Goal: Task Accomplishment & Management: Manage account settings

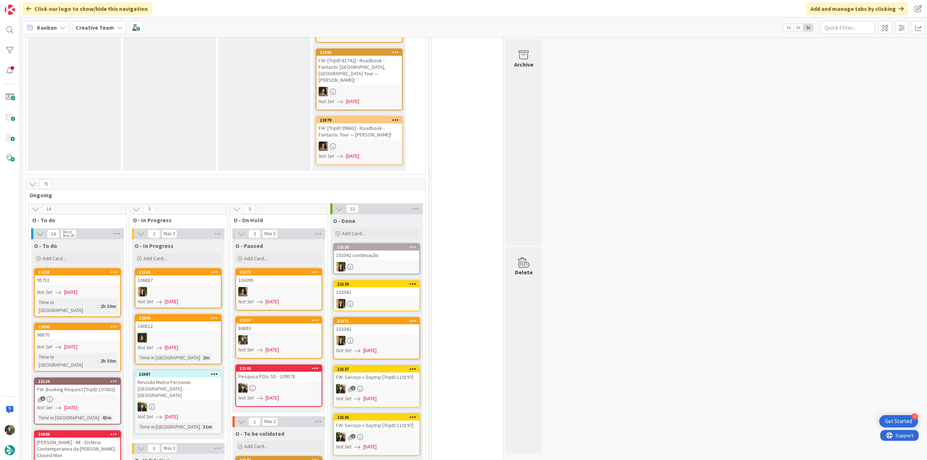
scroll to position [409, 0]
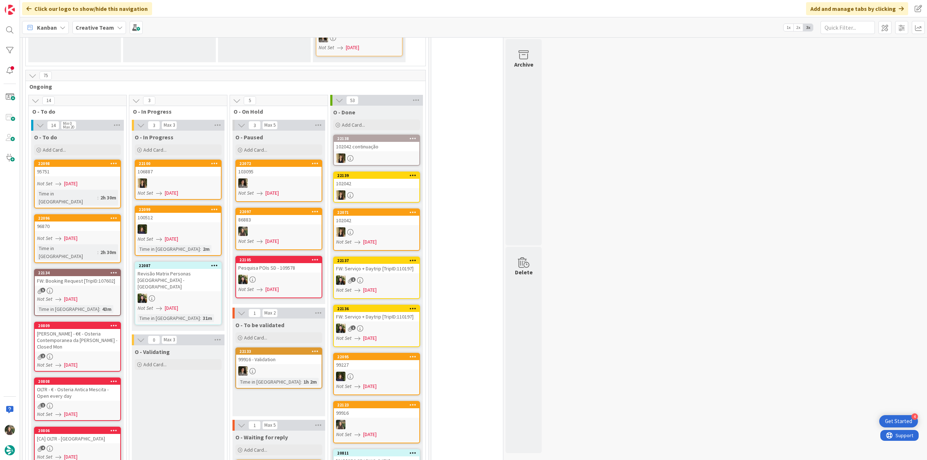
click at [300, 348] on link "22133 99916 - Validation Time in Column : 1h 2m" at bounding box center [278, 368] width 87 height 41
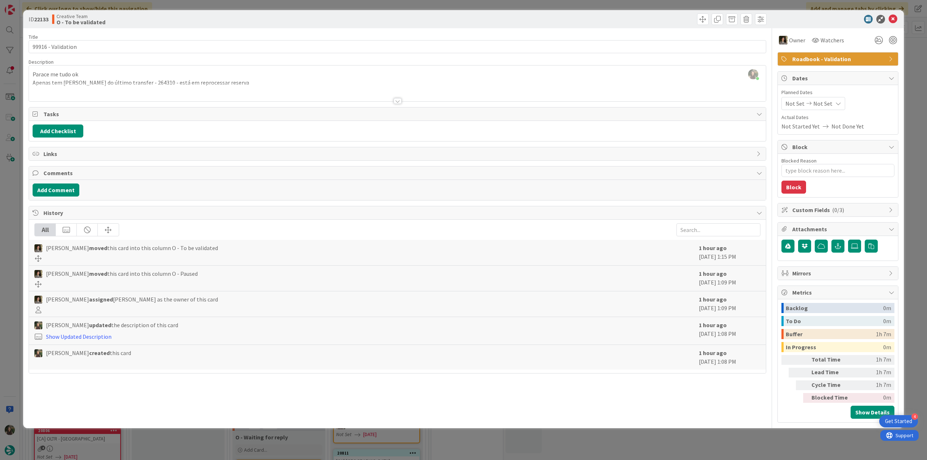
click at [12, 256] on div "ID 22133 Creative Team O - To be validated Title 18 / 128 99916 - Validation De…" at bounding box center [463, 230] width 927 height 460
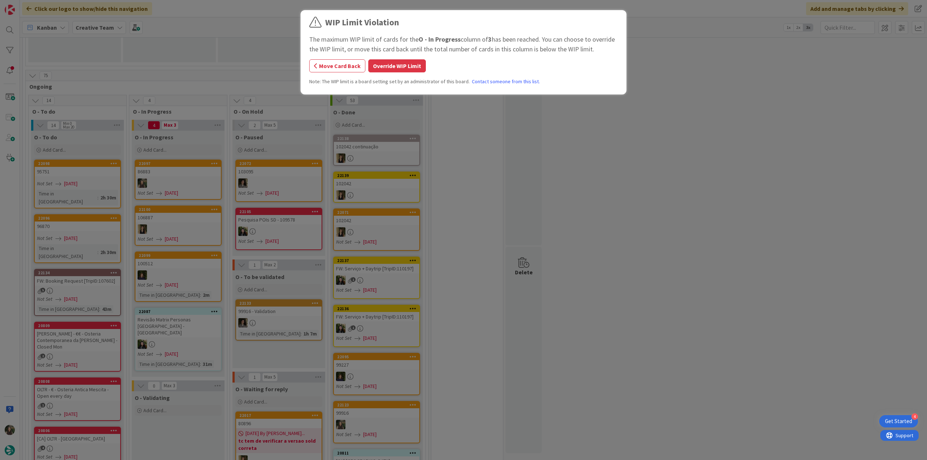
click at [390, 61] on button "Override WIP Limit" at bounding box center [397, 65] width 58 height 13
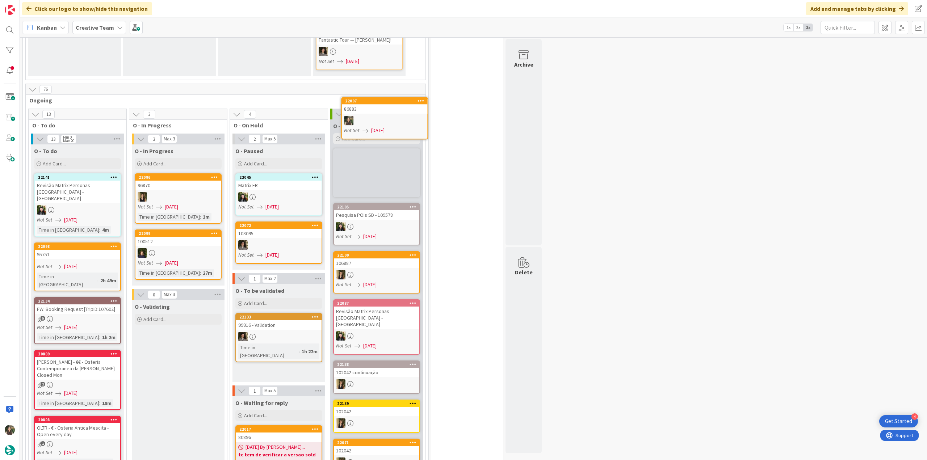
scroll to position [529, 0]
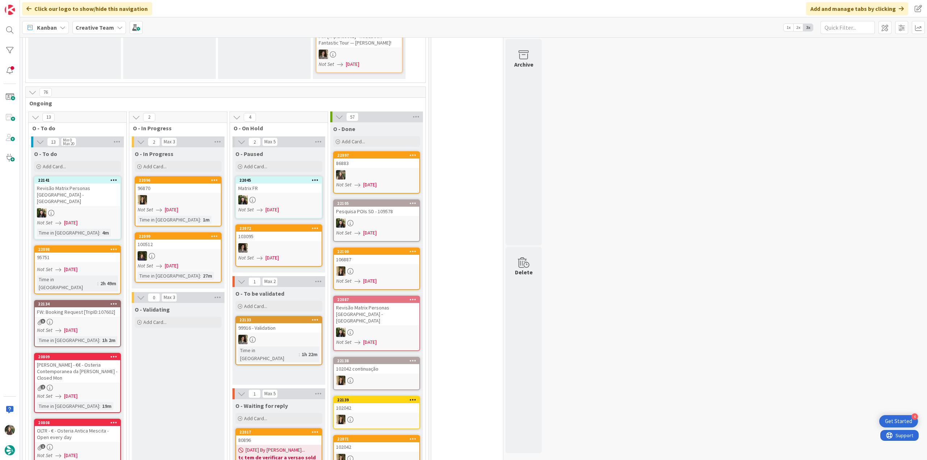
click at [396, 159] on div "86883" at bounding box center [376, 163] width 85 height 9
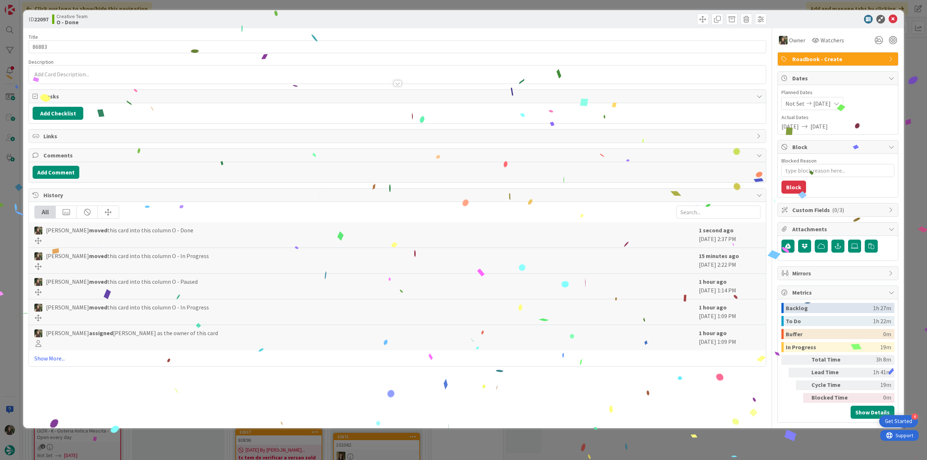
click at [730, 441] on div "ID 22097 Creative Team O - Done Title 5 / 128 86883 Description Owner Watchers …" at bounding box center [463, 230] width 927 height 460
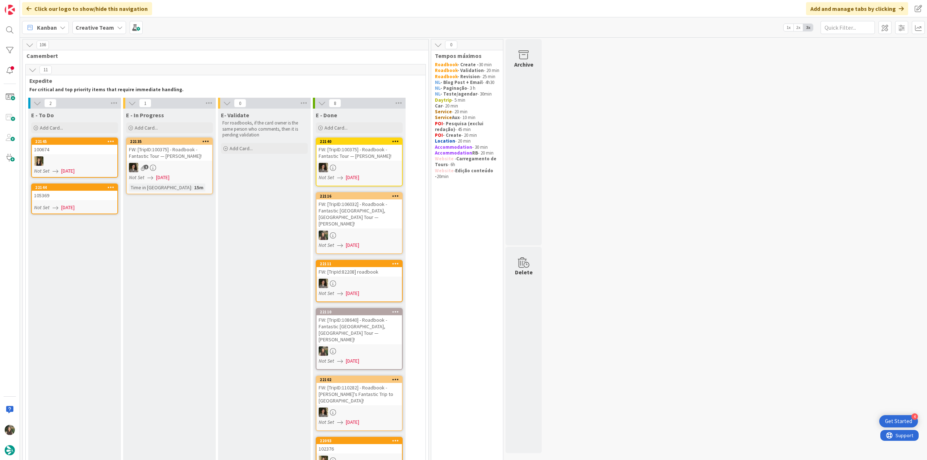
click at [90, 199] on div "105369" at bounding box center [74, 195] width 85 height 9
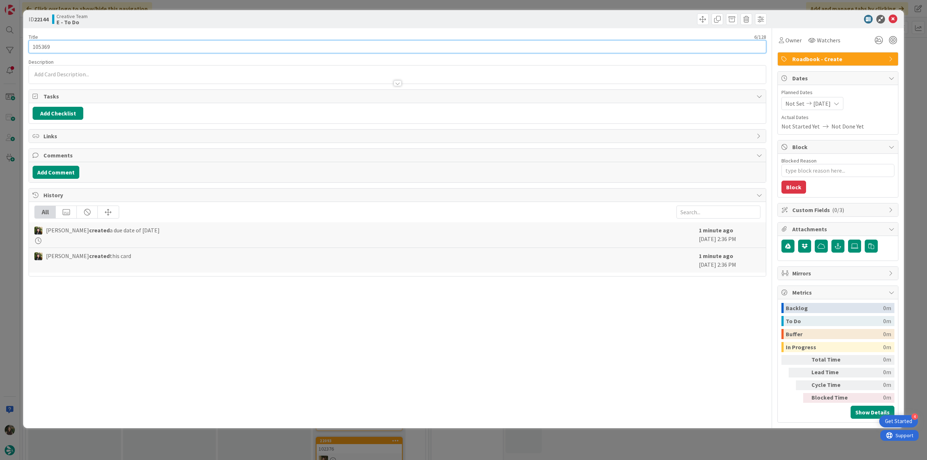
click at [48, 50] on input "105369" at bounding box center [397, 46] width 737 height 13
click at [17, 187] on div "ID 22144 Creative Team E - To Do Title 6 / 128 105369 Description Inês Gonçalve…" at bounding box center [463, 230] width 927 height 460
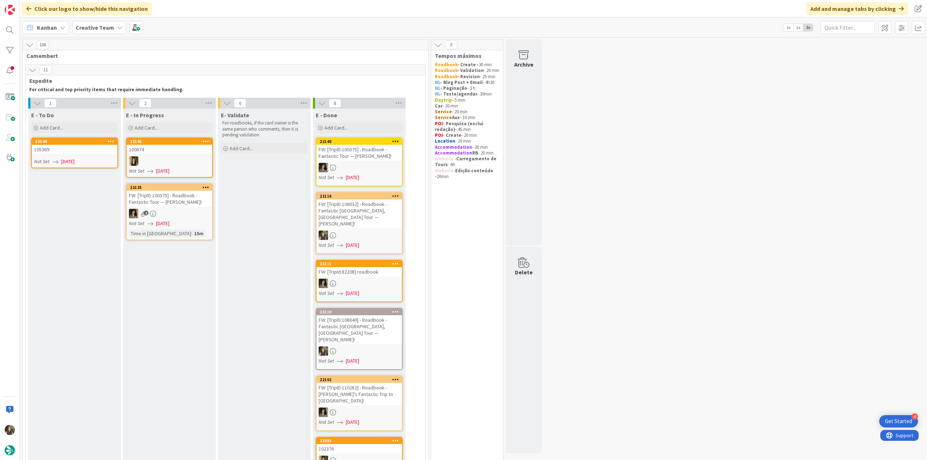
click at [76, 153] on div "105369" at bounding box center [74, 149] width 85 height 9
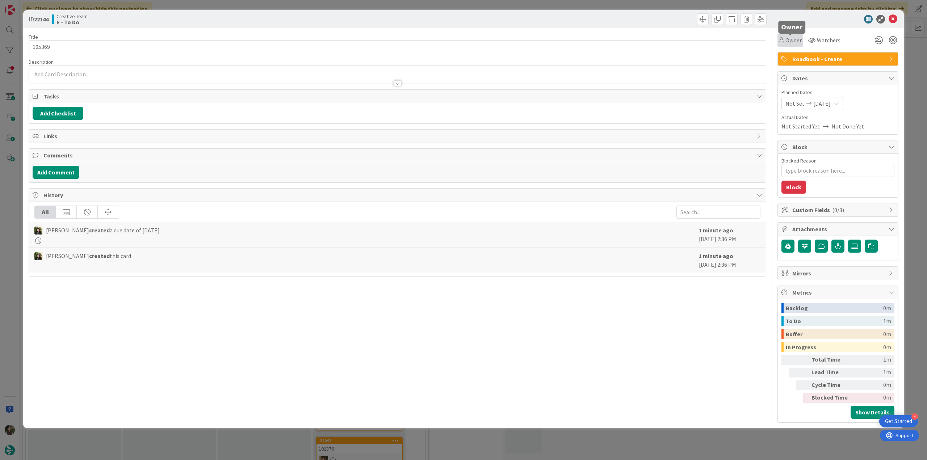
drag, startPoint x: 790, startPoint y: 39, endPoint x: 793, endPoint y: 46, distance: 7.3
click at [790, 39] on span "Owner" at bounding box center [793, 40] width 16 height 9
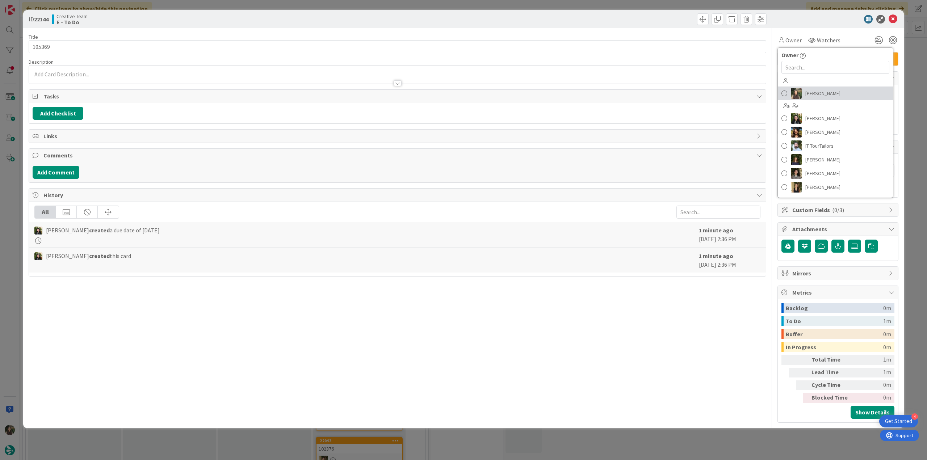
click at [807, 89] on span "[PERSON_NAME]" at bounding box center [822, 93] width 35 height 11
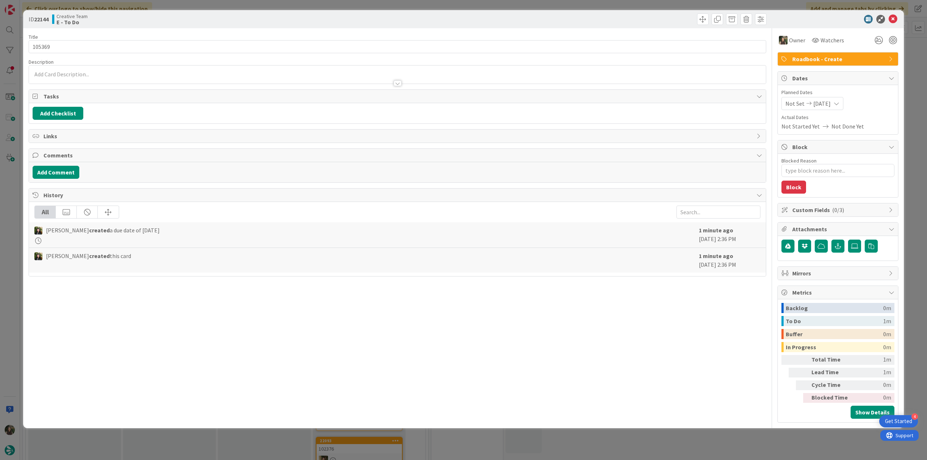
type textarea "x"
click at [12, 176] on div "ID 22144 Creative Team E - To Do Title 6 / 128 105369 Description Inês Gonçalve…" at bounding box center [463, 230] width 927 height 460
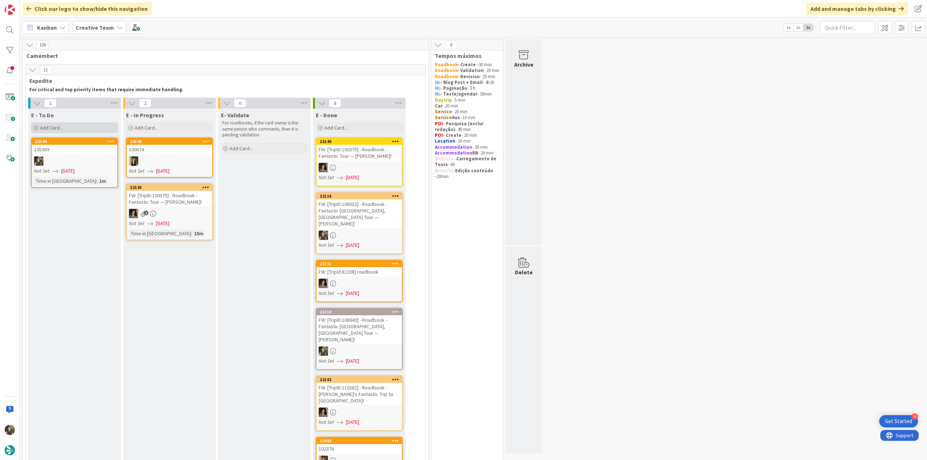
click at [59, 128] on span "Add Card..." at bounding box center [51, 128] width 23 height 7
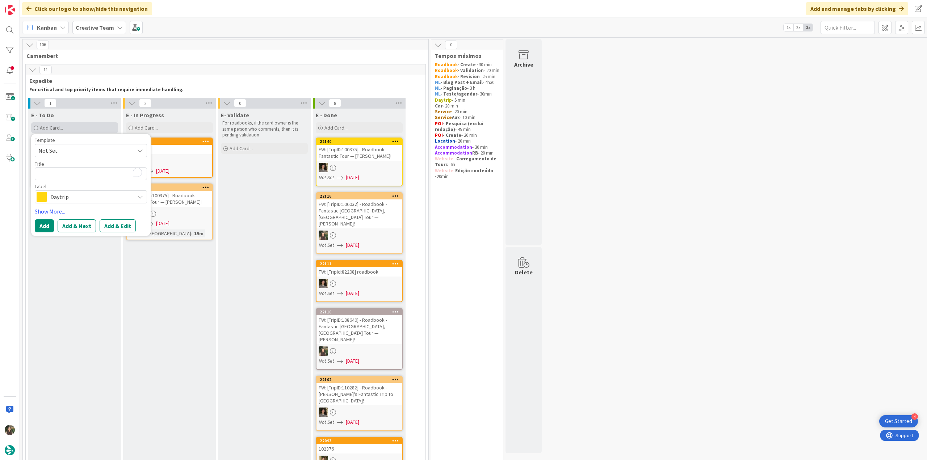
type textarea "Cenica Porto Hotel"
type textarea "x"
type textarea "Cenica Porto Hotel"
type textarea "x"
type textarea "Cenica Porto Hotel -"
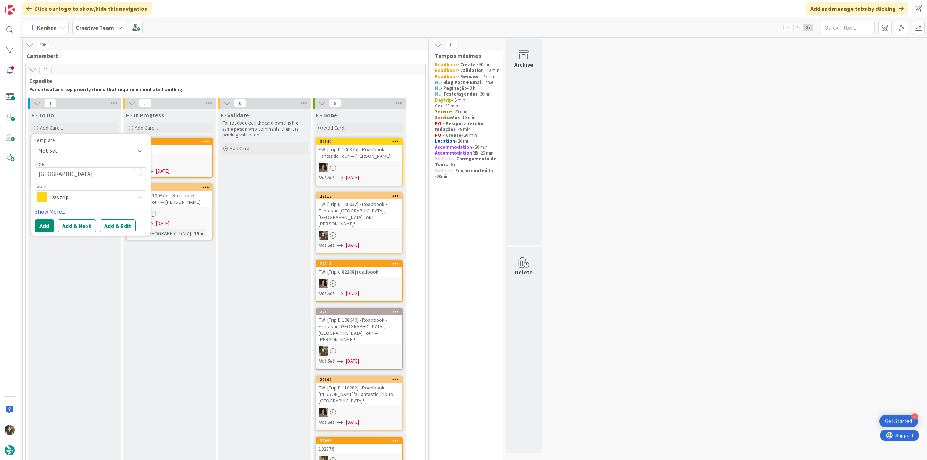
type textarea "x"
type textarea "Cenica Porto Hotel -"
paste textarea "105369"
type textarea "x"
type textarea "[GEOGRAPHIC_DATA] - 105369"
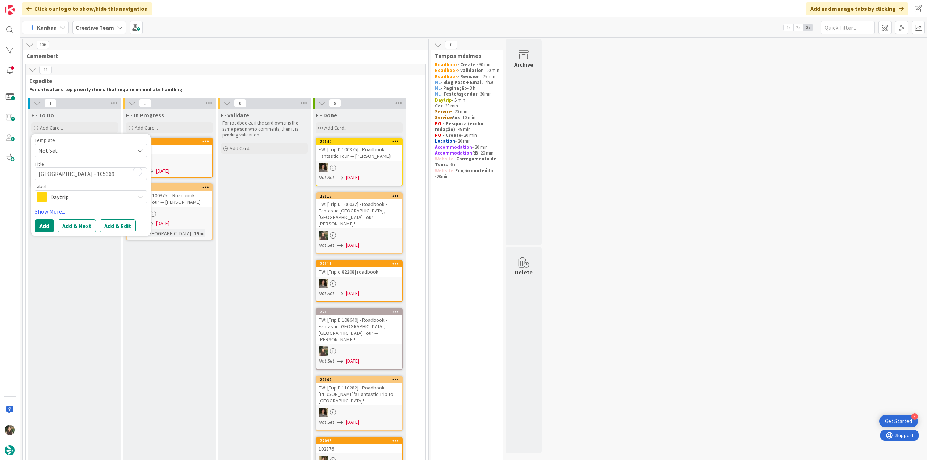
click at [84, 200] on span "Daytrip" at bounding box center [90, 197] width 80 height 10
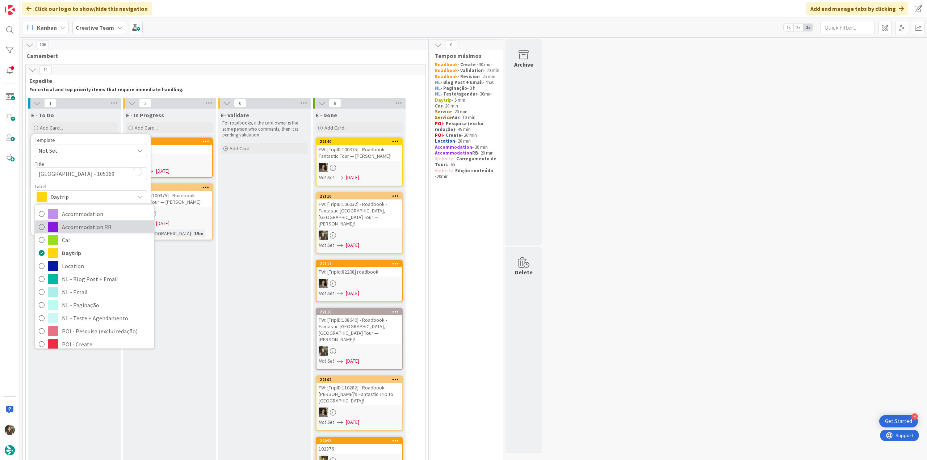
click at [89, 231] on span "Accommodation RB" at bounding box center [106, 227] width 88 height 11
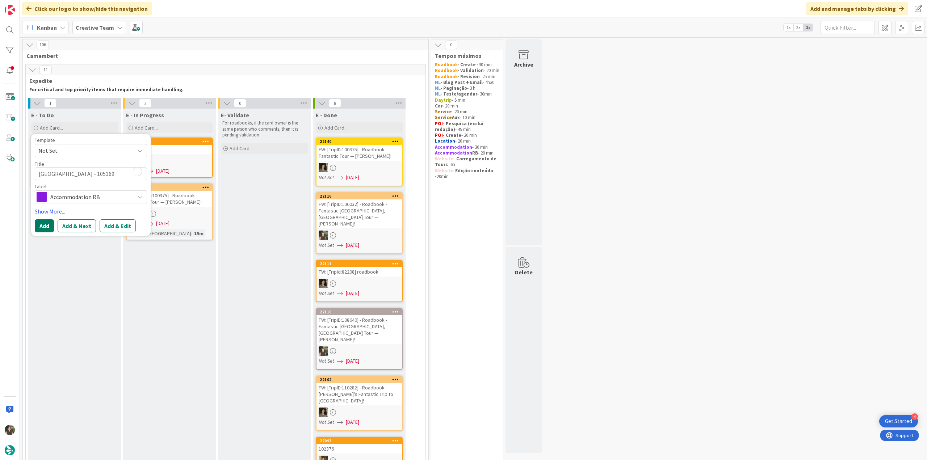
click at [43, 228] on button "Add" at bounding box center [44, 225] width 19 height 13
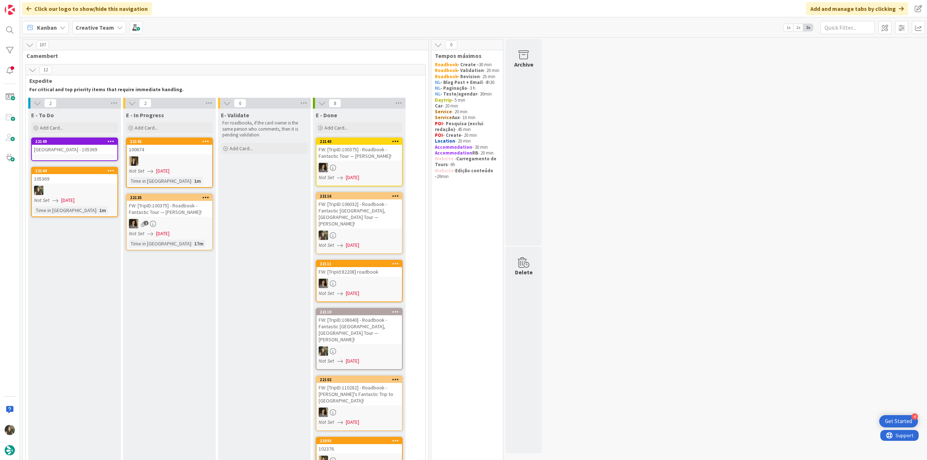
click at [103, 153] on div "[GEOGRAPHIC_DATA] - 105369" at bounding box center [74, 149] width 85 height 9
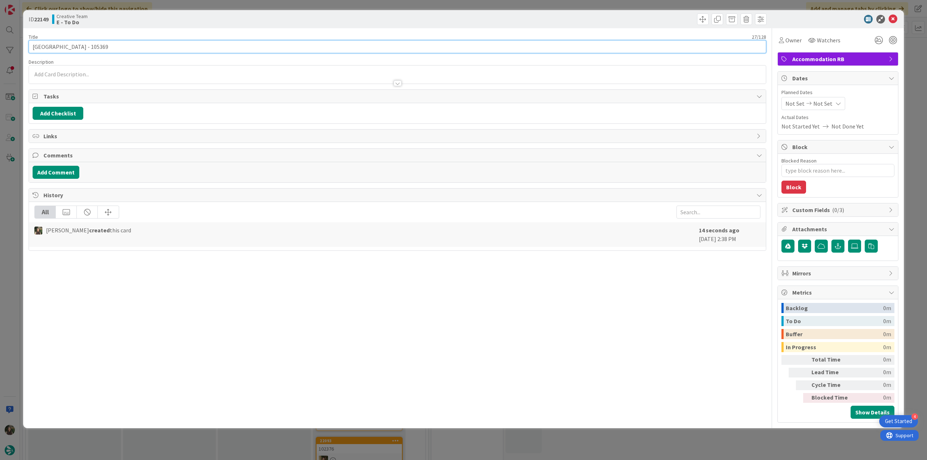
drag, startPoint x: 79, startPoint y: 49, endPoint x: 29, endPoint y: 48, distance: 50.3
click at [29, 48] on input "[GEOGRAPHIC_DATA] - 105369" at bounding box center [397, 46] width 737 height 13
click at [18, 194] on div "ID 22149 Creative Team E - To Do Title 27 / 128 Cenica Porto Hotel - 105369 Des…" at bounding box center [463, 230] width 927 height 460
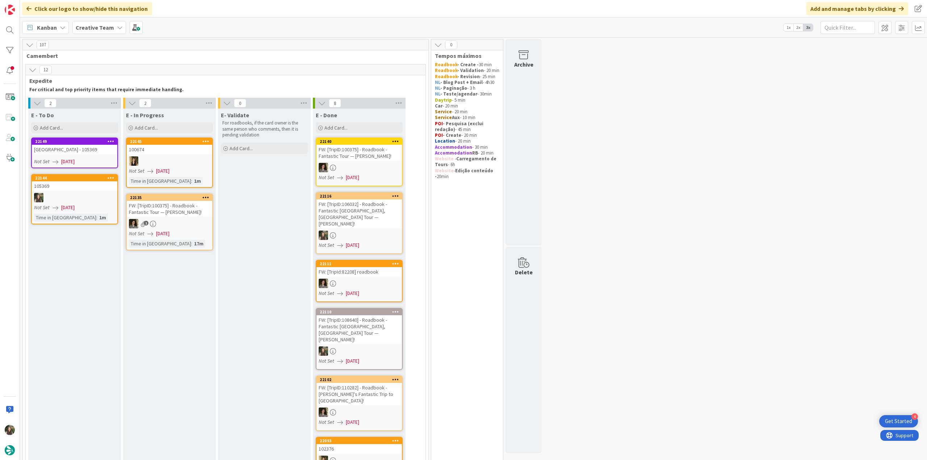
click at [96, 155] on link "22149 Cenica Porto Hotel - 105369 Not Set 09/01/2025" at bounding box center [74, 153] width 87 height 31
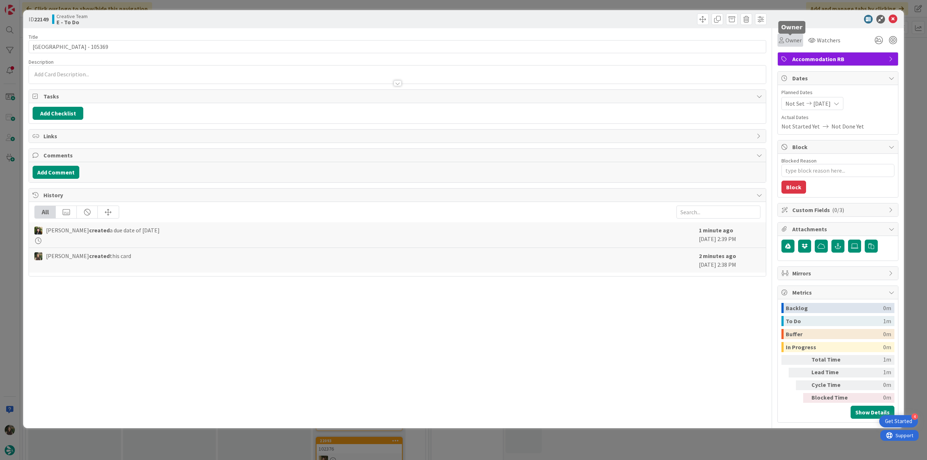
click at [788, 42] on span "Owner" at bounding box center [793, 40] width 16 height 9
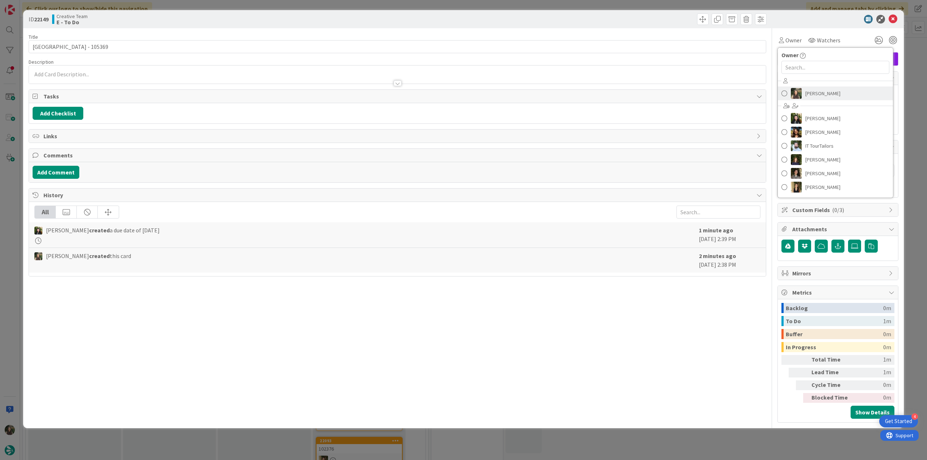
click at [800, 95] on img at bounding box center [796, 93] width 11 height 11
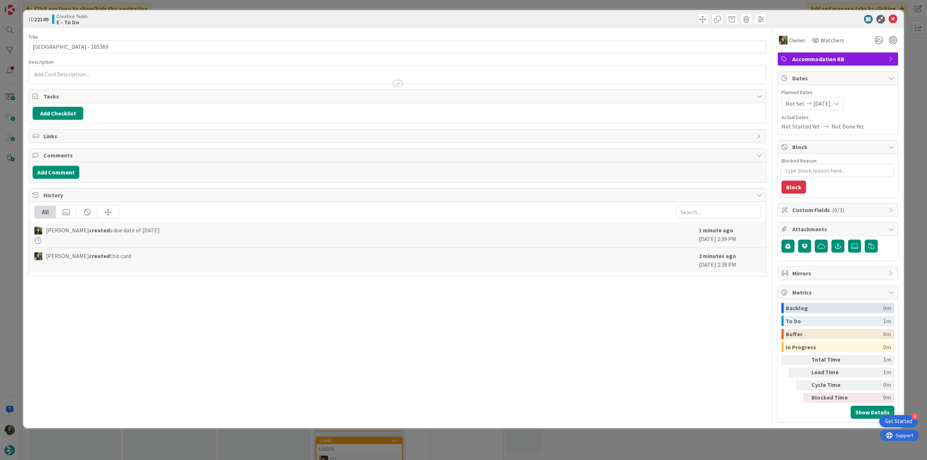
type textarea "x"
drag, startPoint x: 914, startPoint y: 74, endPoint x: 895, endPoint y: 77, distance: 19.0
click at [914, 74] on div "ID 22149 Creative Team E - To Do Title 27 / 128 Cenica Porto Hotel - 105369 Des…" at bounding box center [463, 230] width 927 height 460
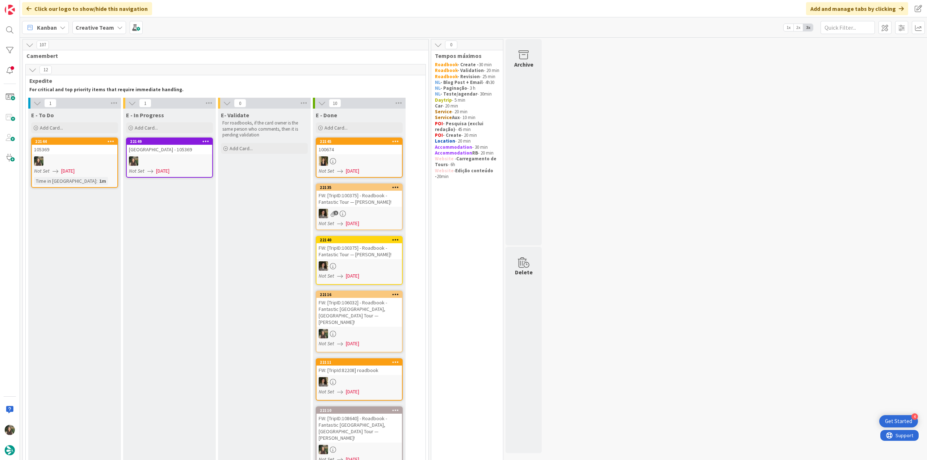
click at [172, 152] on div "[GEOGRAPHIC_DATA] - 105369" at bounding box center [169, 149] width 85 height 9
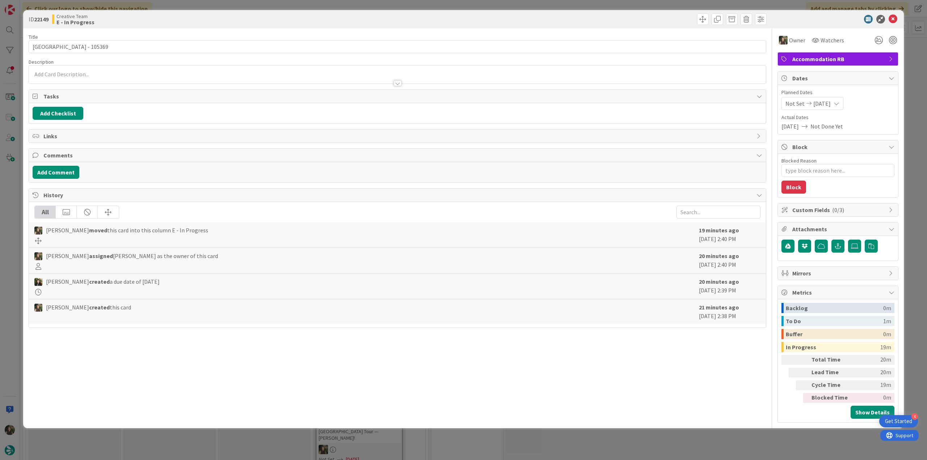
click at [816, 448] on div "ID 22149 Creative Team E - In Progress Title 27 / 128 [GEOGRAPHIC_DATA] - 10536…" at bounding box center [463, 230] width 927 height 460
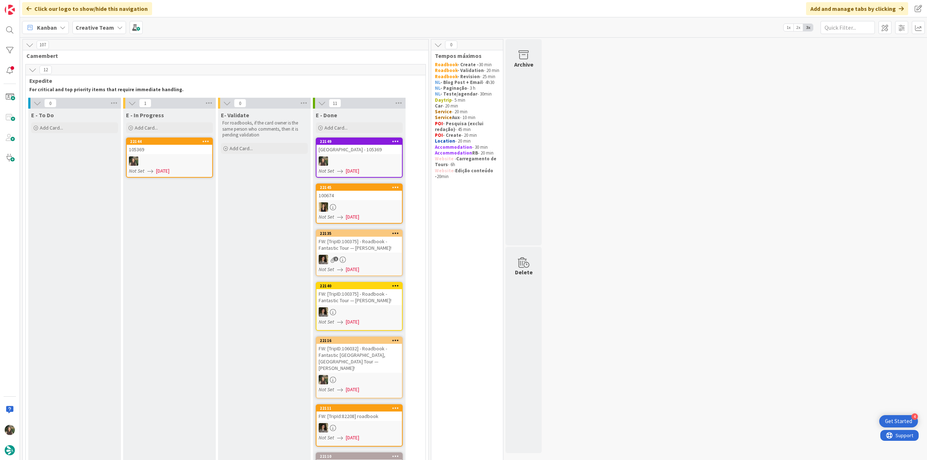
click at [169, 156] on div at bounding box center [169, 160] width 85 height 9
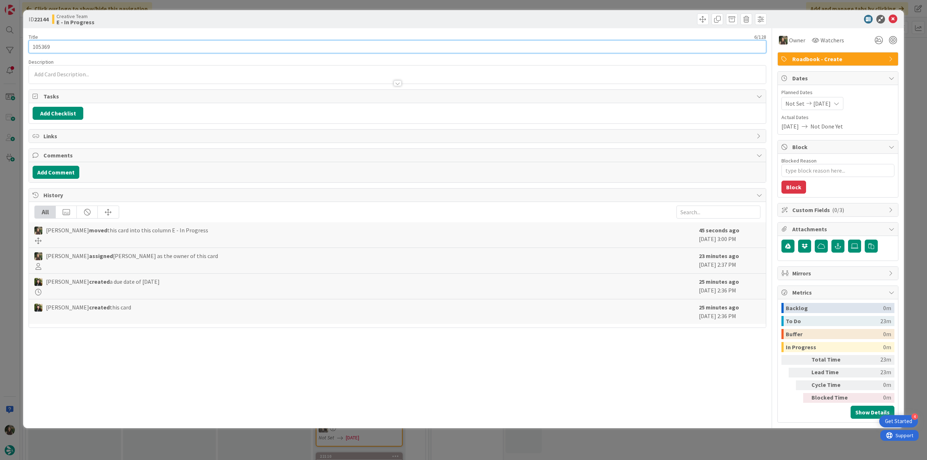
click at [43, 47] on input "105369" at bounding box center [397, 46] width 737 height 13
click at [12, 208] on div "ID 22144 Creative Team E - In Progress Title 6 / 128 105369 Description [PERSON…" at bounding box center [463, 230] width 927 height 460
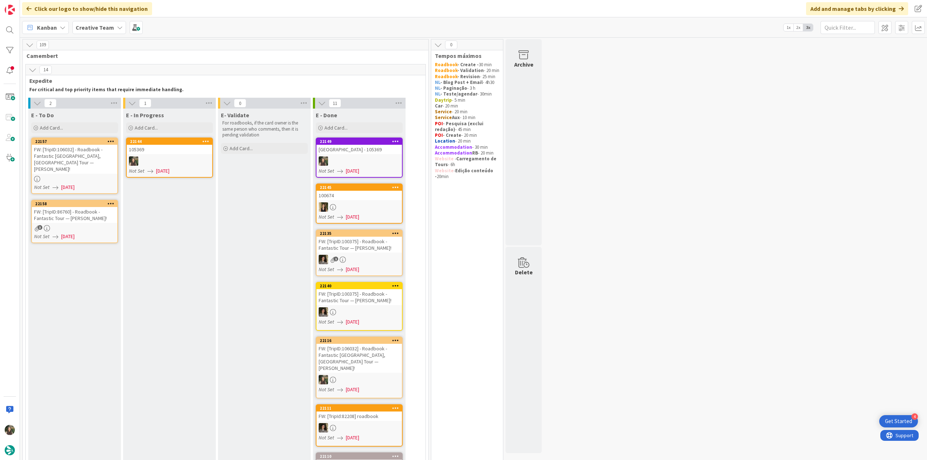
click at [107, 211] on div "FW: [TripID:86760] - Roadbook - Fantastic Tour — [PERSON_NAME]!" at bounding box center [74, 215] width 85 height 16
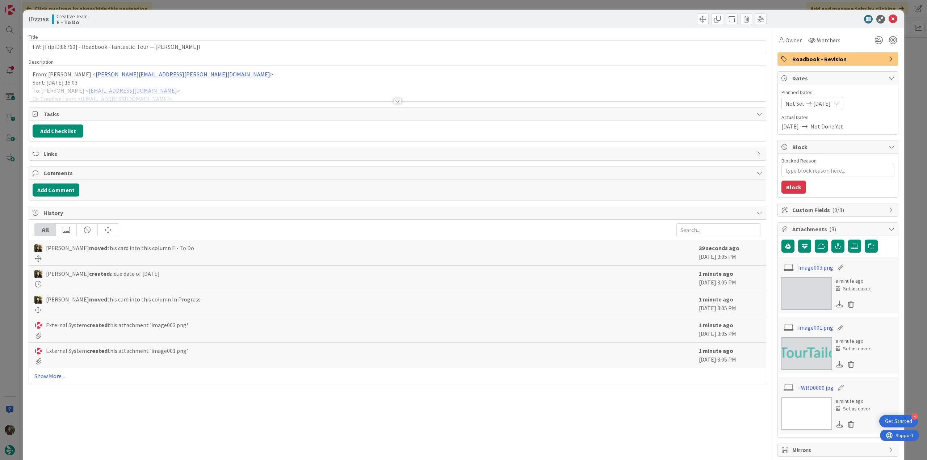
click at [19, 220] on div "ID 22158 Creative Team E - To Do Title 66 / 128 FW: [TripID:86760] - Roadbook -…" at bounding box center [463, 230] width 927 height 460
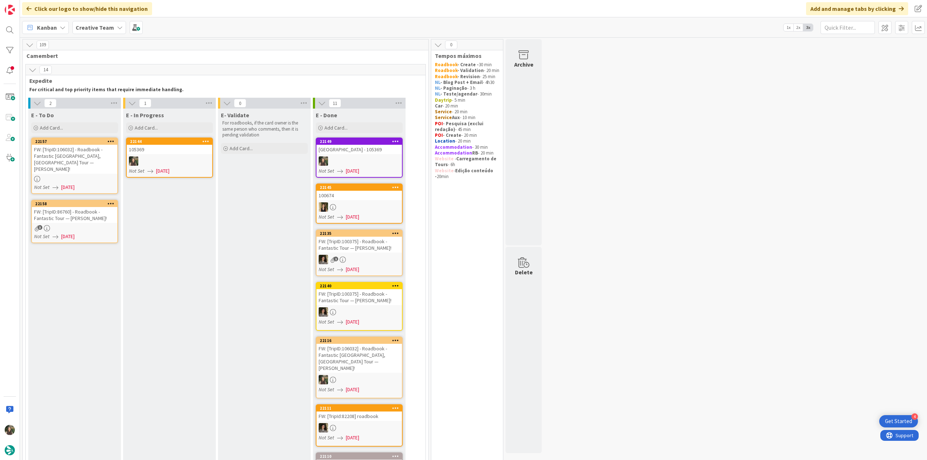
click at [86, 167] on link "22157 FW: [TripID:106032] - Roadbook - Fantastic [GEOGRAPHIC_DATA], [GEOGRAPHIC…" at bounding box center [74, 166] width 87 height 56
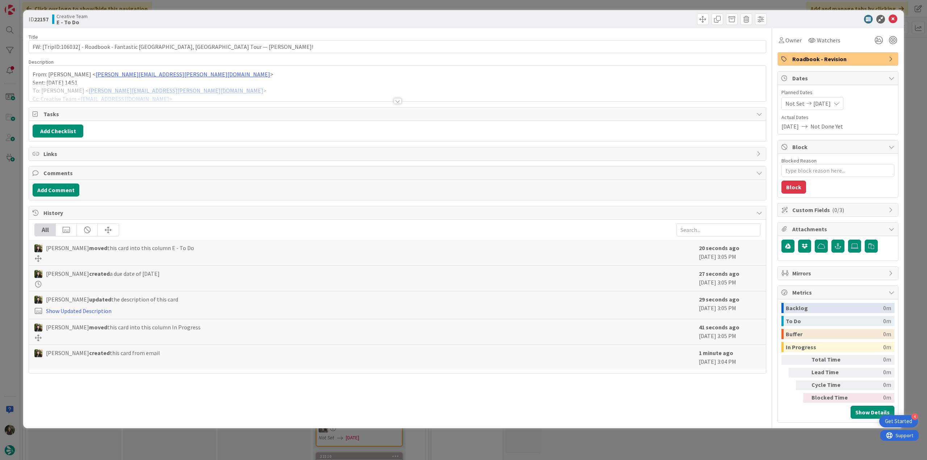
click at [215, 79] on p "Sent: [DATE] 14:51" at bounding box center [398, 83] width 730 height 8
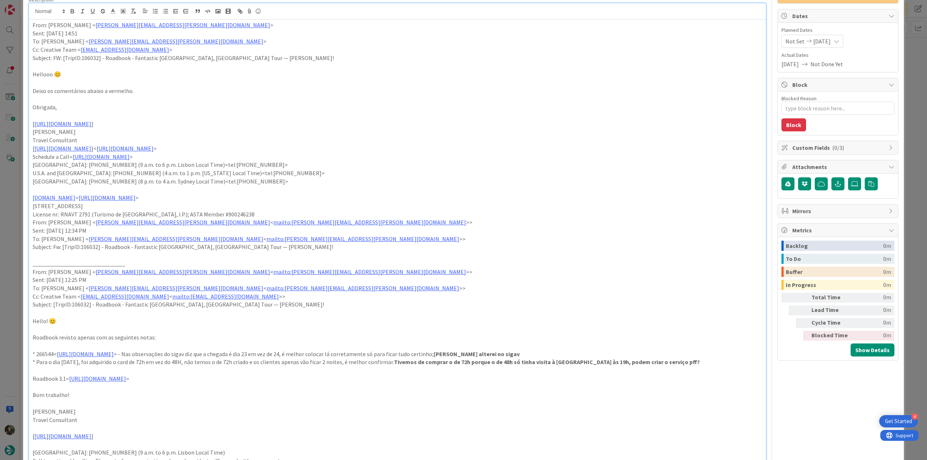
scroll to position [109, 0]
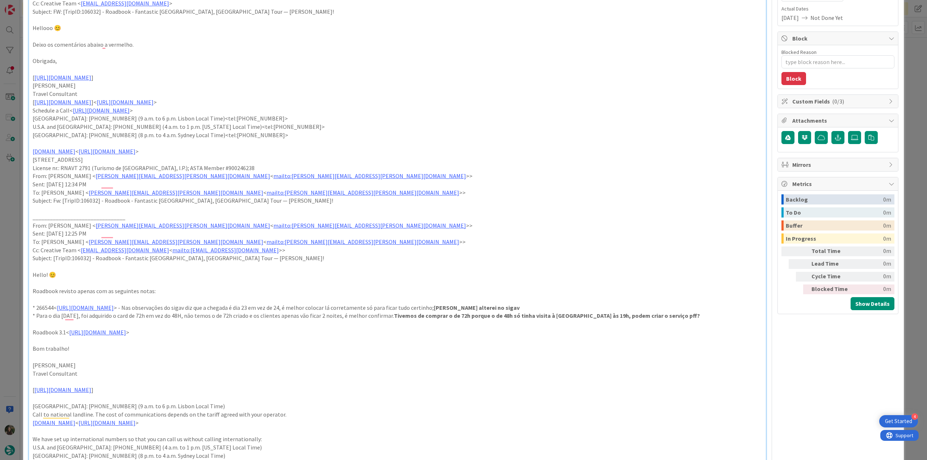
type textarea "x"
click at [6, 253] on div "ID 22157 Creative Team E - To Do Title 84 / 128 FW: [TripID:106032] - Roadbook …" at bounding box center [463, 230] width 927 height 460
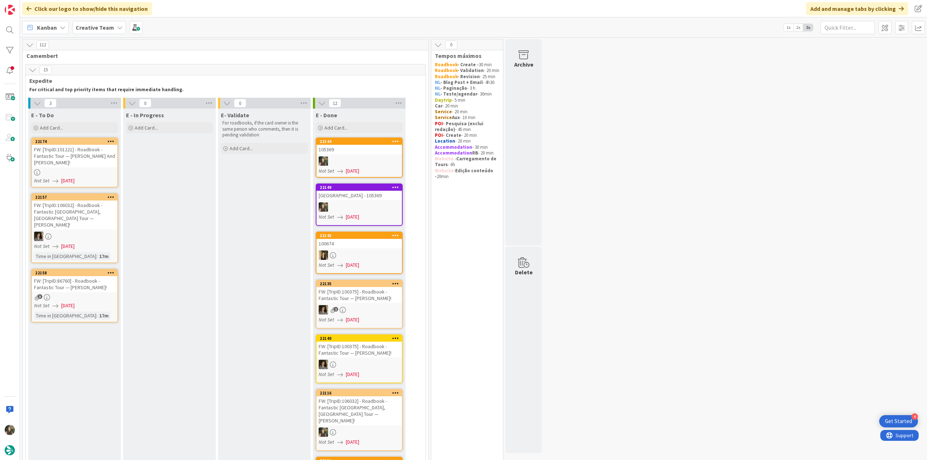
click at [93, 163] on div "FW: [TripID:101221] - Roadbook - Fantastic Tour — James And Mary-Ann Schmutte!" at bounding box center [74, 156] width 85 height 22
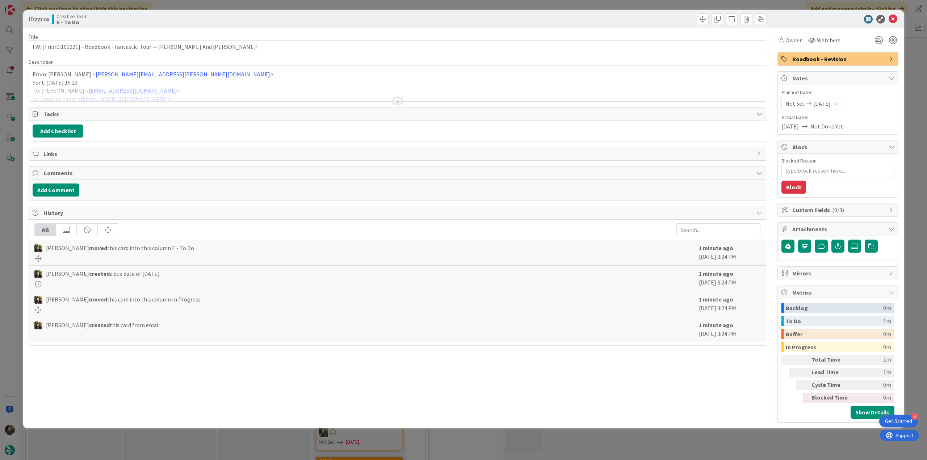
click at [14, 230] on div "ID 22174 Creative Team E - To Do Title 79 / 128 FW: [TripID:101221] - Roadbook …" at bounding box center [463, 230] width 927 height 460
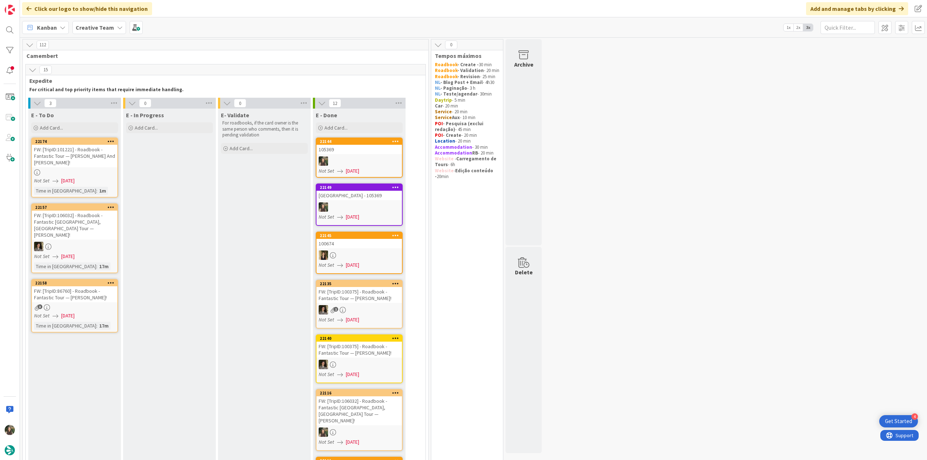
click at [101, 173] on div at bounding box center [74, 172] width 85 height 6
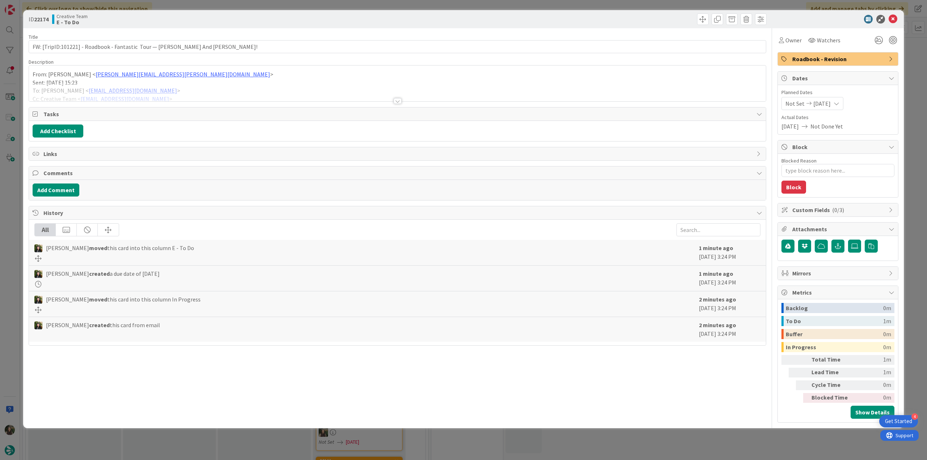
click at [240, 81] on p "Sent: Monday, September 1, 2025 15:23" at bounding box center [398, 83] width 730 height 8
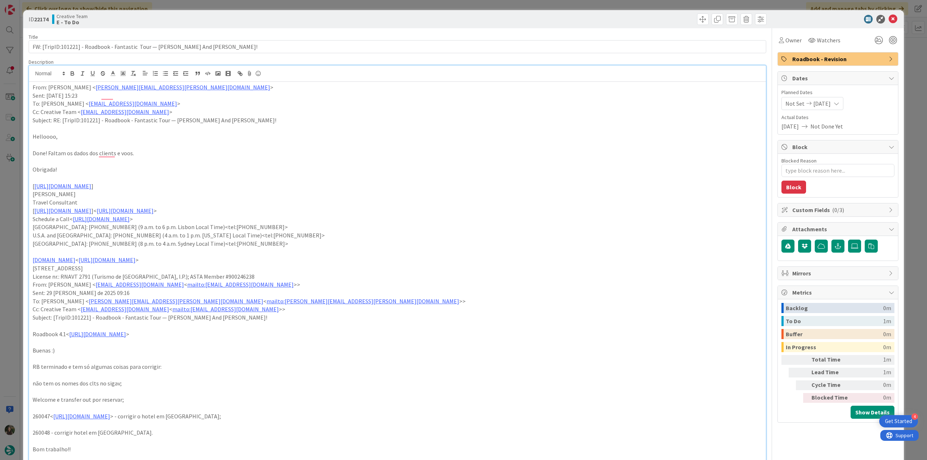
click at [17, 214] on div "ID 22174 Creative Team E - To Do Title 79 / 128 FW: [TripID:101221] - Roadbook …" at bounding box center [463, 230] width 927 height 460
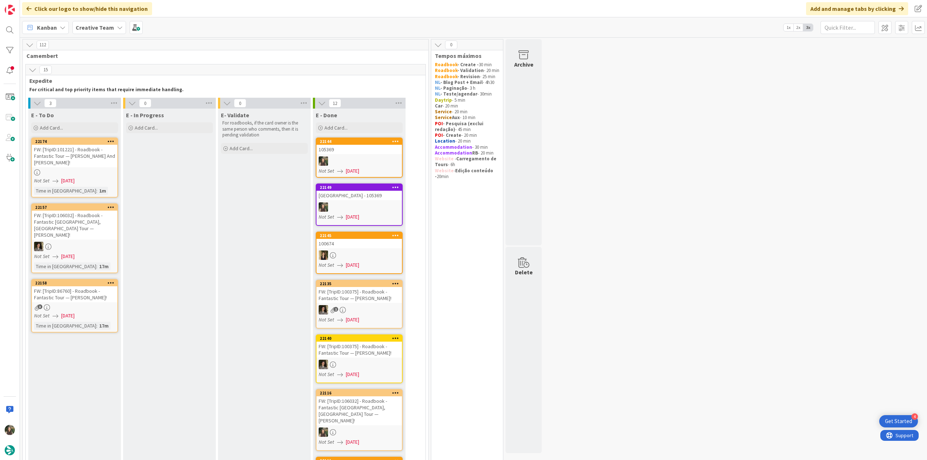
click at [100, 287] on div "FW: [TripID:86760] - Roadbook - Fantastic Tour — [PERSON_NAME]!" at bounding box center [74, 294] width 85 height 16
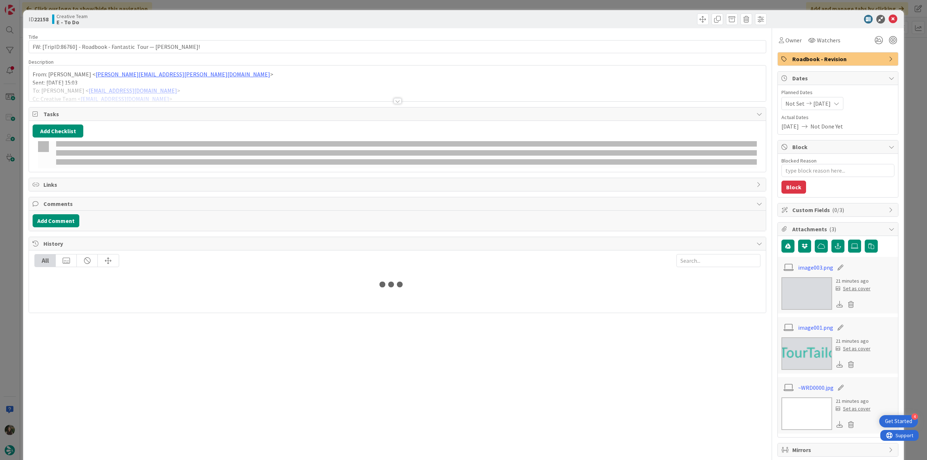
click at [235, 87] on div at bounding box center [397, 92] width 737 height 18
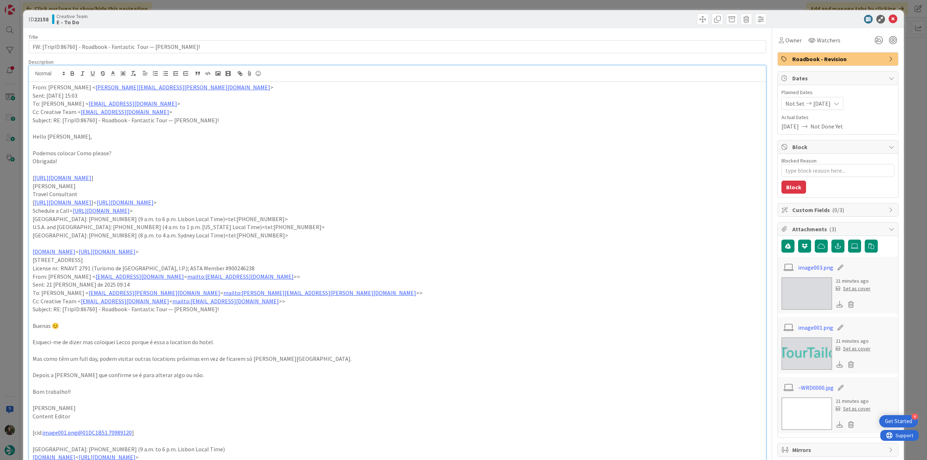
click at [17, 197] on div "ID 22158 Creative Team E - To Do Title 66 / 128 FW: [TripID:86760] - Roadbook -…" at bounding box center [463, 230] width 927 height 460
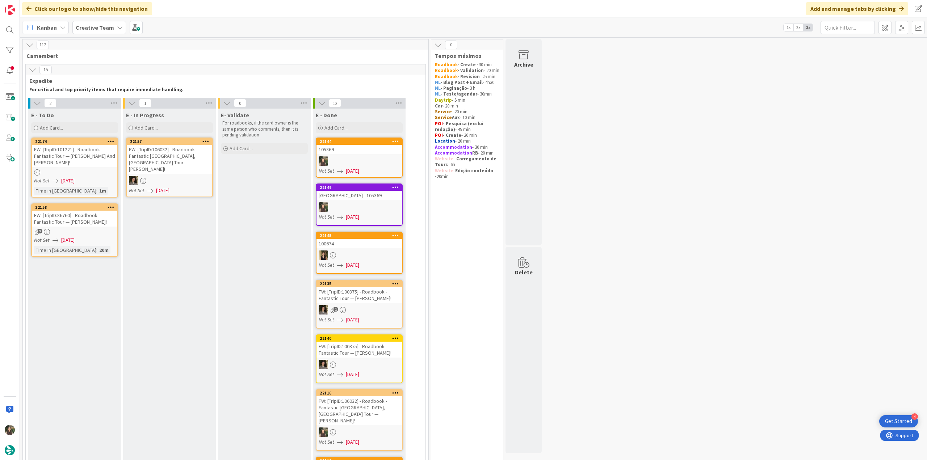
click at [83, 158] on div "FW: [TripID:101221] - Roadbook - Fantastic Tour — James And Mary-Ann Schmutte!" at bounding box center [74, 156] width 85 height 22
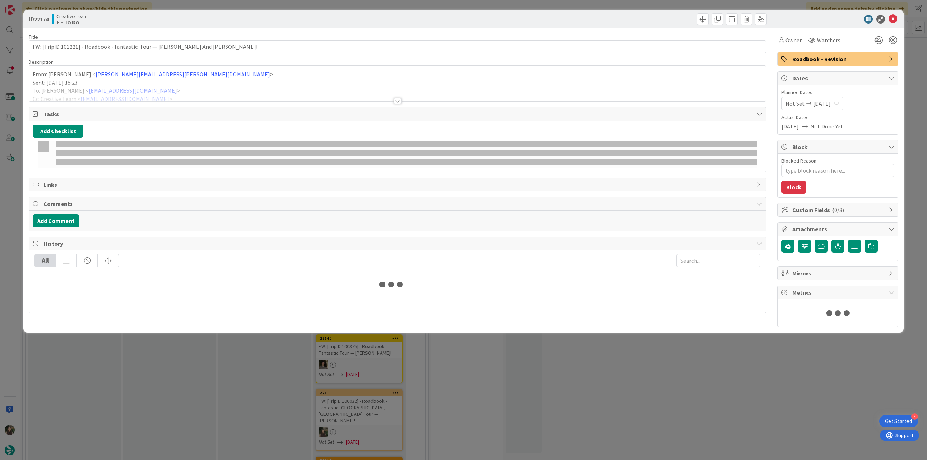
click at [194, 79] on p "Sent: Monday, September 1, 2025 15:23" at bounding box center [398, 83] width 730 height 8
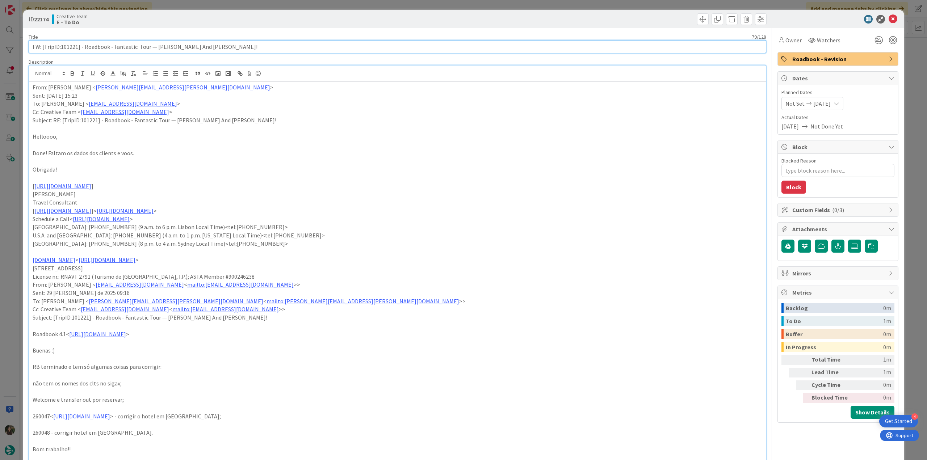
click at [69, 46] on input "FW: [TripID:101221] - Roadbook - Fantastic Tour — James And Mary-Ann Schmutte!" at bounding box center [397, 46] width 737 height 13
drag, startPoint x: 787, startPoint y: 36, endPoint x: 789, endPoint y: 44, distance: 8.2
click at [788, 36] on span "Owner" at bounding box center [793, 40] width 16 height 9
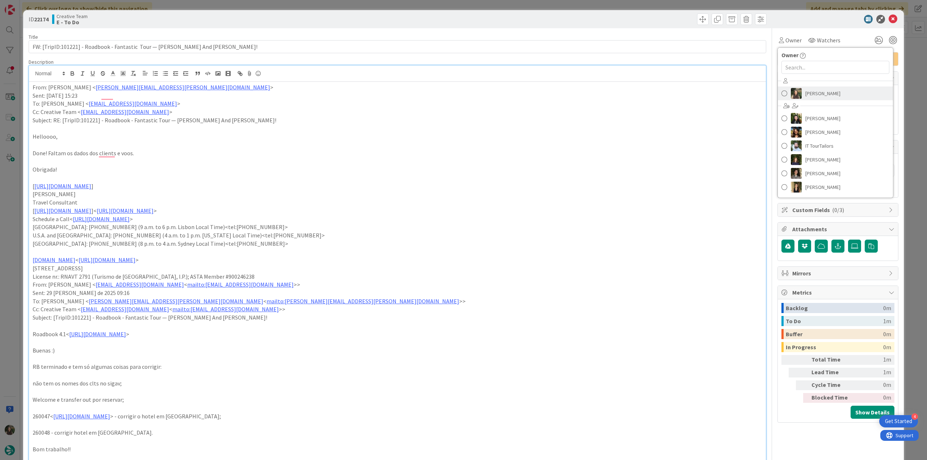
click at [838, 93] on link "[PERSON_NAME]" at bounding box center [835, 94] width 115 height 14
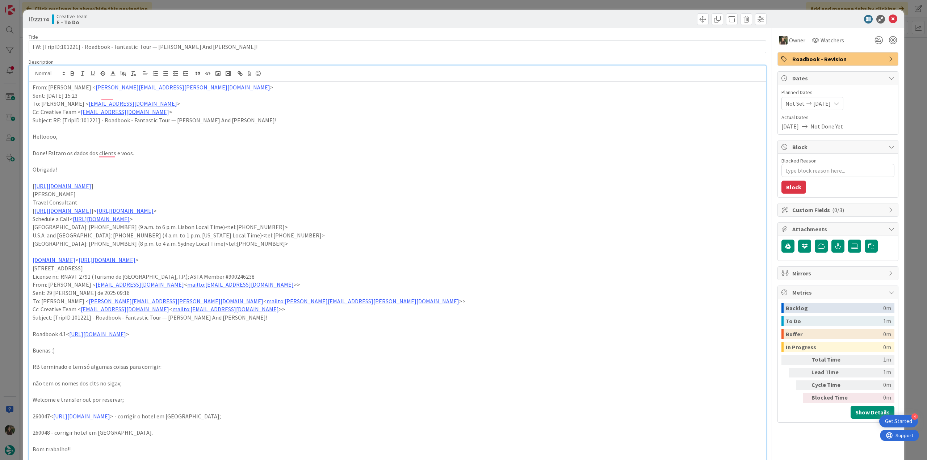
click at [912, 68] on div "ID 22174 Creative Team E - To Do Title 79 / 128 FW: [TripID:101221] - Roadbook …" at bounding box center [463, 230] width 927 height 460
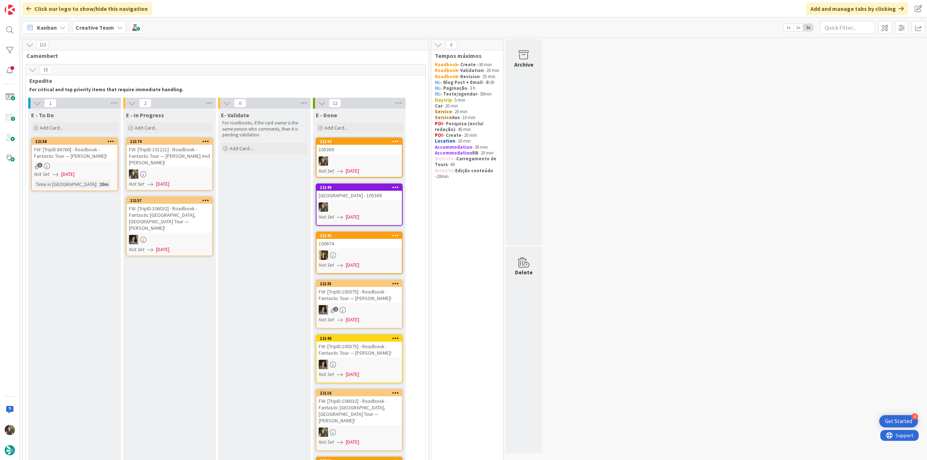
click at [194, 161] on div "FW: [TripID:101221] - Roadbook - Fantastic Tour — [PERSON_NAME] And [PERSON_NAM…" at bounding box center [169, 156] width 85 height 22
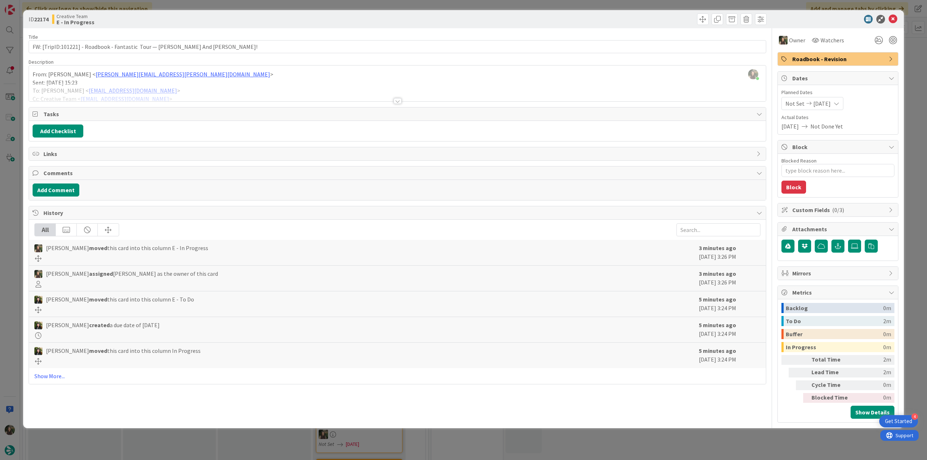
type textarea "x"
click at [9, 193] on div "ID 22174 Creative Team E - In Progress Title 79 / 128 FW: [TripID:101221] - Roa…" at bounding box center [463, 230] width 927 height 460
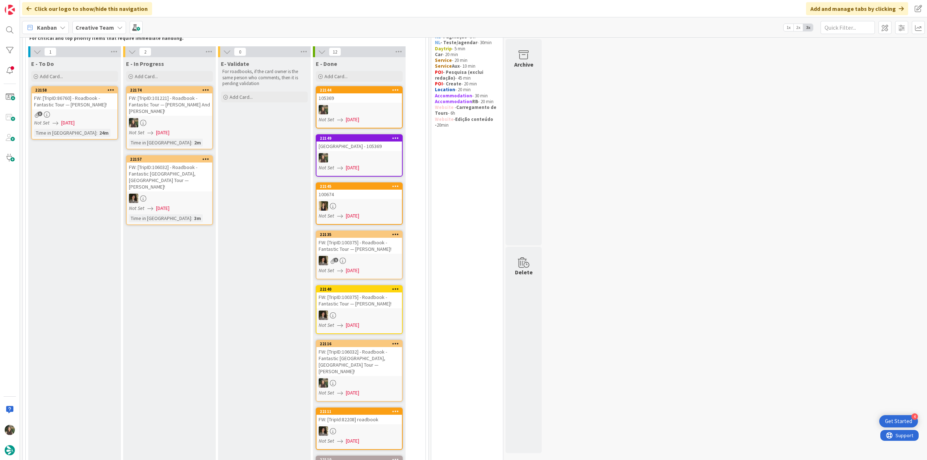
scroll to position [36, 0]
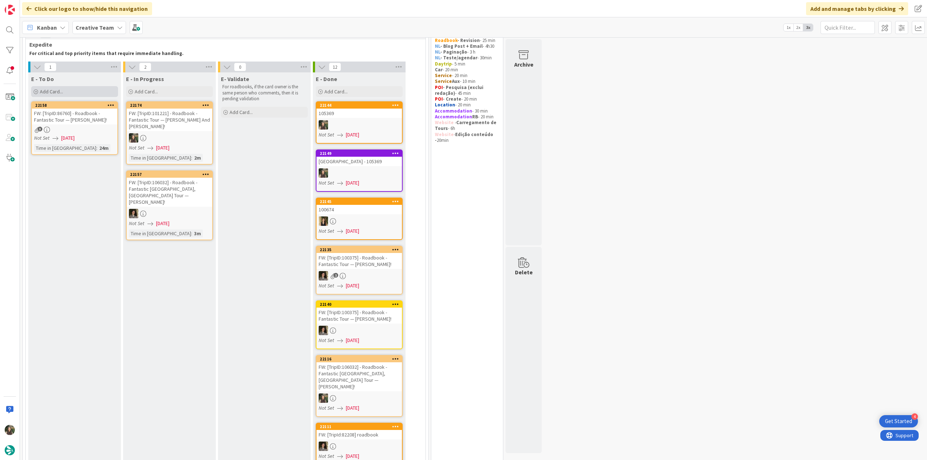
click at [70, 91] on div "Add Card..." at bounding box center [74, 91] width 87 height 11
paste textarea "NH Caltagirone Villa San Mauro"
type textarea "NH Caltagirone Villa San Mauro"
type textarea "x"
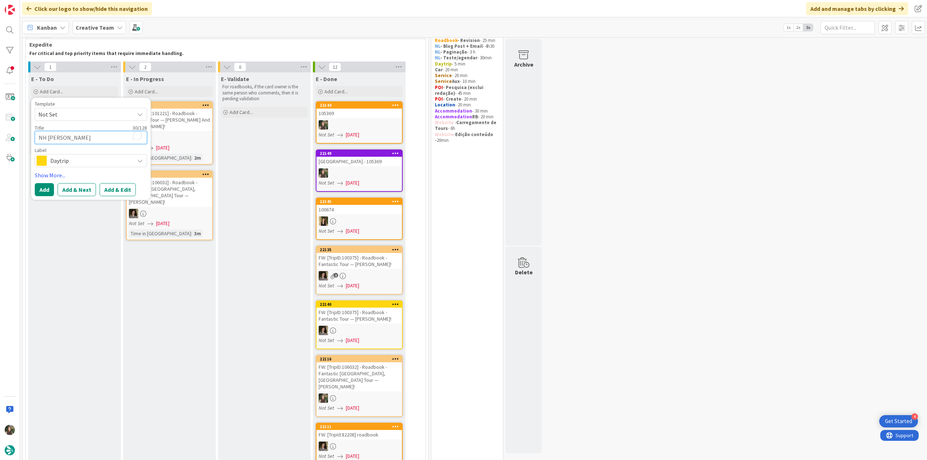
type textarea "NH Caltagirone Villa San Mauro"
type textarea "x"
type textarea "NH Caltagirone Villa San Mauro -"
type textarea "x"
type textarea "NH Caltagirone Villa San Mauro -"
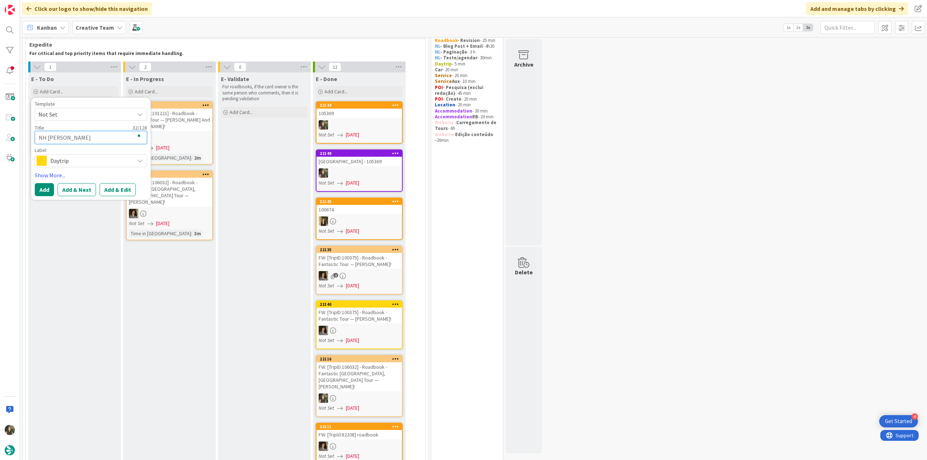
type textarea "x"
paste textarea "101221"
type textarea "NH Caltagirone [GEOGRAPHIC_DATA] - 101221"
type textarea "x"
type textarea "NH Caltagirone [GEOGRAPHIC_DATA] - 101221"
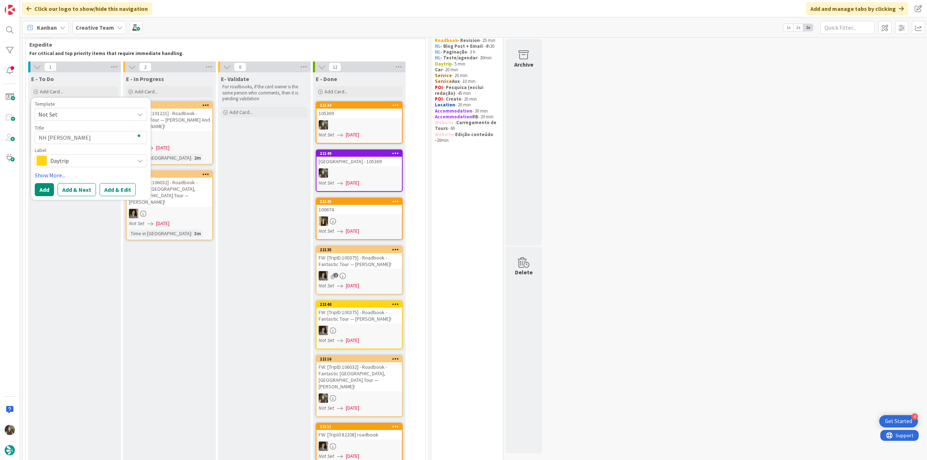
click at [110, 160] on span "Daytrip" at bounding box center [90, 161] width 80 height 10
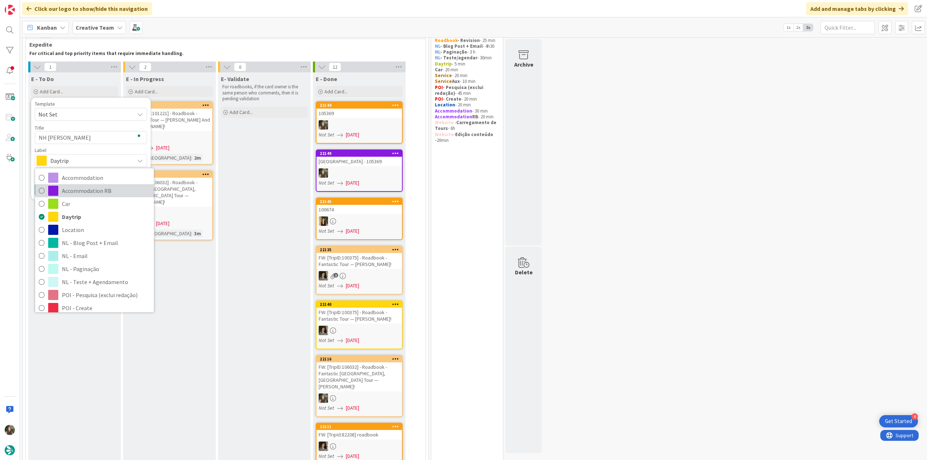
click at [97, 193] on span "Accommodation RB" at bounding box center [106, 190] width 88 height 11
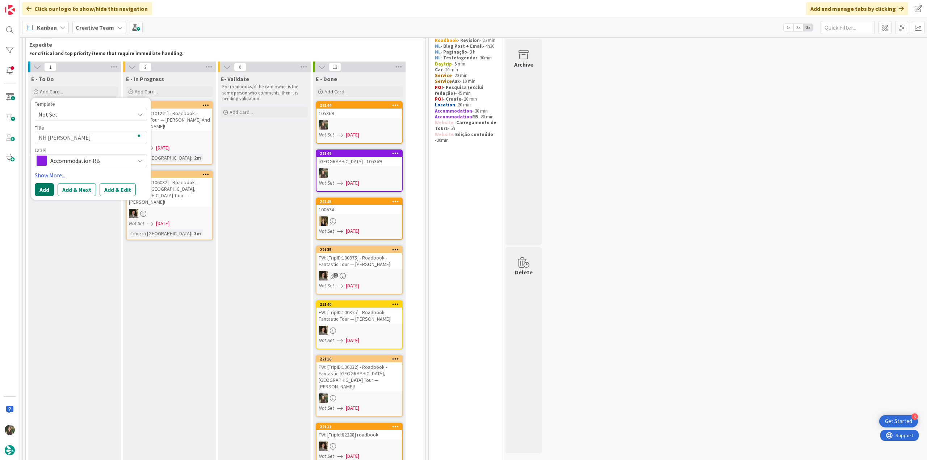
click at [41, 188] on button "Add" at bounding box center [44, 189] width 19 height 13
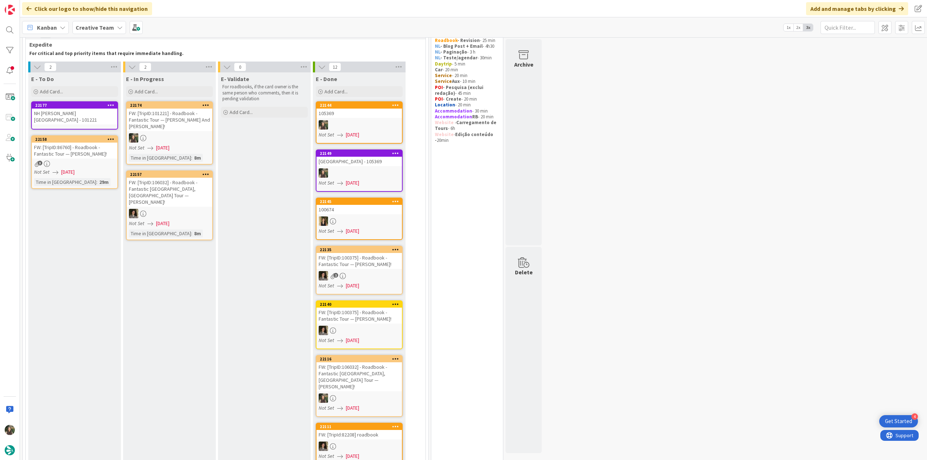
click at [90, 121] on div "NH [PERSON_NAME] [GEOGRAPHIC_DATA] - 101221" at bounding box center [74, 117] width 85 height 16
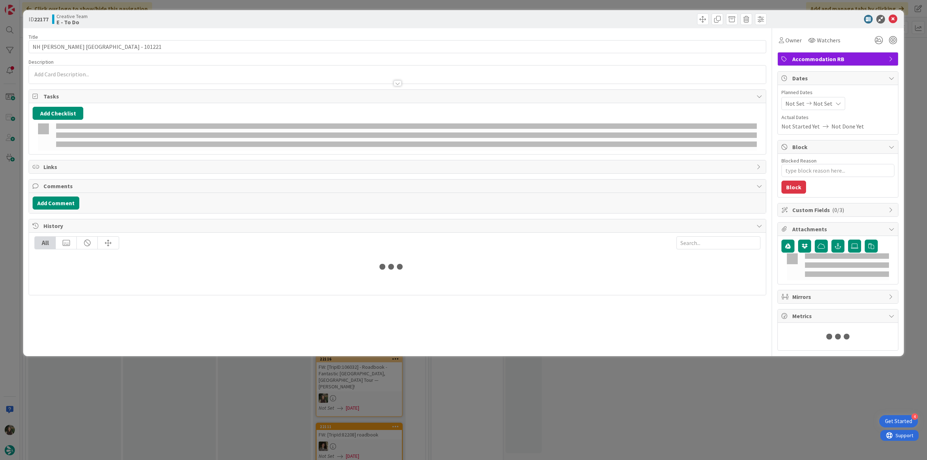
type textarea "x"
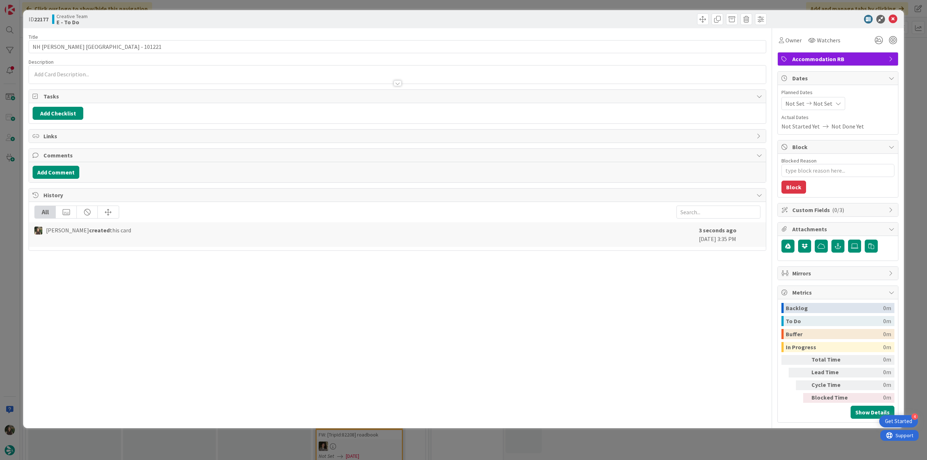
click at [842, 123] on span "Not Done Yet" at bounding box center [847, 126] width 33 height 9
click at [835, 102] on icon at bounding box center [838, 104] width 6 height 6
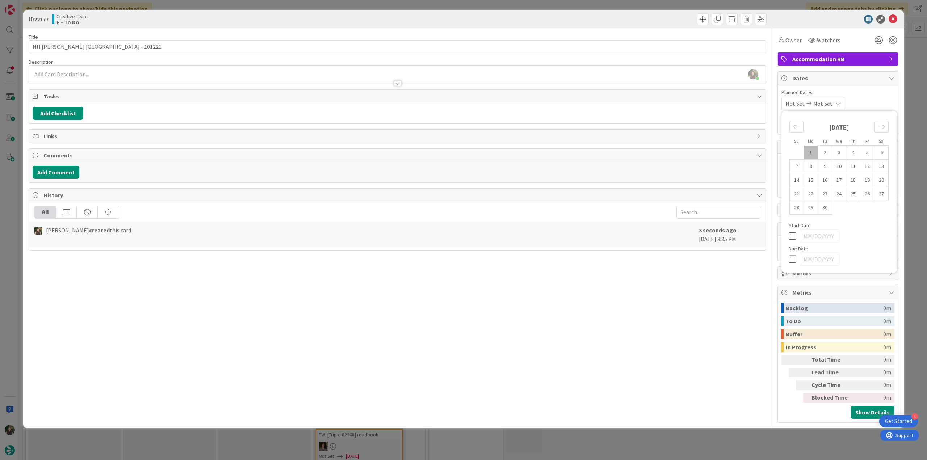
click at [811, 151] on td "1" at bounding box center [811, 153] width 14 height 14
type input "[DATE]"
type textarea "x"
click at [794, 235] on icon at bounding box center [794, 236] width 11 height 9
type textarea "x"
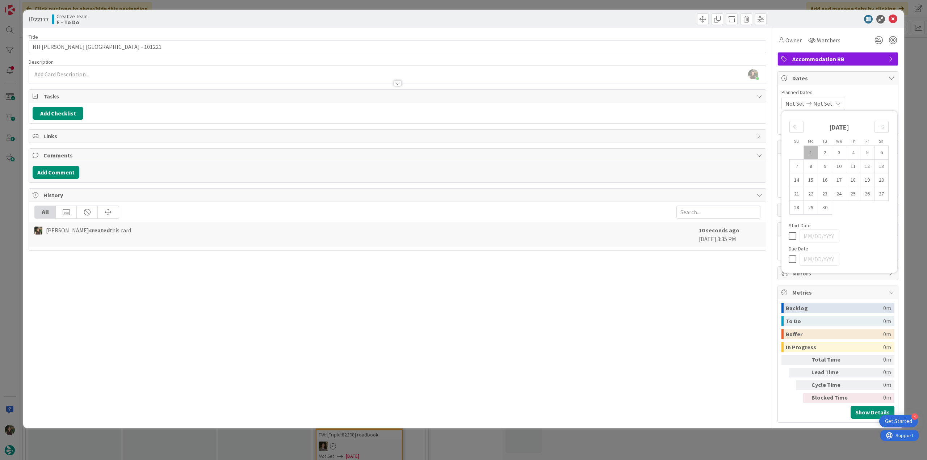
click at [793, 260] on icon at bounding box center [794, 259] width 11 height 9
type input "[DATE]"
click at [880, 98] on div "Not Set 09/01/2025 Su Mo Tu We Th Fr Sa August 2025 1 2 3 4 5 6 7 8 9 10 11 12 …" at bounding box center [837, 103] width 113 height 13
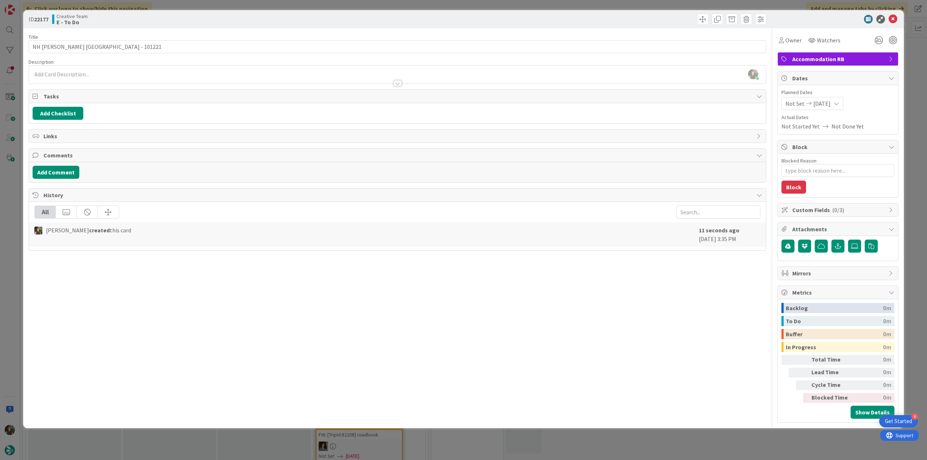
click at [896, 25] on div "ID 22177 Creative Team E - To Do" at bounding box center [463, 19] width 880 height 18
click at [895, 20] on icon at bounding box center [892, 19] width 9 height 9
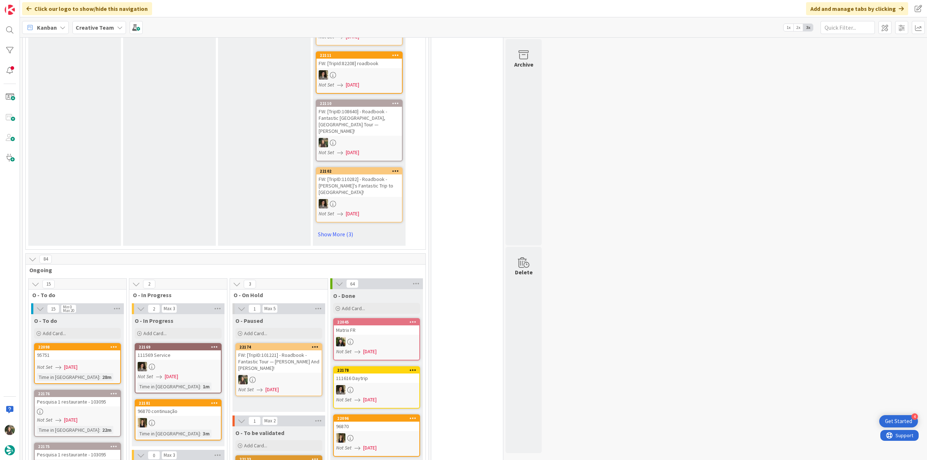
click at [281, 350] on div "FW: [TripID:101221] - Roadbook - Fantastic Tour — [PERSON_NAME] And [PERSON_NAM…" at bounding box center [278, 361] width 85 height 22
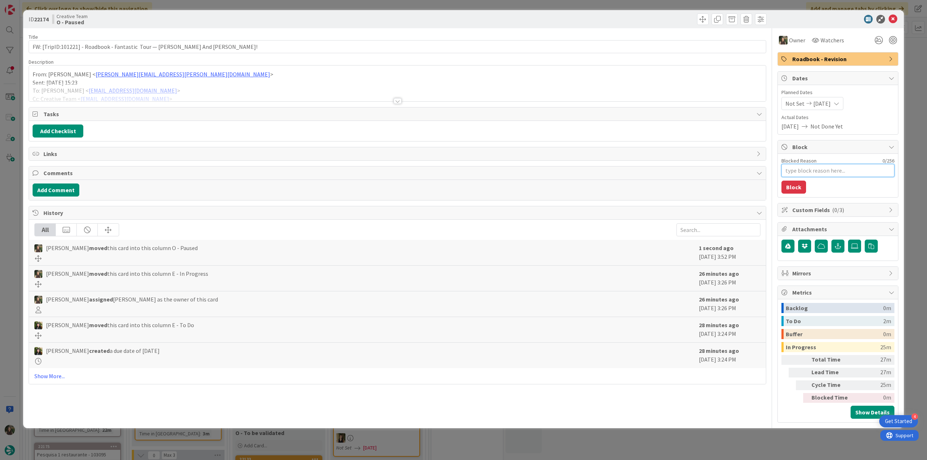
click at [814, 171] on textarea "Blocked Reason" at bounding box center [837, 170] width 113 height 13
type textarea "x"
type textarea "f"
type textarea "x"
type textarea "fal"
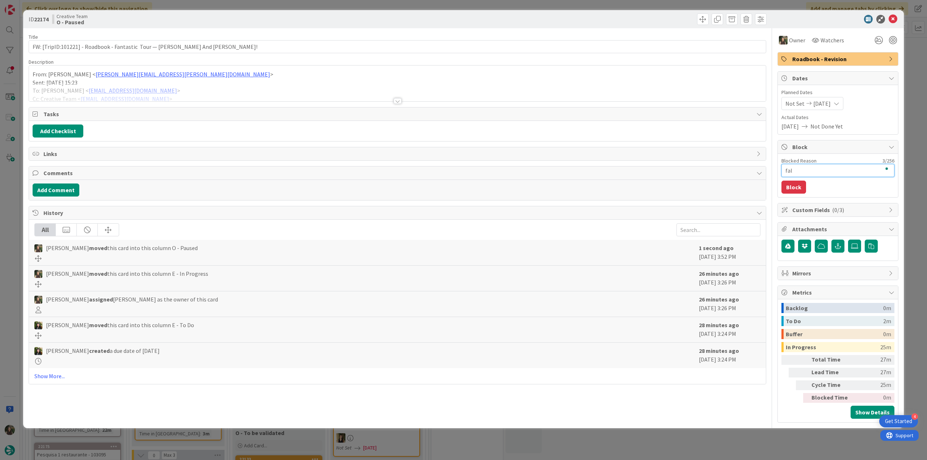
type textarea "x"
type textarea "falt"
type textarea "x"
type textarea "falta"
type textarea "x"
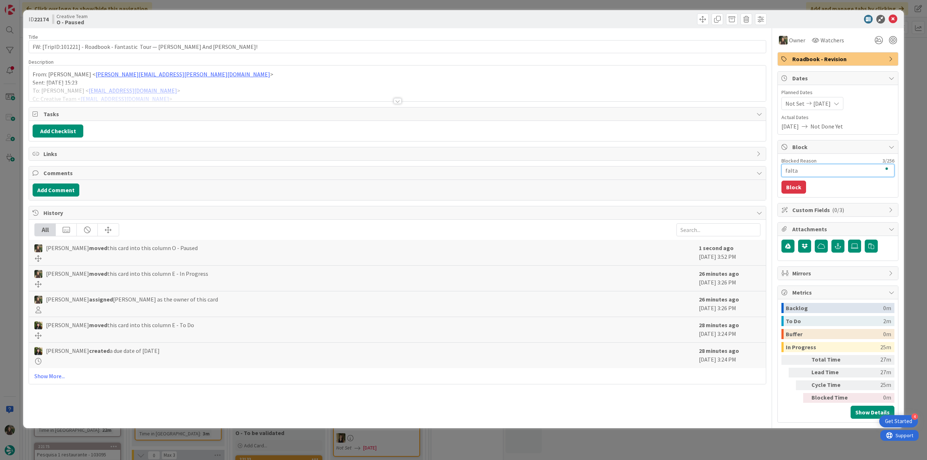
type textarea "falta"
type textarea "x"
type textarea "falta h"
type textarea "x"
type textarea "falta ho"
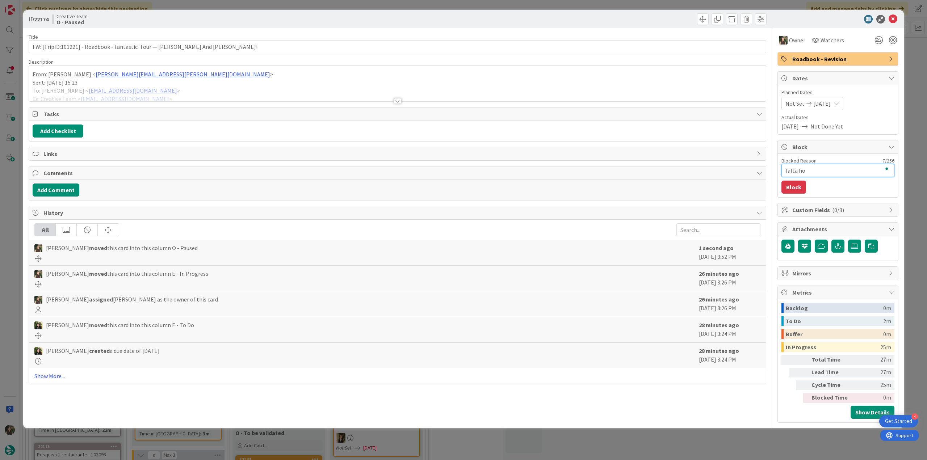
type textarea "x"
type textarea "falta hot"
type textarea "x"
type textarea "falta hote"
type textarea "x"
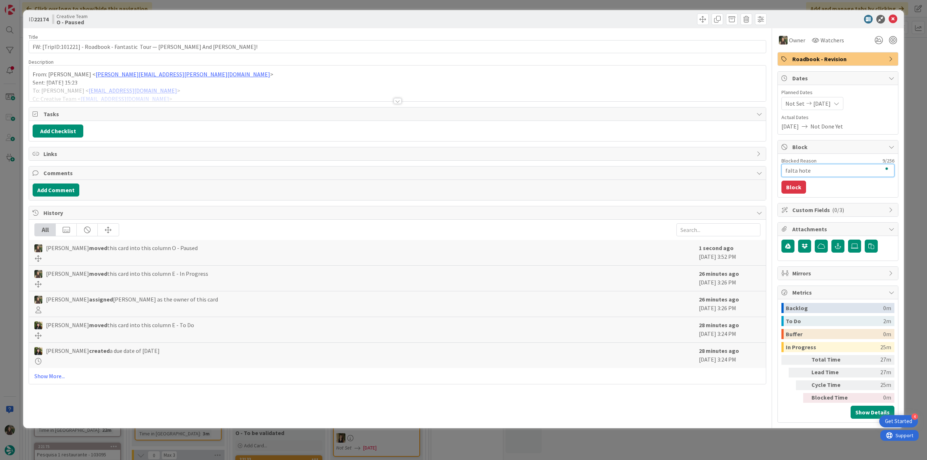
type textarea "falta hotel"
type textarea "x"
type textarea "falta hotel"
type textarea "x"
type textarea "falta hotel r"
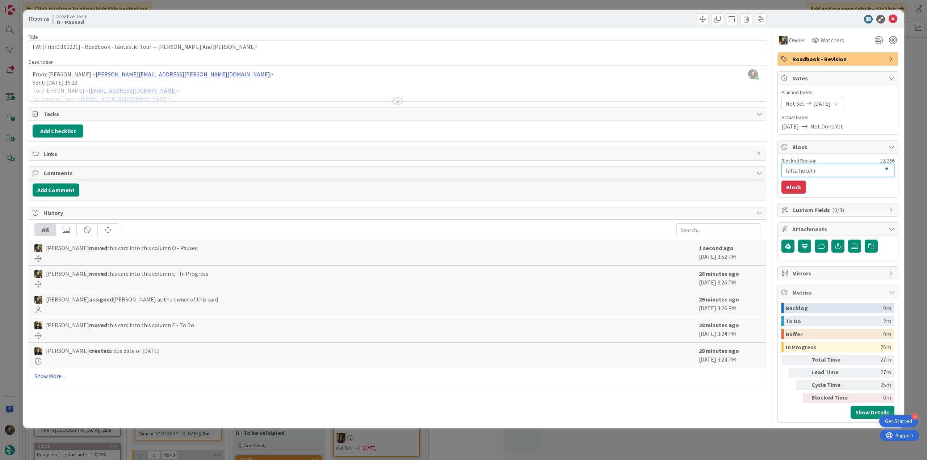
type textarea "x"
type textarea "falta hotel rb"
type textarea "x"
type textarea "falta hotel rb"
type textarea "x"
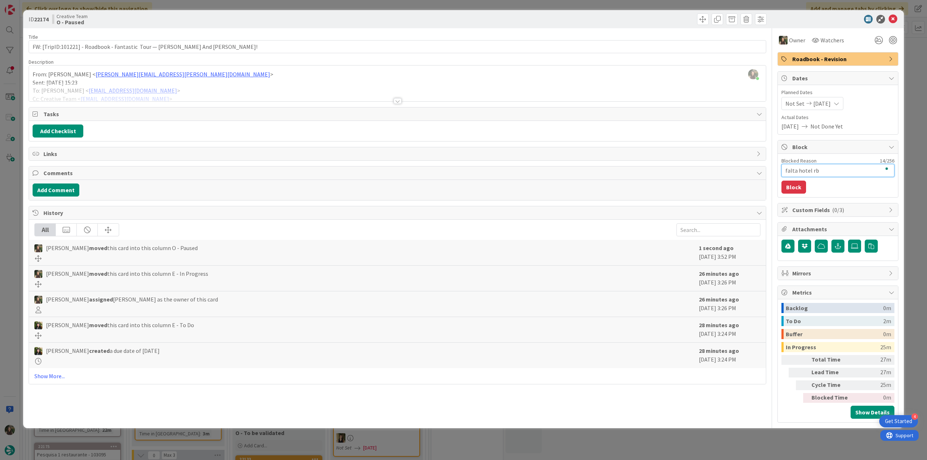
type textarea "falta hotel rb e"
type textarea "x"
type textarea "falta hotel rb e p"
type textarea "x"
type textarea "falta hotel rb e po"
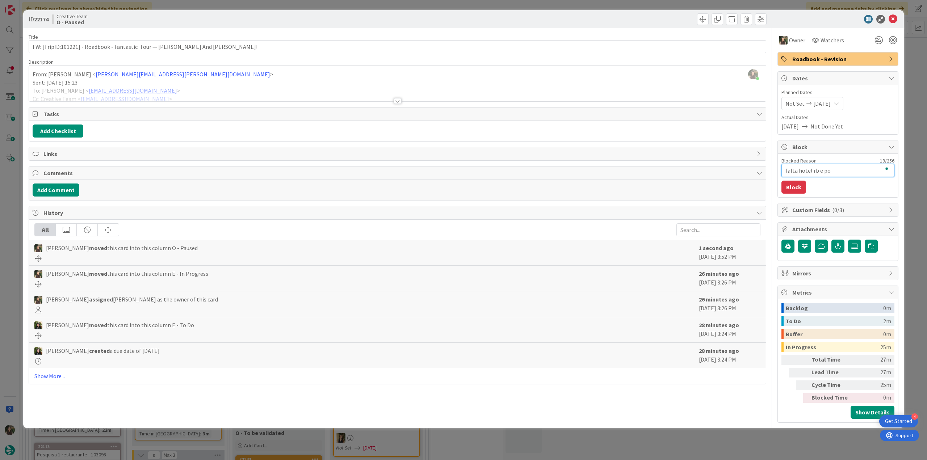
type textarea "x"
type textarea "falta hotel rb e p"
type textarea "x"
type textarea "falta hotel rb e po"
type textarea "x"
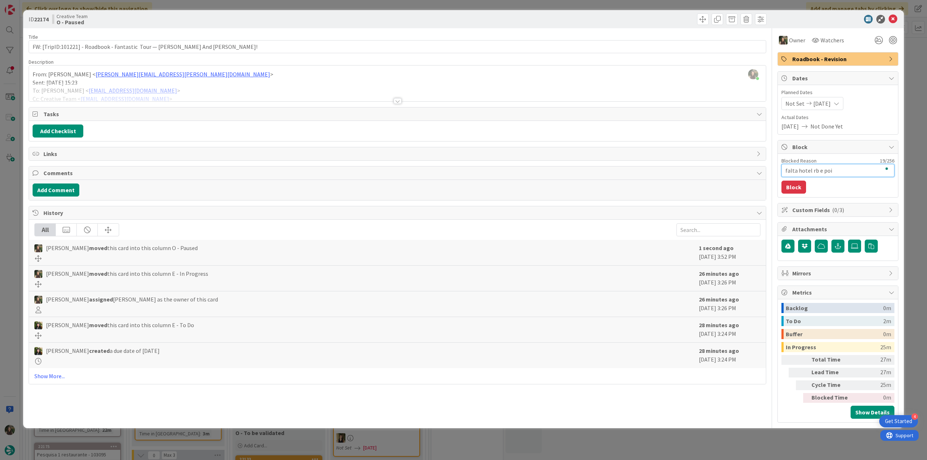
type textarea "falta hotel rb e pois"
type textarea "x"
type textarea "falta hotel rb e pois"
click at [794, 190] on button "Block" at bounding box center [793, 187] width 25 height 13
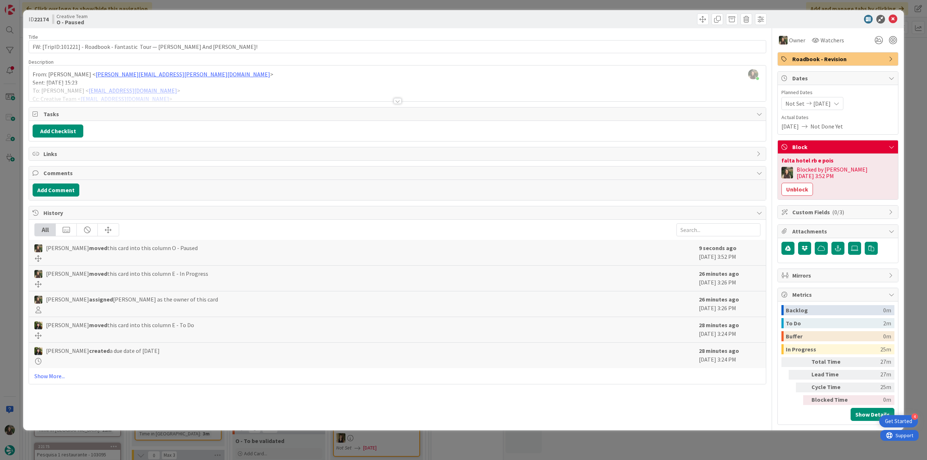
click at [907, 155] on div "ID 22174 Creative Team O - Paused Title 79 / 128 FW: [TripID:101221] - Roadbook…" at bounding box center [463, 230] width 927 height 460
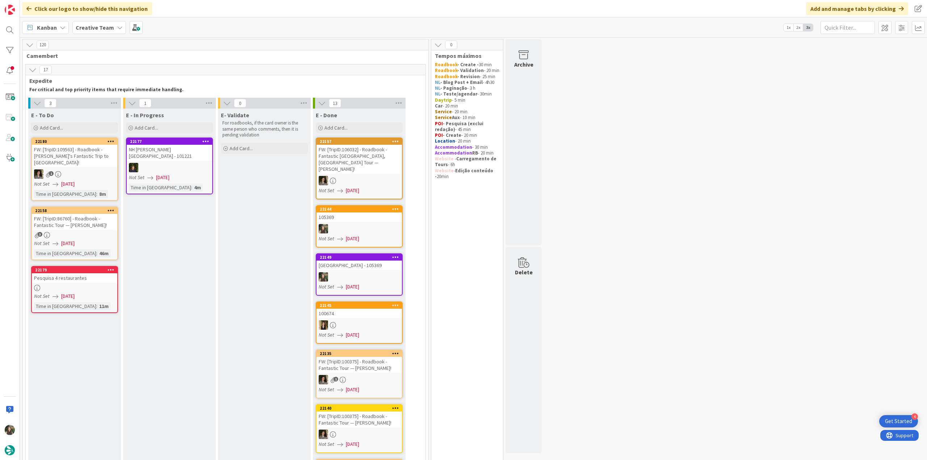
click at [80, 284] on link "22179 Pesquisa 4 restaurantes Not Set 09/01/2025 Time in Column : 11m" at bounding box center [74, 289] width 87 height 47
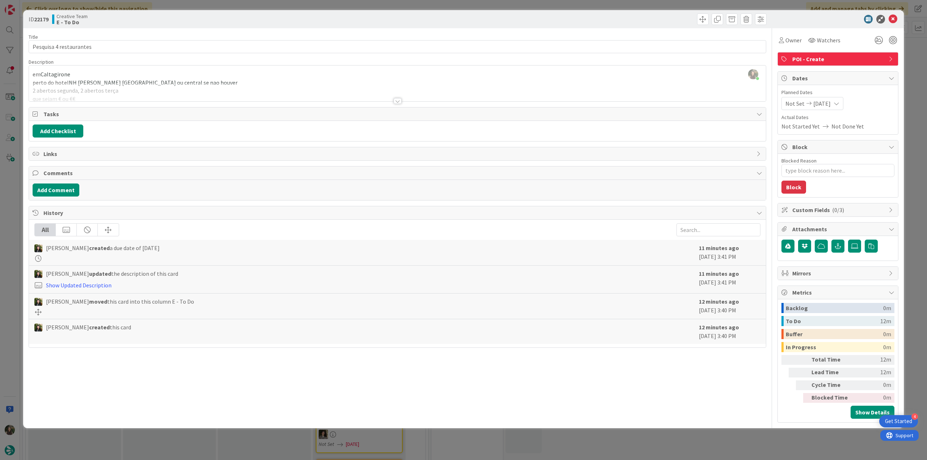
click at [264, 84] on div at bounding box center [397, 92] width 737 height 18
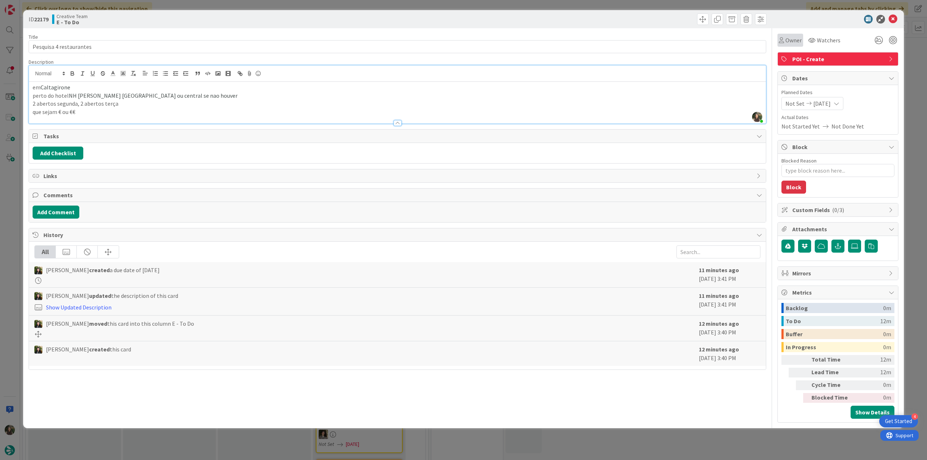
click at [791, 45] on div "Owner" at bounding box center [790, 40] width 26 height 13
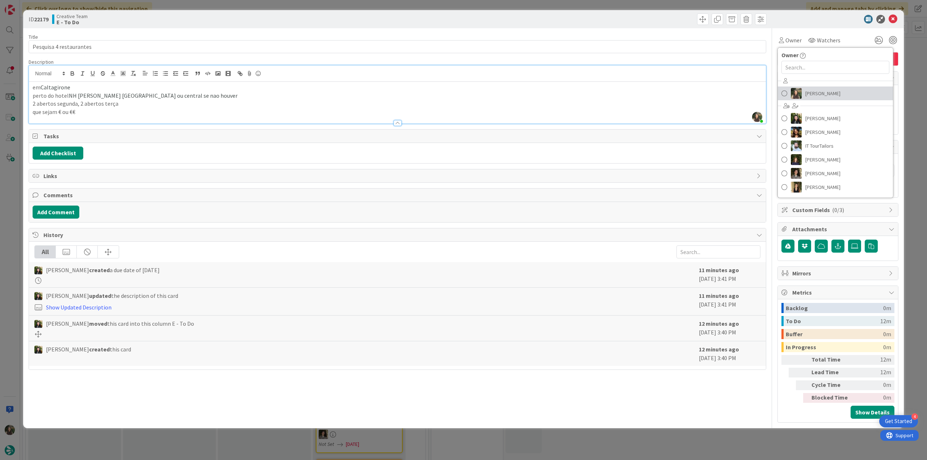
click at [836, 96] on span "[PERSON_NAME]" at bounding box center [822, 93] width 35 height 11
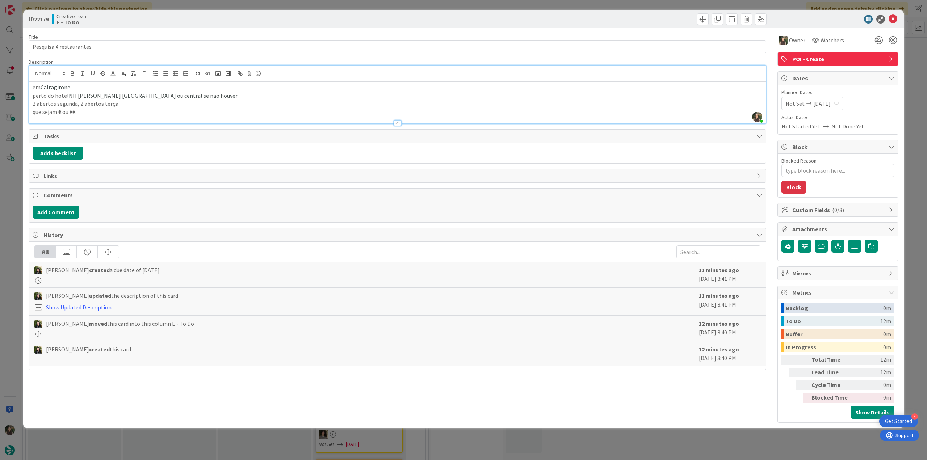
drag, startPoint x: 913, startPoint y: 79, endPoint x: 890, endPoint y: 86, distance: 24.1
click at [914, 79] on div "ID 22179 Creative Team E - To Do Title 23 / 128 Pesquisa 4 restaurantes Descrip…" at bounding box center [463, 230] width 927 height 460
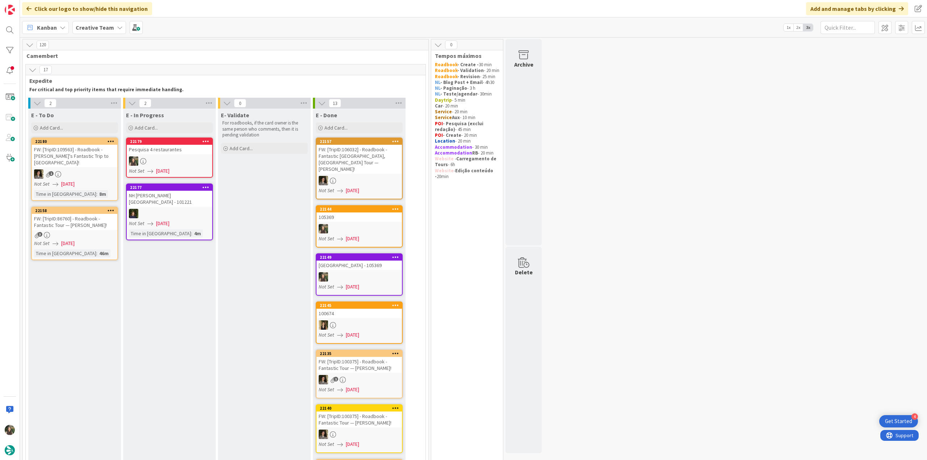
click at [181, 155] on link "22179 Pesquisa 4 restaurantes Not Set 09/01/2025" at bounding box center [169, 158] width 87 height 40
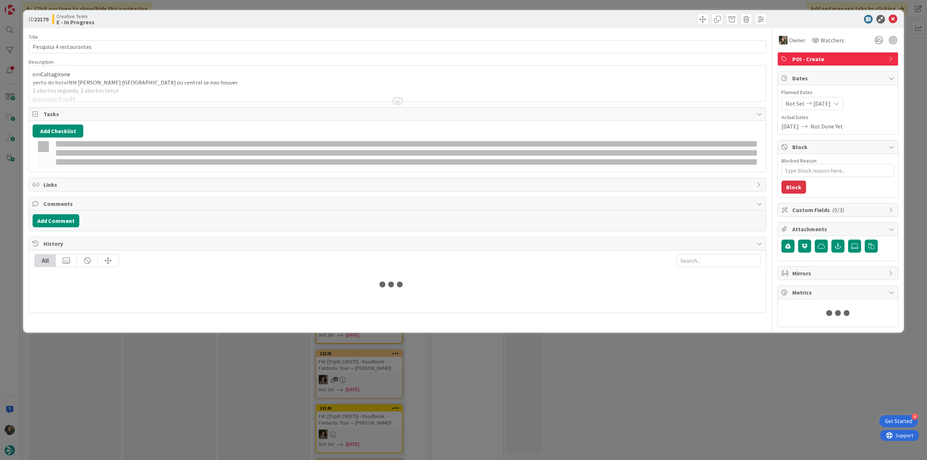
type textarea "x"
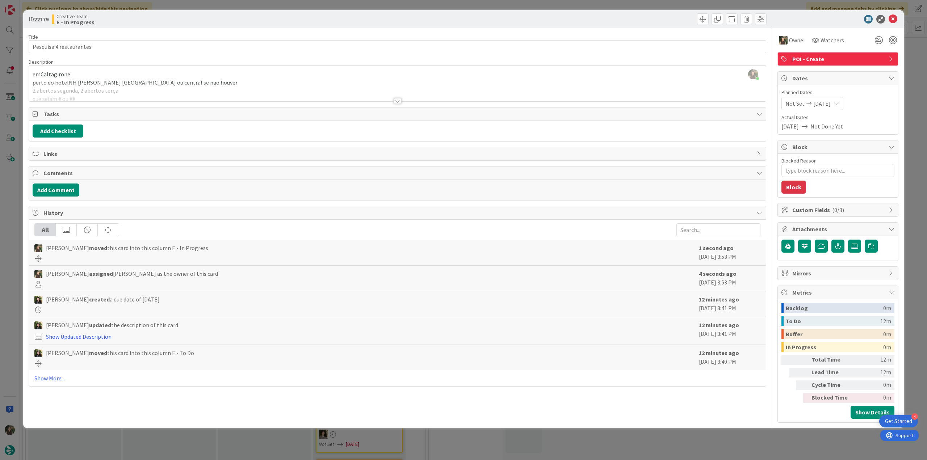
click at [167, 87] on div at bounding box center [397, 92] width 737 height 18
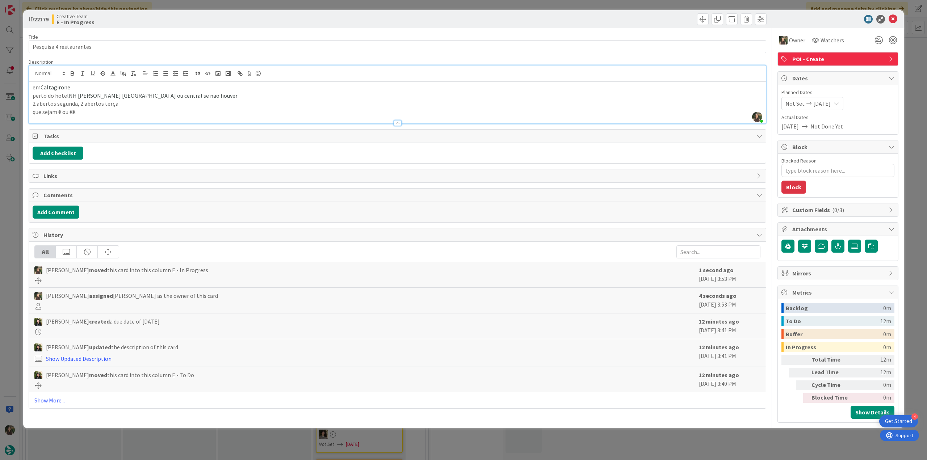
click at [60, 87] on span "Caltagirone" at bounding box center [56, 87] width 30 height 7
copy span "Caltagirone"
drag, startPoint x: 69, startPoint y: 95, endPoint x: 202, endPoint y: 61, distance: 137.6
click at [143, 97] on span "NH [PERSON_NAME] [GEOGRAPHIC_DATA] ou central se nao houver" at bounding box center [146, 95] width 155 height 7
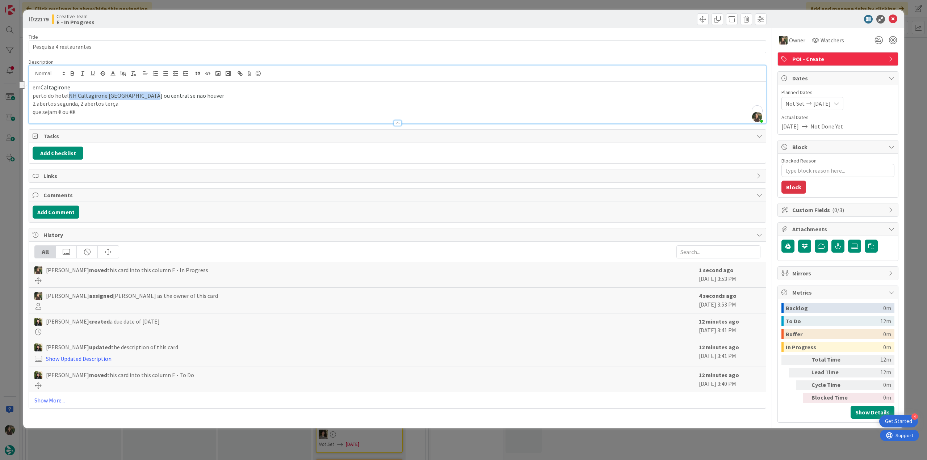
copy span "NH Caltagirone Villa San Mauro"
click at [16, 210] on div "ID 22179 Creative Team E - In Progress Title 23 / 128 Pesquisa 4 restaurantes D…" at bounding box center [463, 230] width 927 height 460
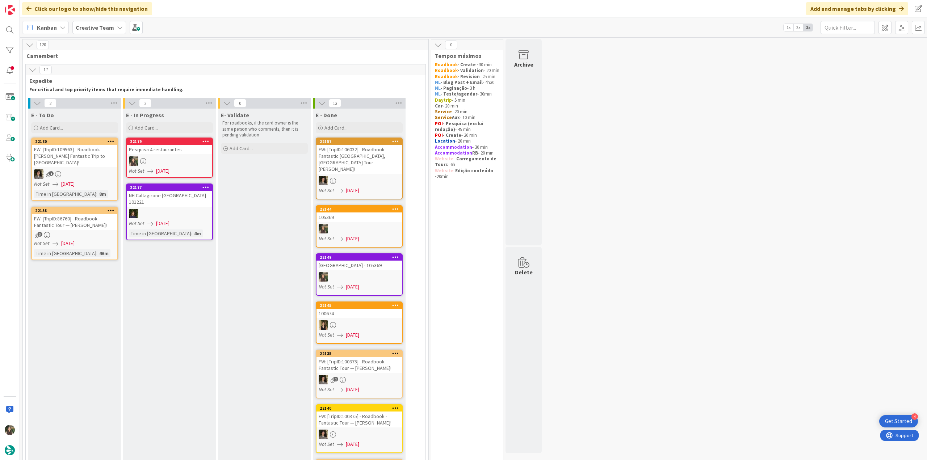
click at [192, 162] on div at bounding box center [169, 160] width 85 height 9
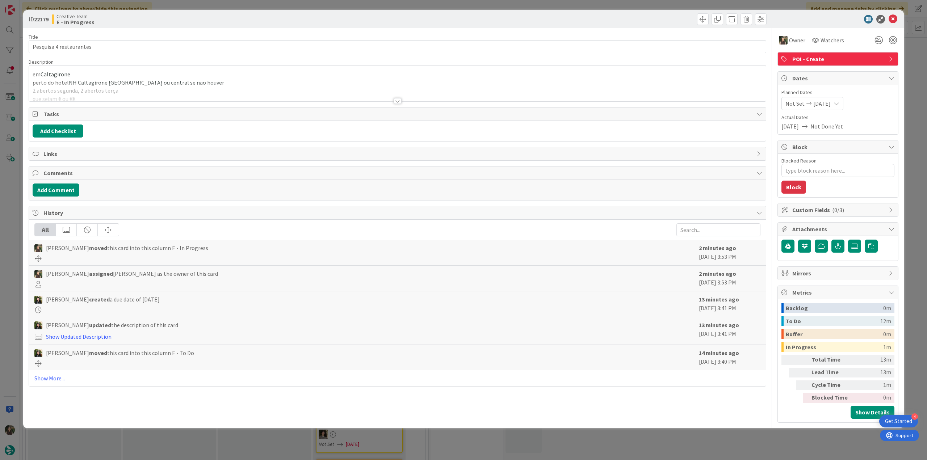
click at [235, 86] on div at bounding box center [397, 92] width 737 height 18
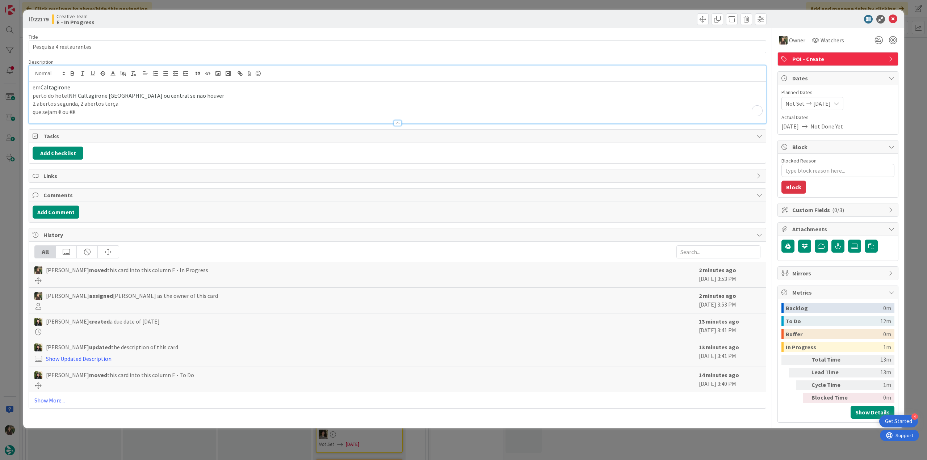
click at [205, 109] on p "que sejam € ou €€" at bounding box center [398, 112] width 730 height 8
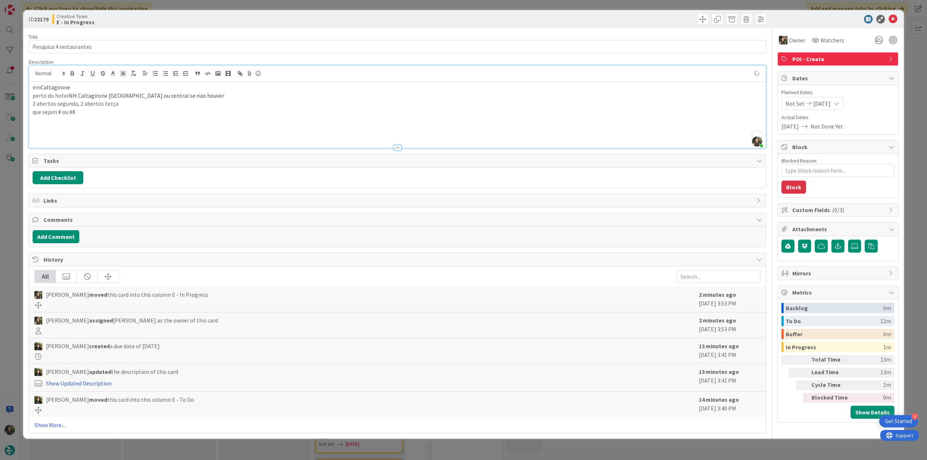
type textarea "x"
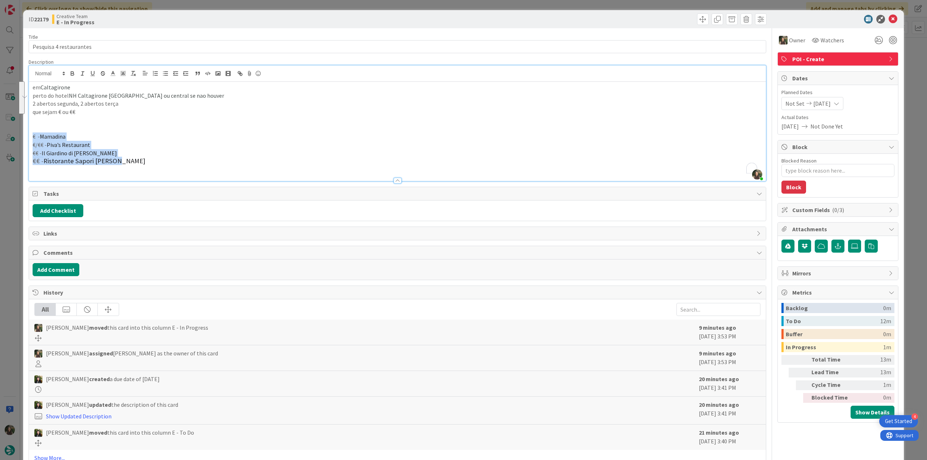
drag, startPoint x: 118, startPoint y: 164, endPoint x: 28, endPoint y: 137, distance: 93.8
click at [28, 137] on div "ID 22179 Creative Team E - In Progress Title 23 / 128 Pesquisa 4 restaurantes D…" at bounding box center [463, 230] width 927 height 460
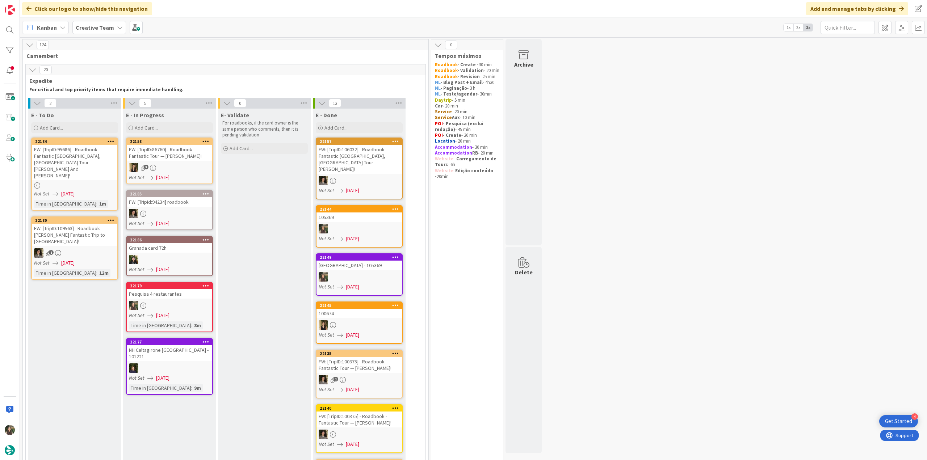
click at [186, 297] on div "Pesquisa 4 restaurantes" at bounding box center [169, 293] width 85 height 9
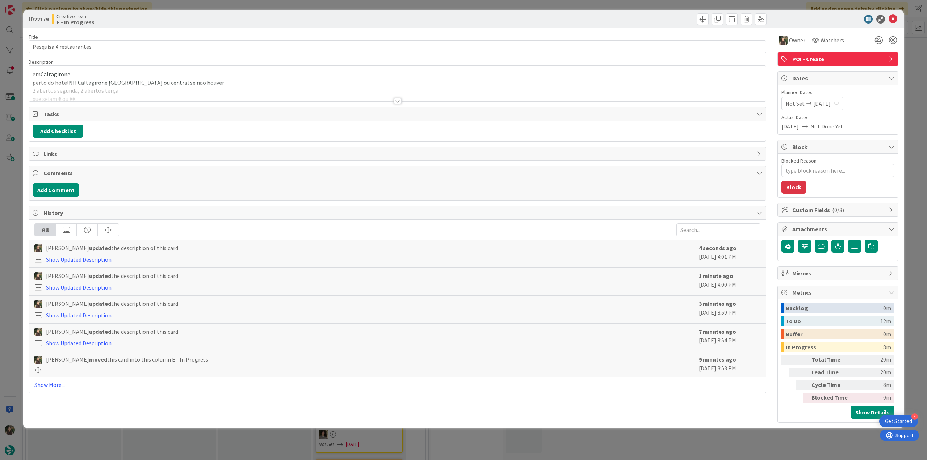
click at [186, 81] on span "NH Caltagirone Villa San Mauro ou central se nao houver" at bounding box center [146, 82] width 155 height 7
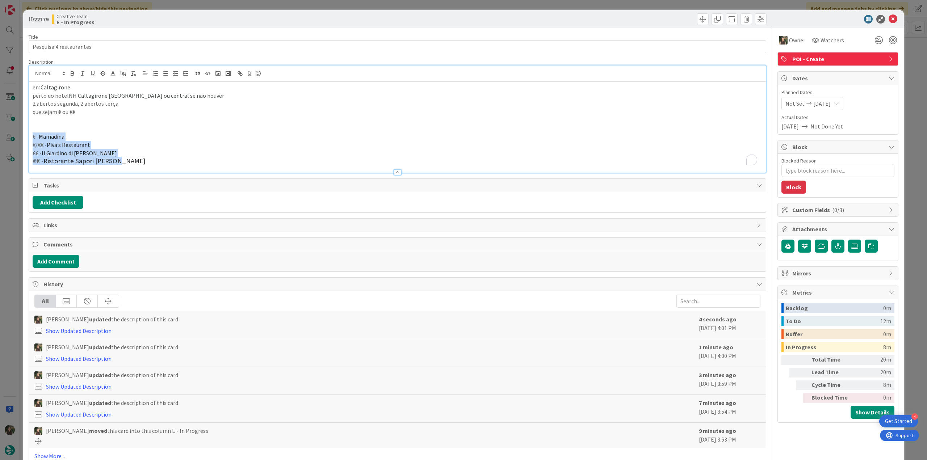
drag, startPoint x: 94, startPoint y: 153, endPoint x: 33, endPoint y: 136, distance: 63.2
click at [33, 136] on div "em Caltagirone perto do hotel NH Caltagirone Villa San Mauro ou central se nao …" at bounding box center [397, 127] width 737 height 91
click at [134, 76] on icon "button" at bounding box center [133, 73] width 7 height 7
click at [140, 134] on p "€ - Mamadina" at bounding box center [398, 137] width 730 height 8
click at [140, 142] on p "€/€€ - Piva’s Restaurant" at bounding box center [398, 145] width 730 height 8
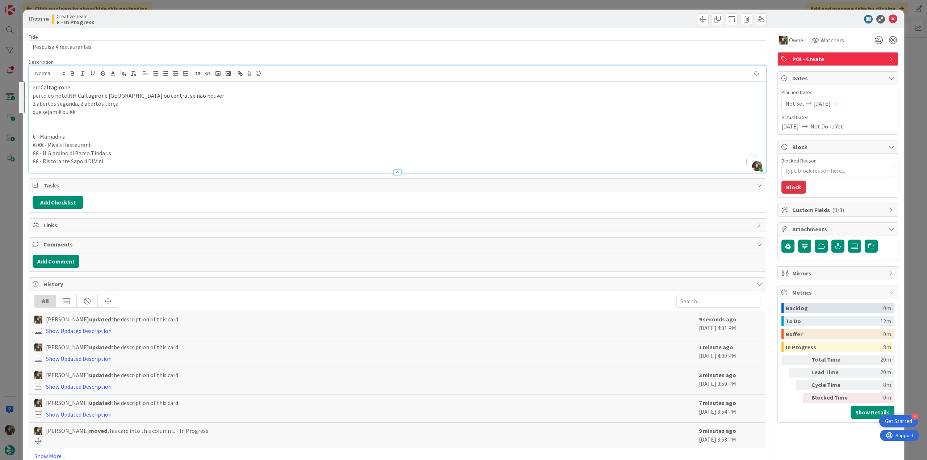
type textarea "x"
drag, startPoint x: 65, startPoint y: 133, endPoint x: 41, endPoint y: 135, distance: 24.0
click at [41, 135] on p "€ - Mamadina" at bounding box center [398, 137] width 730 height 8
copy p "Mamadina"
drag, startPoint x: 90, startPoint y: 143, endPoint x: 170, endPoint y: 123, distance: 82.6
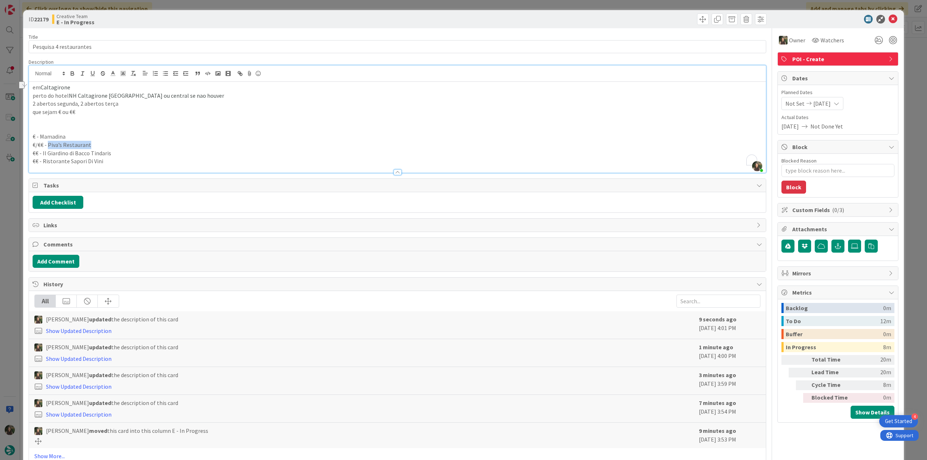
click at [49, 145] on p "€/€€ - Piva’s Restaurant" at bounding box center [398, 145] width 730 height 8
copy p "iva’s Restaurant"
click at [90, 137] on p "€ - Mamadina" at bounding box center [398, 137] width 730 height 8
drag, startPoint x: 84, startPoint y: 144, endPoint x: 48, endPoint y: 146, distance: 36.2
click at [48, 146] on p "€/€€ - Piva’s Restaurant" at bounding box center [398, 145] width 730 height 8
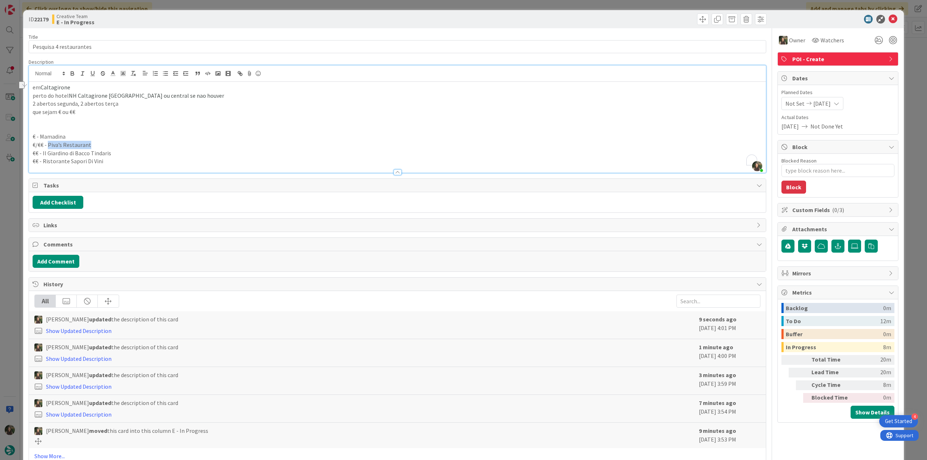
copy p "Piva’s Restaurant"
click at [114, 147] on p "€/€€ - Piva’s Restaurant" at bounding box center [398, 145] width 730 height 8
drag, startPoint x: 93, startPoint y: 152, endPoint x: 42, endPoint y: 152, distance: 51.4
click at [42, 152] on p "€€ - Il Giardino di Bacco Tindaris" at bounding box center [398, 153] width 730 height 8
copy p "Il Giardino di Bacco Tindaris"
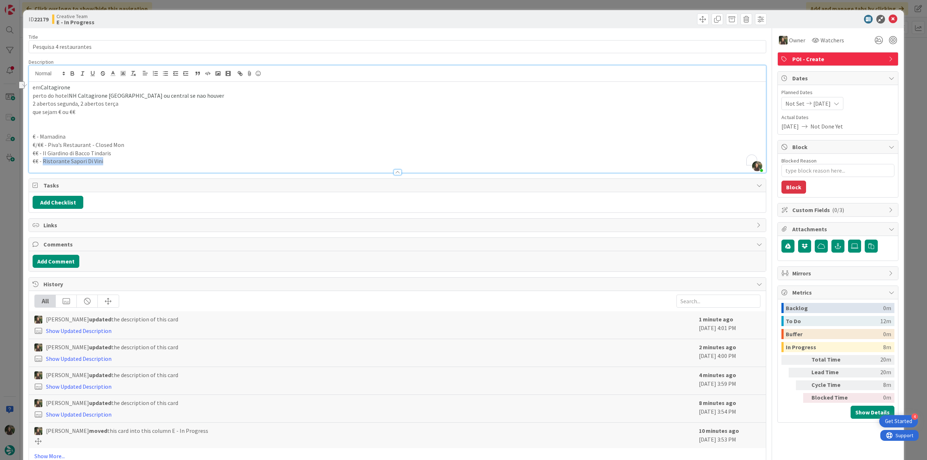
drag, startPoint x: 93, startPoint y: 163, endPoint x: 43, endPoint y: 163, distance: 50.3
click at [43, 163] on p "€€ - Ristorante Sapori Di Vini" at bounding box center [398, 161] width 730 height 8
copy p "Ristorante Sapori Di Vini"
drag, startPoint x: 112, startPoint y: 152, endPoint x: 33, endPoint y: 154, distance: 79.3
click at [33, 154] on p "€€ - Il Giardino di Bacco Tindaris" at bounding box center [398, 153] width 730 height 8
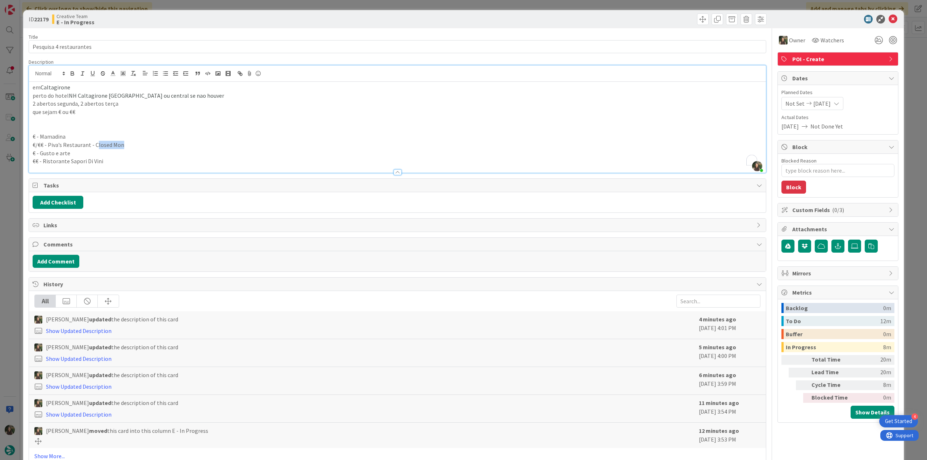
drag, startPoint x: 123, startPoint y: 145, endPoint x: 94, endPoint y: 145, distance: 29.3
click at [94, 145] on p "€/€€ - Piva’s Restaurant - Closed Mon" at bounding box center [398, 145] width 730 height 8
type textarea "x"
drag, startPoint x: 66, startPoint y: 133, endPoint x: 32, endPoint y: 136, distance: 34.2
click at [33, 136] on p "€ - Mamadina" at bounding box center [398, 137] width 730 height 8
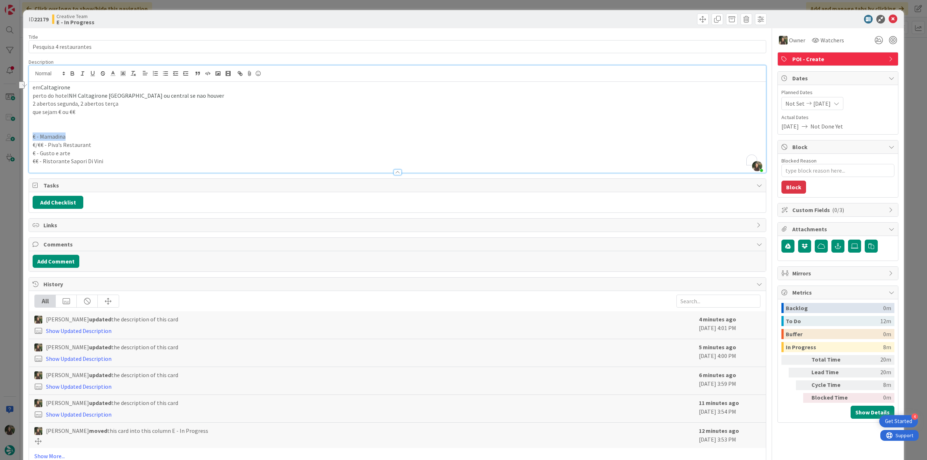
copy p "€ - Mamadina"
click at [6, 201] on div "ID 22179 Creative Team E - In Progress Title 23 / 128 Pesquisa 4 restaurantes D…" at bounding box center [463, 230] width 927 height 460
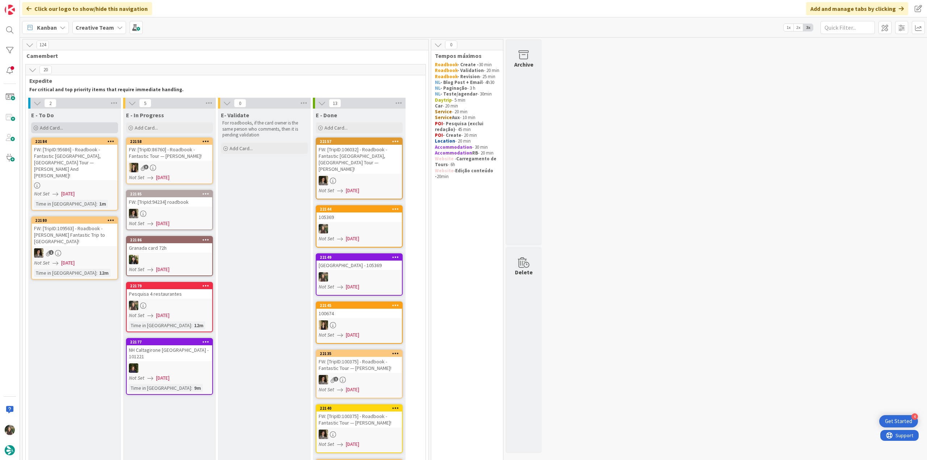
click at [70, 128] on div "Add Card..." at bounding box center [74, 127] width 87 height 11
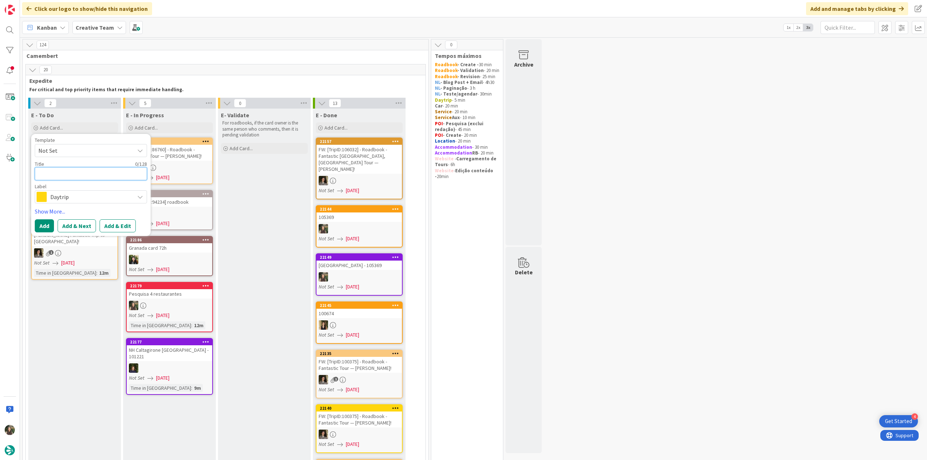
paste textarea "€ - Mamadina"
type textarea "€ - Mamadina"
type textarea "x"
type textarea "€ - Mamadina"
click at [83, 195] on span "Daytrip" at bounding box center [90, 197] width 80 height 10
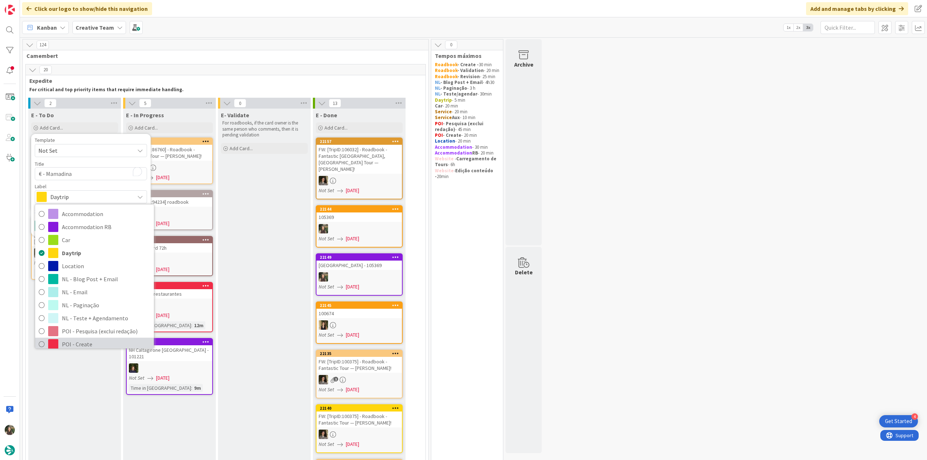
click at [80, 343] on span "POI - Create" at bounding box center [106, 344] width 88 height 11
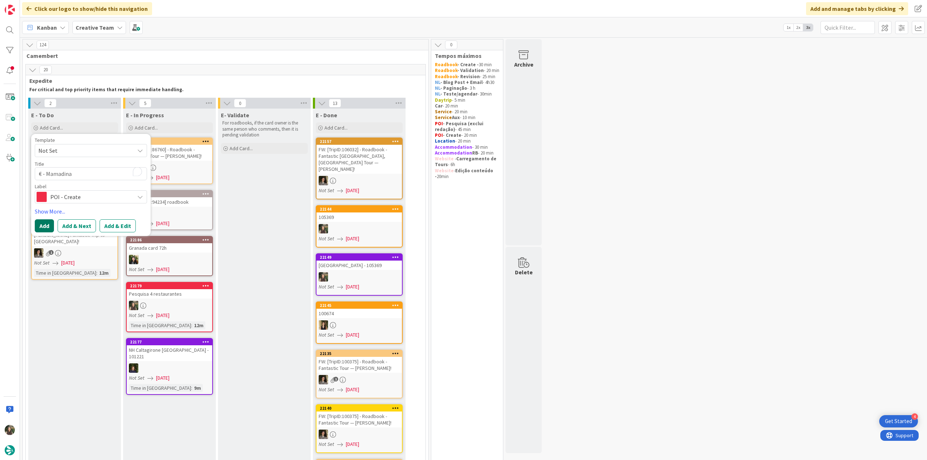
click at [46, 226] on button "Add" at bounding box center [44, 225] width 19 height 13
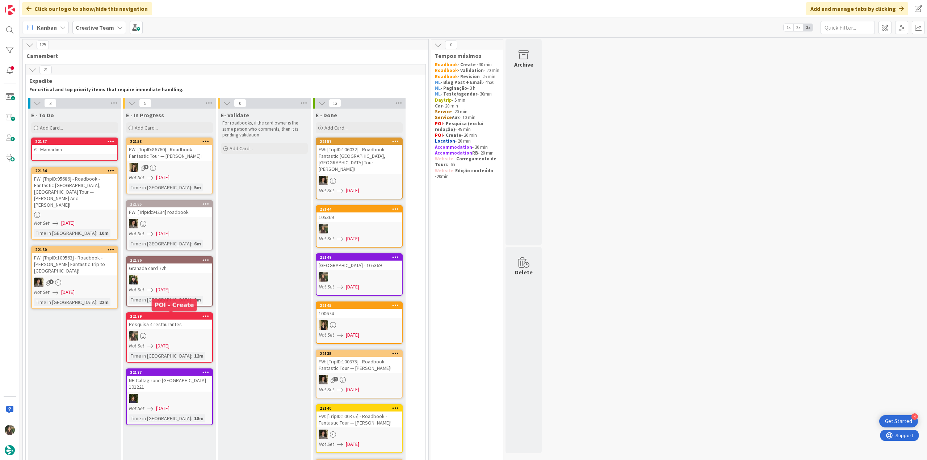
click at [160, 327] on div "Pesquisa 4 restaurantes" at bounding box center [169, 324] width 85 height 9
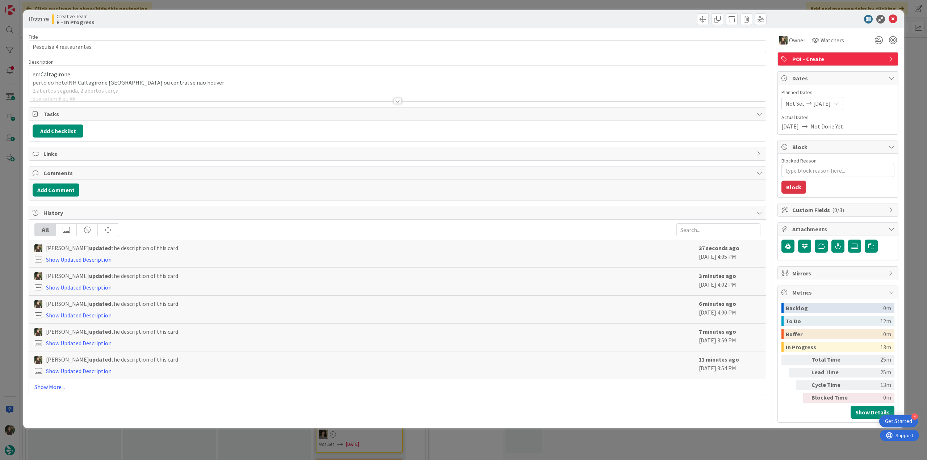
click at [64, 76] on div "em [GEOGRAPHIC_DATA] perto do hotel NH [GEOGRAPHIC_DATA] [GEOGRAPHIC_DATA] ou c…" at bounding box center [397, 84] width 737 height 36
click at [64, 75] on icon at bounding box center [62, 72] width 7 height 7
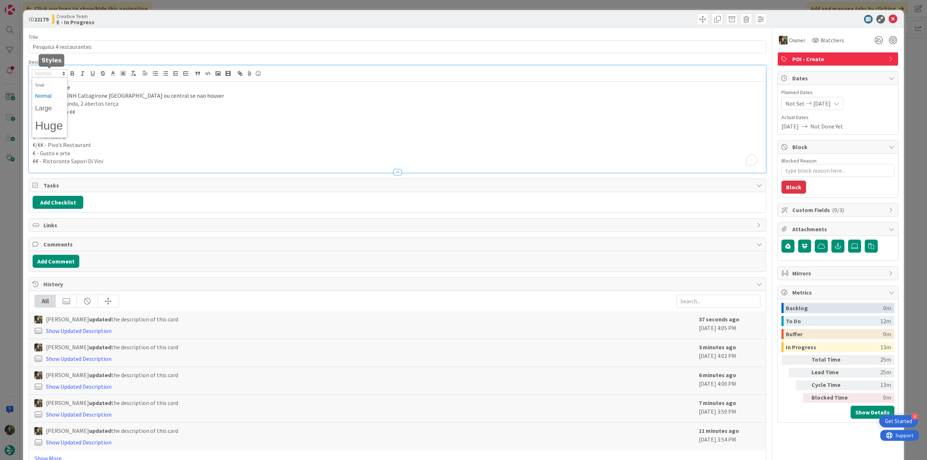
click at [103, 104] on p "2 abertos segunda, 2 abertos terça" at bounding box center [398, 104] width 730 height 8
click at [62, 88] on span "Caltagirone" at bounding box center [56, 87] width 30 height 7
copy span "Caltagirone"
click at [10, 232] on div "ID 22179 Creative Team E - In Progress Title 23 / 128 Pesquisa 4 restaurantes D…" at bounding box center [463, 230] width 927 height 460
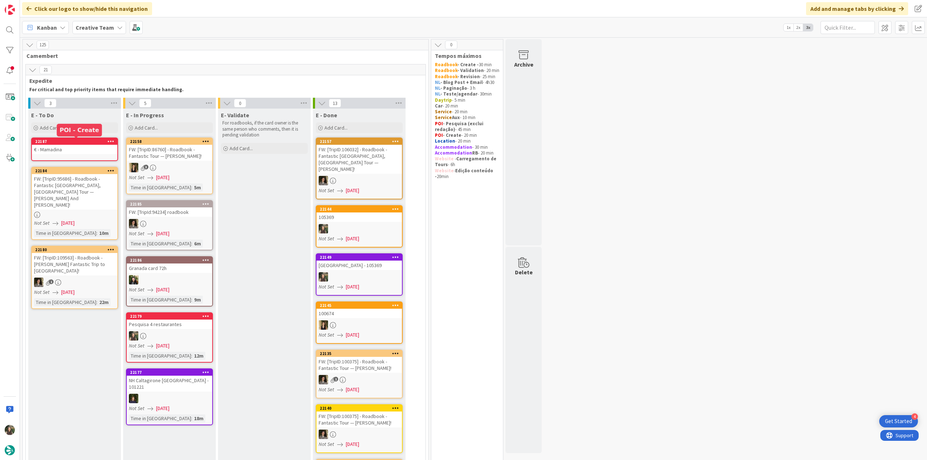
click at [65, 146] on div "€ - Mamadina" at bounding box center [74, 149] width 85 height 9
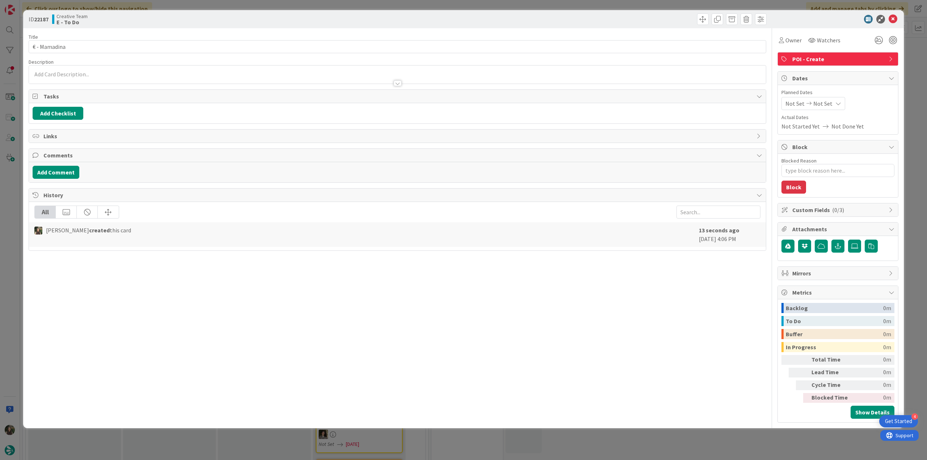
click at [81, 75] on p at bounding box center [398, 74] width 730 height 8
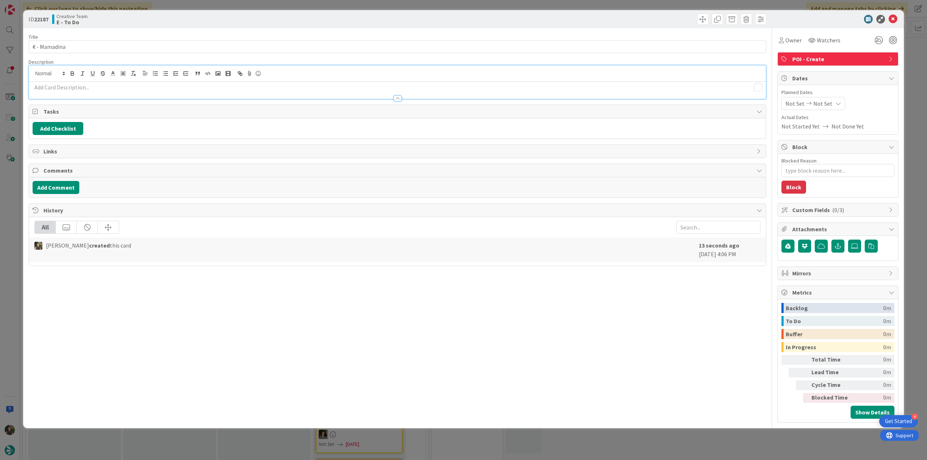
click at [53, 87] on p "To enrich screen reader interactions, please activate Accessibility in Grammarl…" at bounding box center [398, 87] width 730 height 8
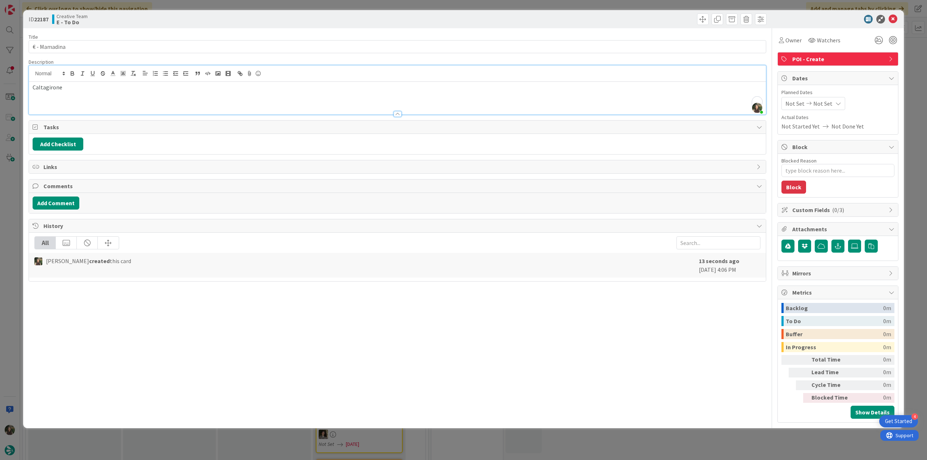
click at [16, 176] on div "ID 22187 Creative Team E - To Do Title 12 / 128 € - Mamadina Description Inês G…" at bounding box center [463, 230] width 927 height 460
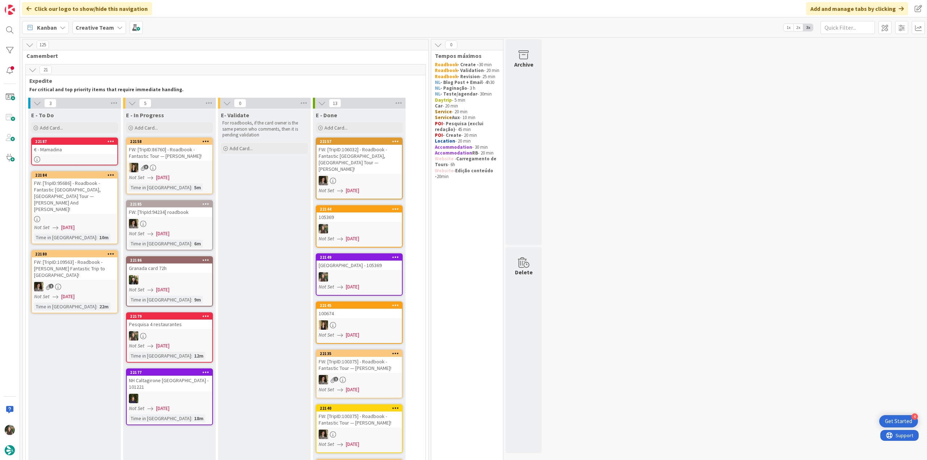
click at [158, 324] on div "Pesquisa 4 restaurantes" at bounding box center [169, 324] width 85 height 9
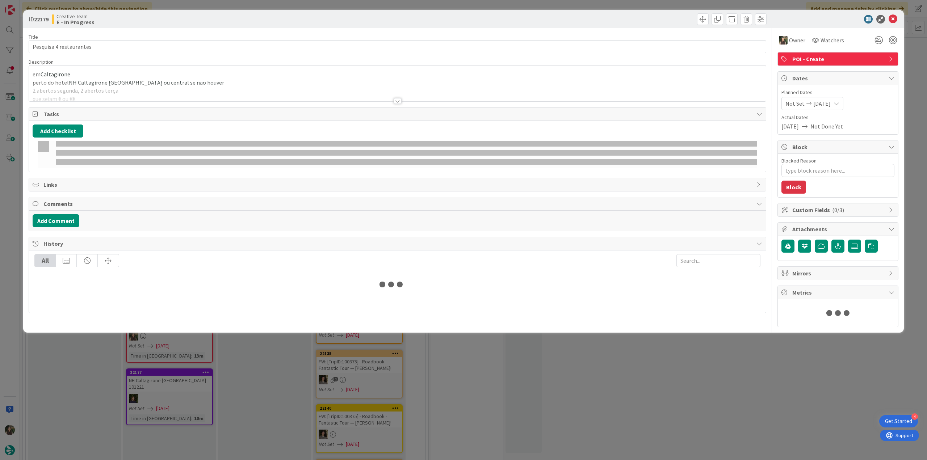
type textarea "x"
click at [125, 89] on div at bounding box center [397, 92] width 737 height 18
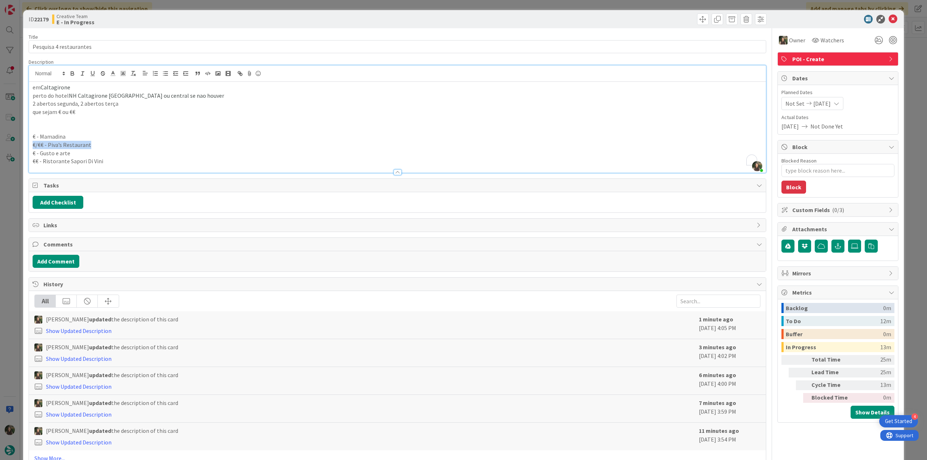
drag, startPoint x: 57, startPoint y: 146, endPoint x: 30, endPoint y: 147, distance: 26.5
click at [30, 147] on div "em Caltagirone perto do hotel NH Caltagirone Villa San Mauro ou central se nao …" at bounding box center [397, 127] width 737 height 91
copy p "€/€€ - Piva’s Restaurant"
click at [13, 205] on div "ID 22179 Creative Team E - In Progress Title 23 / 128 Pesquisa 4 restaurantes D…" at bounding box center [463, 230] width 927 height 460
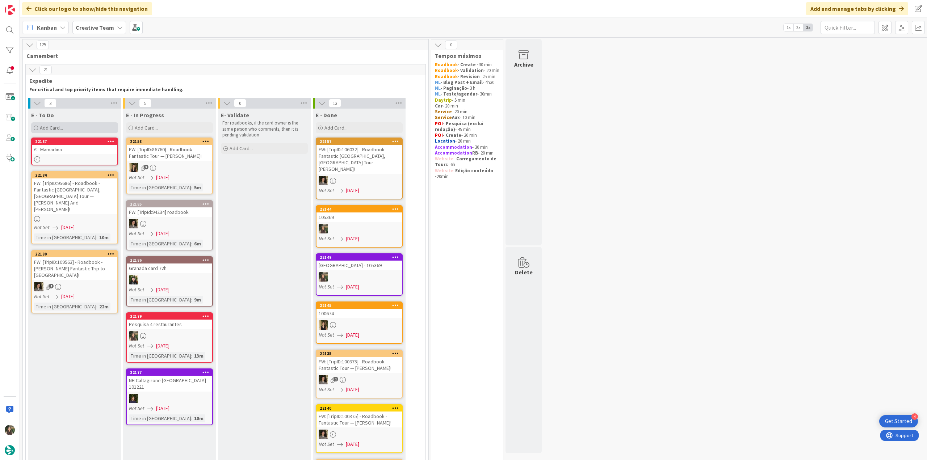
click at [60, 132] on div "Add Card..." at bounding box center [74, 127] width 87 height 11
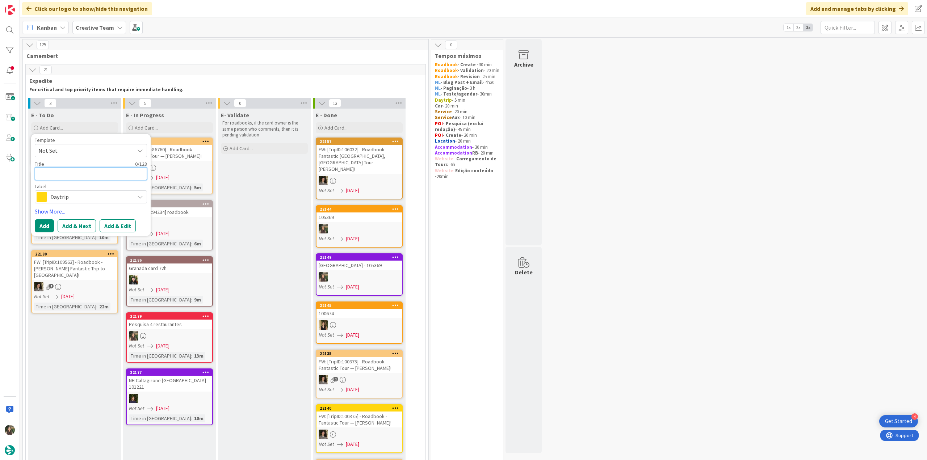
paste textarea "€/€€ - Piva’s Restaurant"
type textarea "€/€€ - Piva’s Restaurant"
type textarea "x"
type textarea "€/€€ - Piva’s Restaurant"
click at [89, 195] on span "Daytrip" at bounding box center [90, 197] width 80 height 10
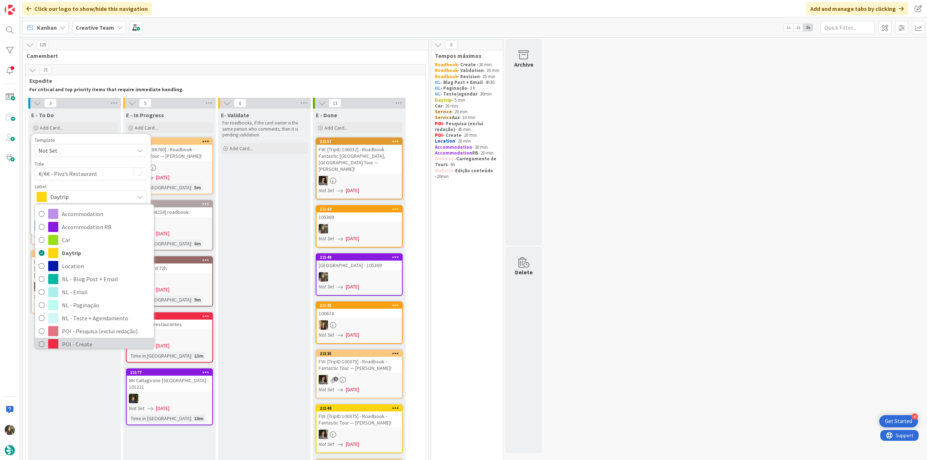
click at [80, 340] on span "POI - Create" at bounding box center [106, 344] width 88 height 11
type textarea "x"
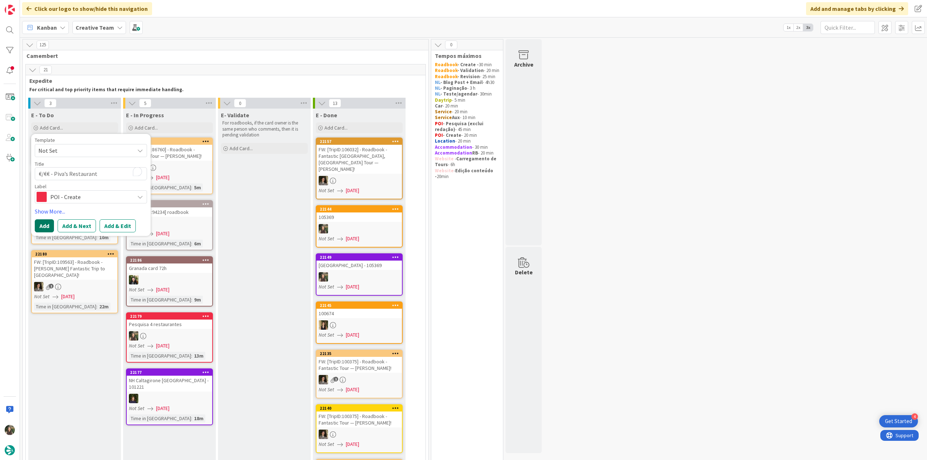
click at [49, 227] on button "Add" at bounding box center [44, 225] width 19 height 13
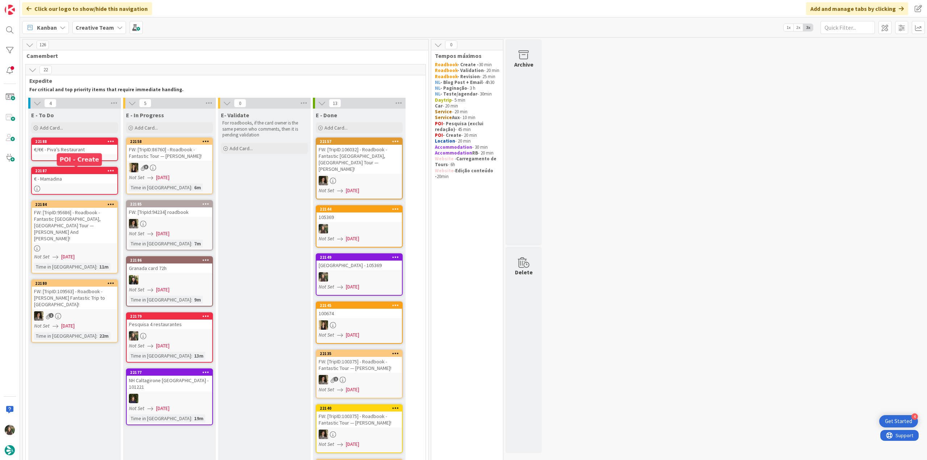
click at [82, 147] on div "€/€€ - Piva’s Restaurant" at bounding box center [74, 149] width 85 height 9
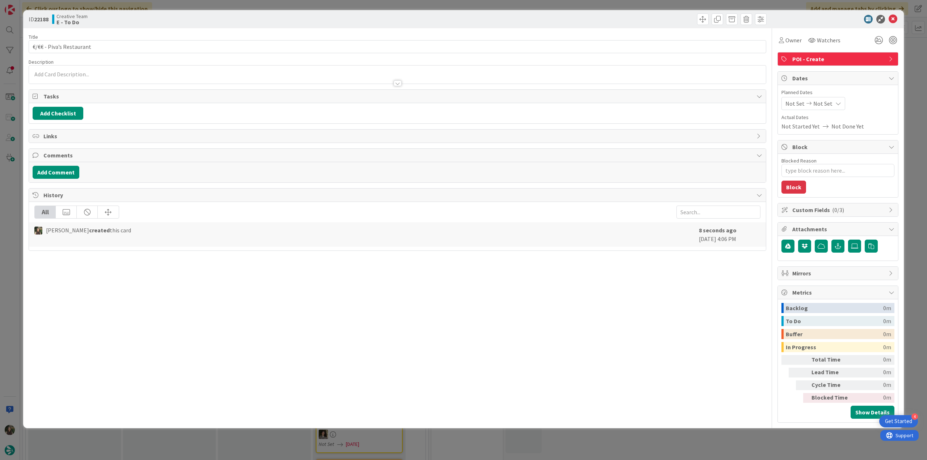
click at [14, 194] on div "ID 22188 Creative Team E - To Do Title 24 / 128 €/€€ - Piva’s Restaurant Descri…" at bounding box center [463, 230] width 927 height 460
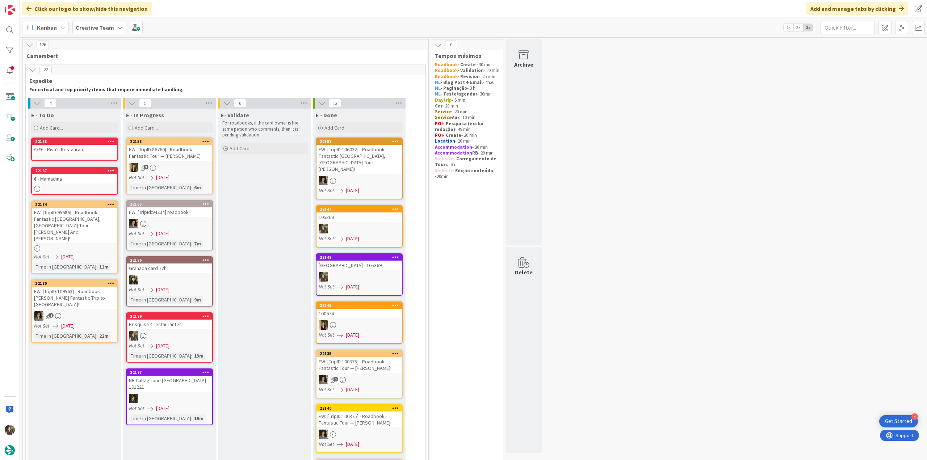
click at [152, 328] on div "Pesquisa 4 restaurantes" at bounding box center [169, 324] width 85 height 9
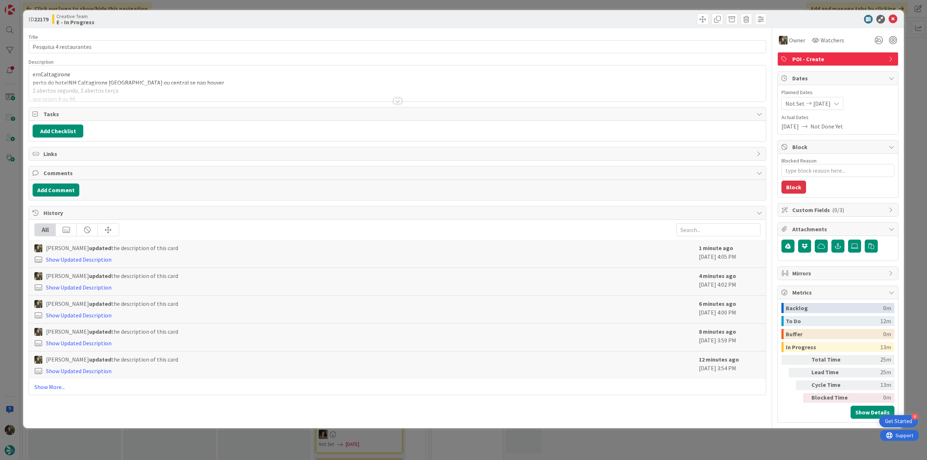
type textarea "x"
click at [125, 84] on div at bounding box center [397, 92] width 737 height 18
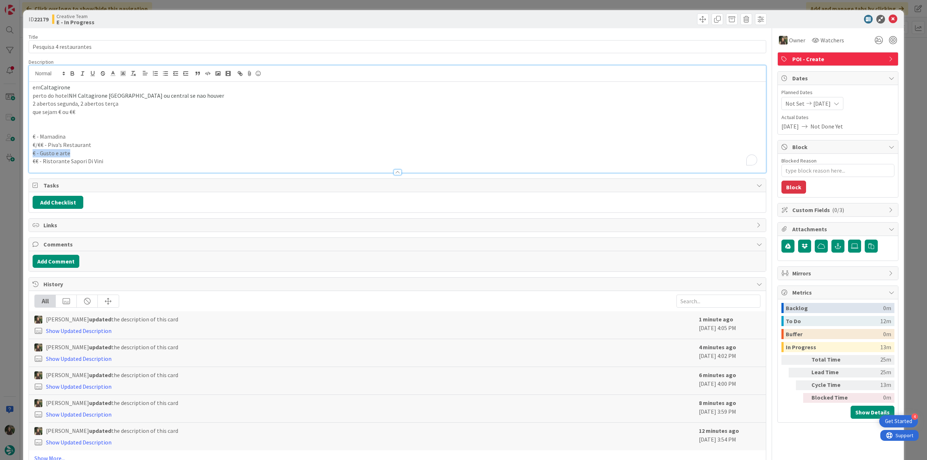
drag, startPoint x: 69, startPoint y: 152, endPoint x: 32, endPoint y: 153, distance: 36.6
click at [33, 153] on p "€ - Gusto e arte" at bounding box center [398, 153] width 730 height 8
copy p "€ - Gusto e arte"
click at [18, 194] on div "ID 22179 Creative Team E - In Progress Title 23 / 128 Pesquisa 4 restaurantes D…" at bounding box center [463, 230] width 927 height 460
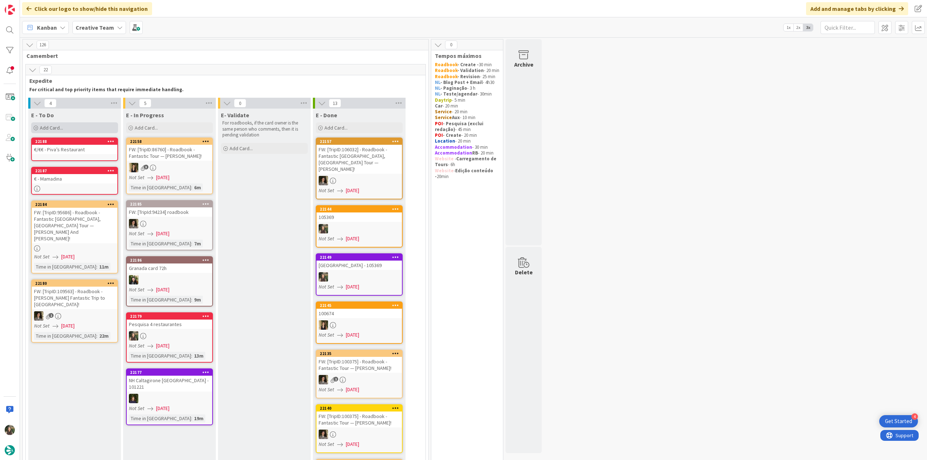
click at [70, 128] on div "Add Card..." at bounding box center [74, 127] width 87 height 11
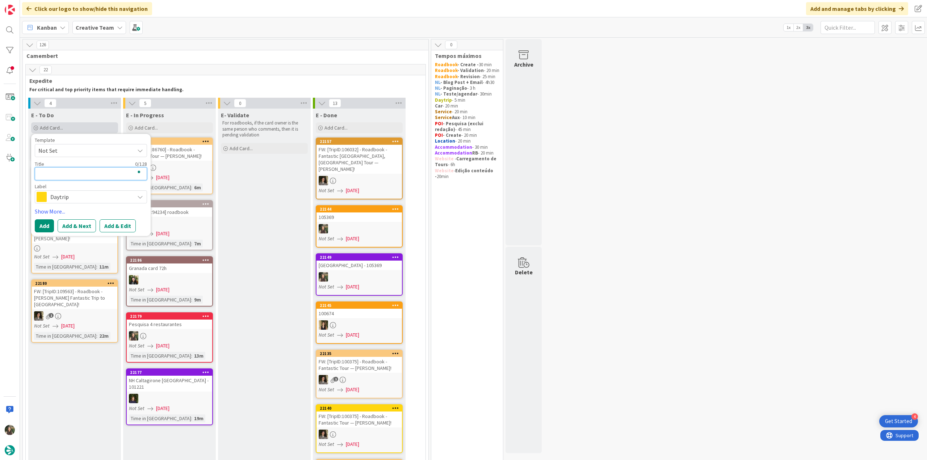
paste textarea "€ - Gusto e arte"
type textarea "€ - Gusto e arte"
type textarea "x"
type textarea "€ - Gusto e arte"
click at [77, 198] on span "Daytrip" at bounding box center [90, 197] width 80 height 10
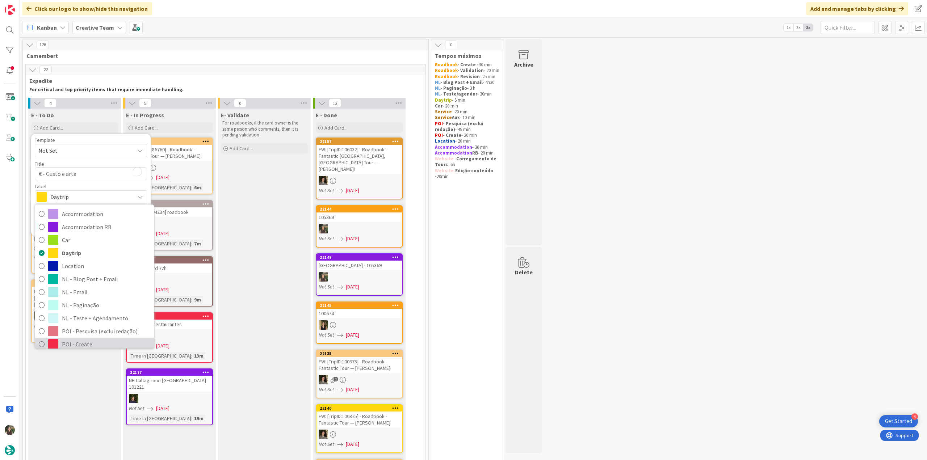
click at [81, 344] on span "POI - Create" at bounding box center [106, 344] width 88 height 11
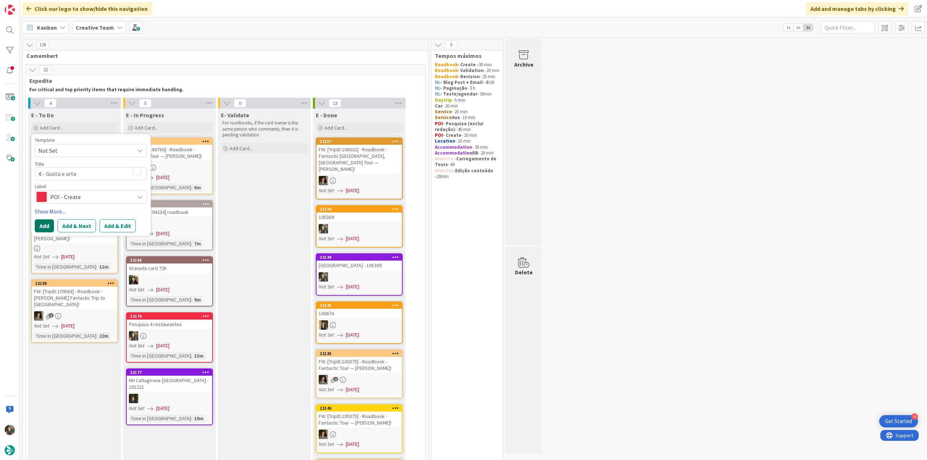
click at [49, 225] on button "Add" at bounding box center [44, 225] width 19 height 13
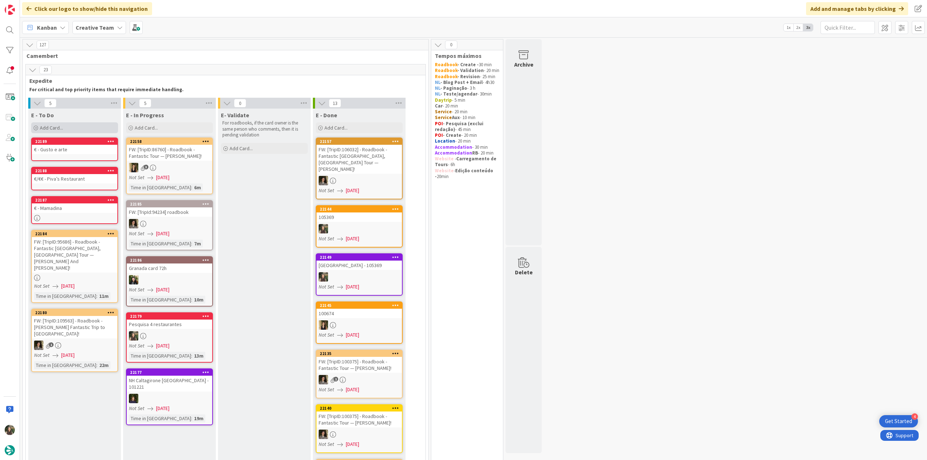
click at [59, 126] on span "Add Card..." at bounding box center [51, 128] width 23 height 7
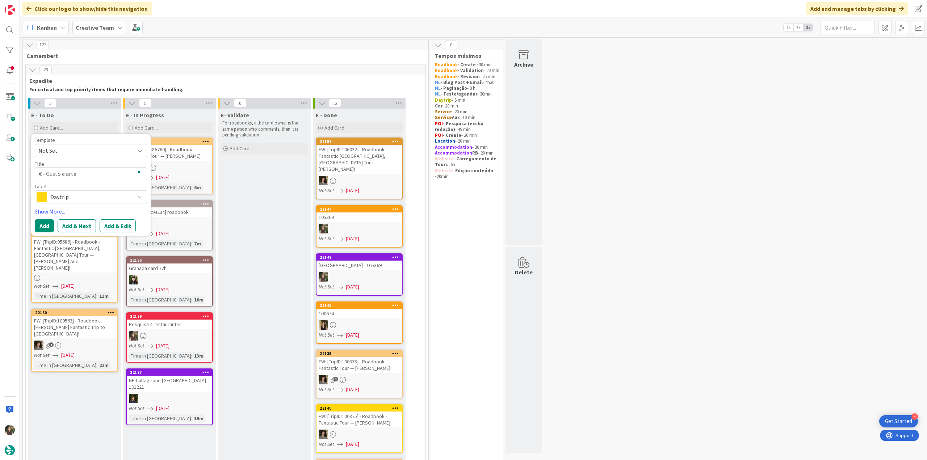
click at [148, 331] on div at bounding box center [169, 335] width 85 height 9
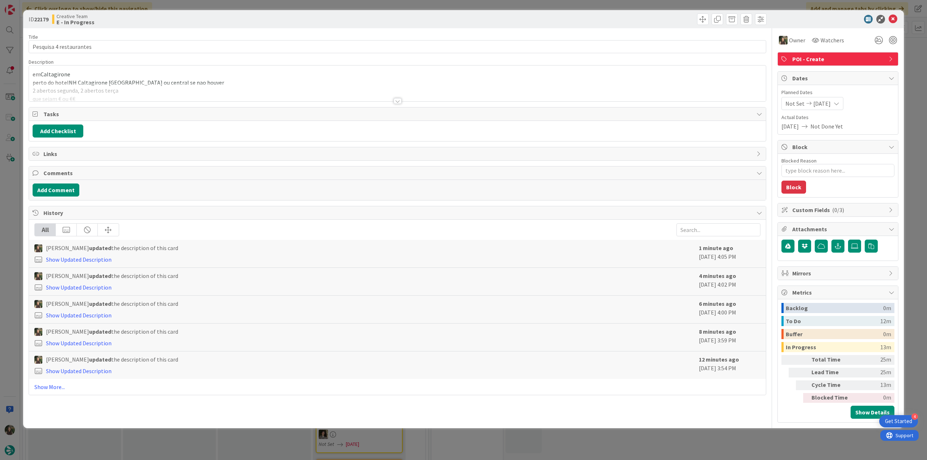
type textarea "x"
click at [111, 96] on div at bounding box center [397, 92] width 737 height 18
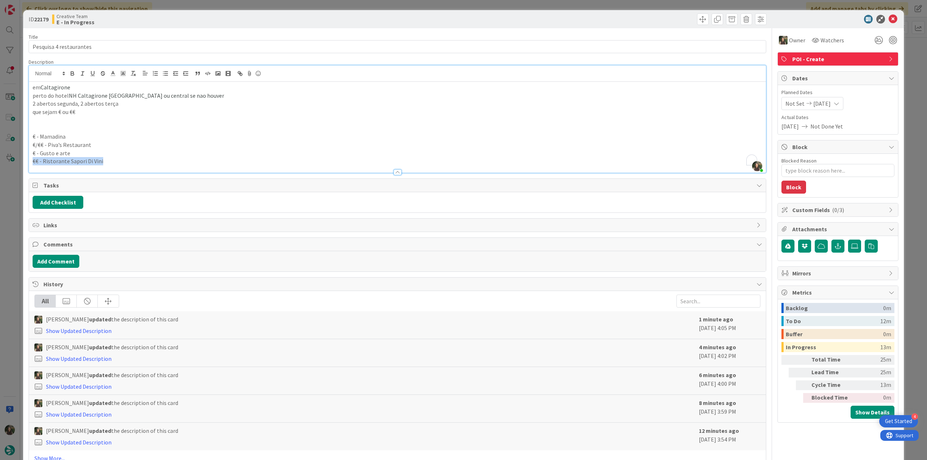
drag, startPoint x: 110, startPoint y: 162, endPoint x: 32, endPoint y: 163, distance: 78.2
click at [32, 163] on div "em Caltagirone perto do hotel NH Caltagirone Villa San Mauro ou central se nao …" at bounding box center [397, 127] width 737 height 91
copy p "€€ - Ristorante Sapori Di Vini"
click at [14, 204] on div "ID 22179 Creative Team E - In Progress Title 23 / 128 Pesquisa 4 restaurantes D…" at bounding box center [463, 230] width 927 height 460
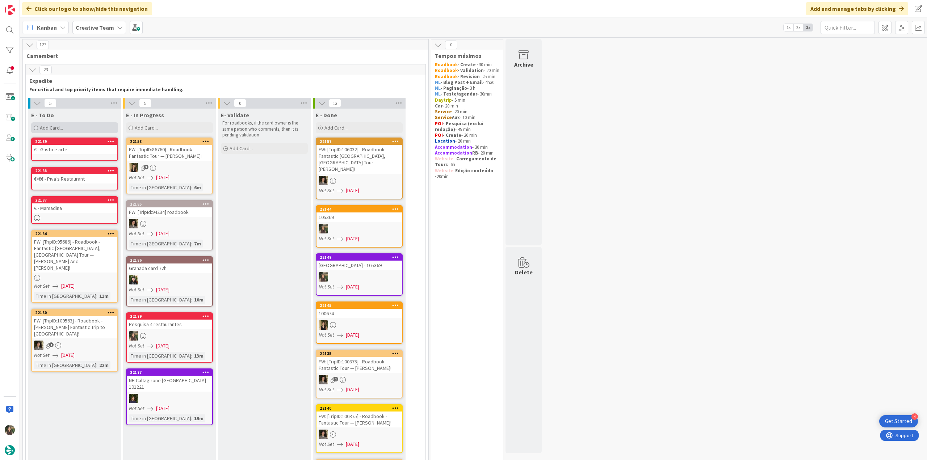
click at [61, 125] on span "Add Card..." at bounding box center [51, 128] width 23 height 7
paste textarea "€€ - Ristorante Sapori Di Vini"
type textarea "€€ - Ristorante Sapori Di Vini"
type textarea "x"
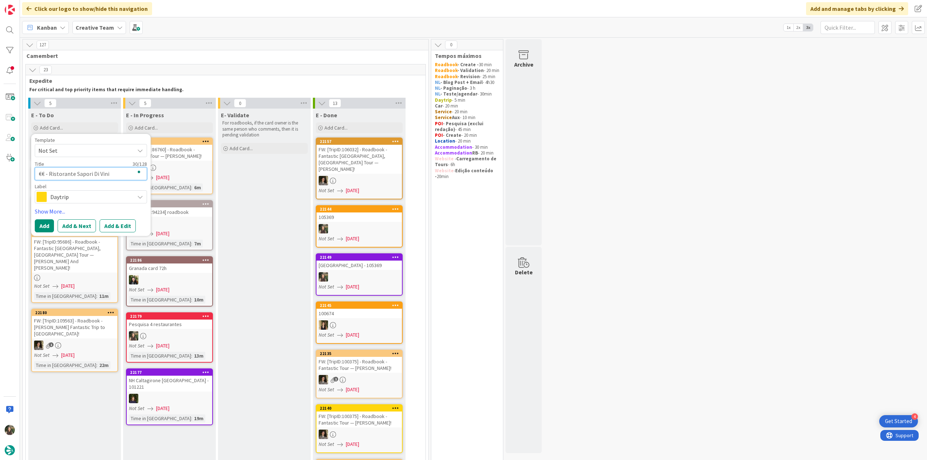
type textarea "€€ - Ristorante Sapori Di Vini"
click at [81, 199] on span "Daytrip" at bounding box center [90, 197] width 80 height 10
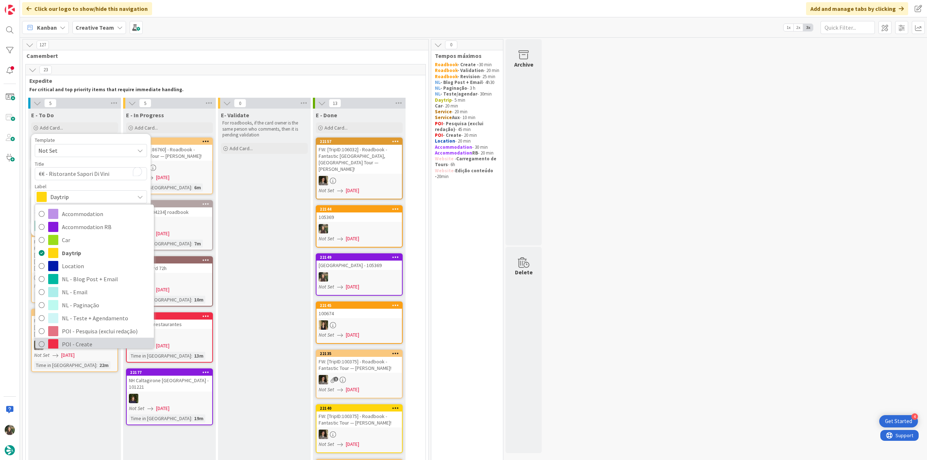
click at [85, 344] on span "POI - Create" at bounding box center [106, 344] width 88 height 11
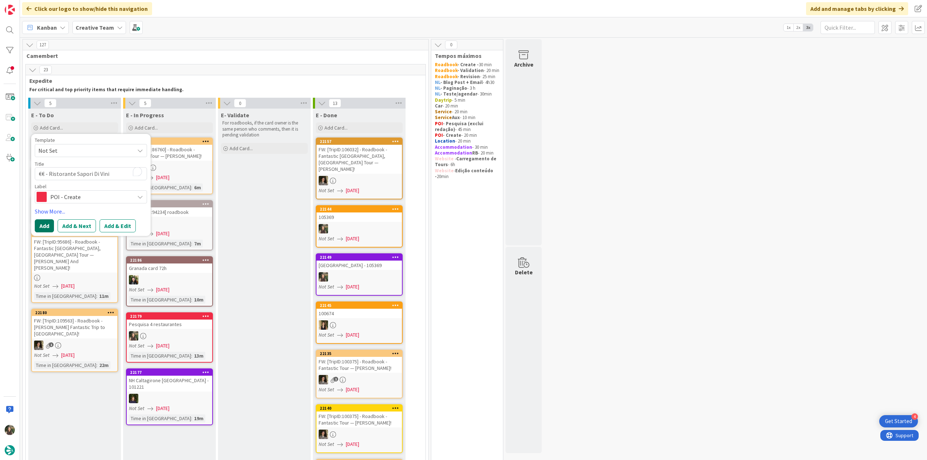
click at [47, 224] on button "Add" at bounding box center [44, 225] width 19 height 13
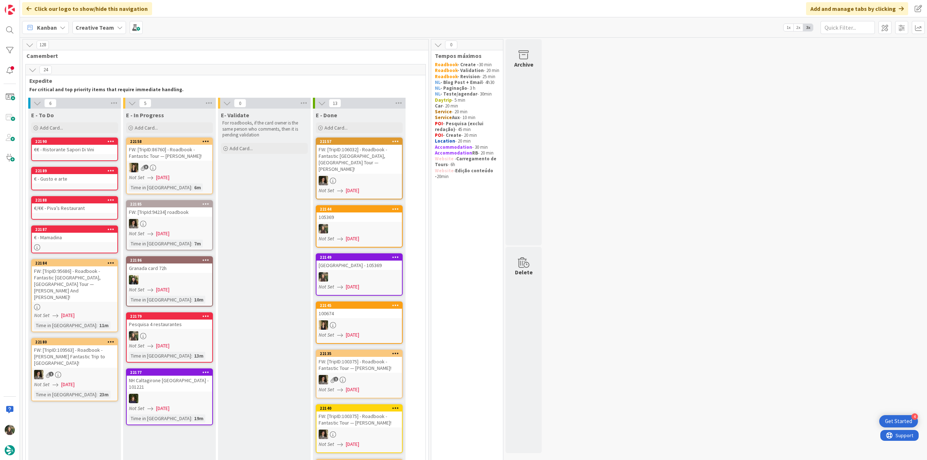
click at [160, 323] on div "Pesquisa 4 restaurantes" at bounding box center [169, 324] width 85 height 9
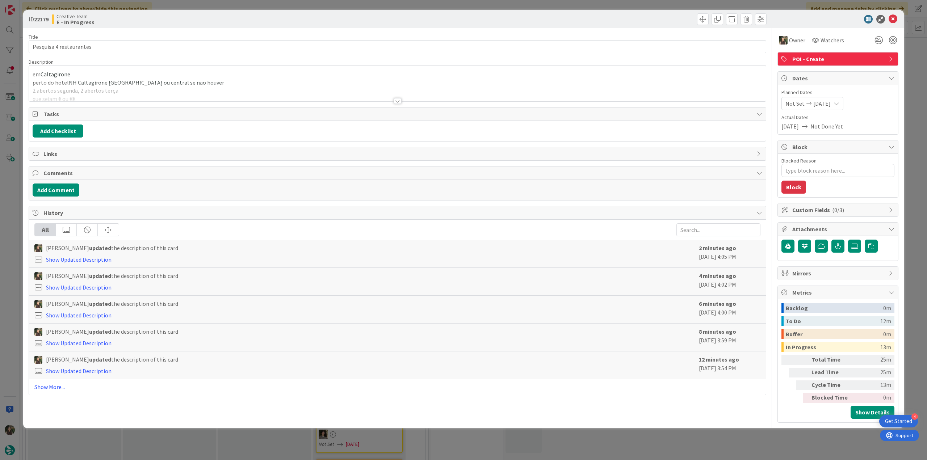
click at [60, 71] on div "em Caltagirone perto do hotel NH Caltagirone Villa San Mauro ou central se nao …" at bounding box center [397, 84] width 737 height 36
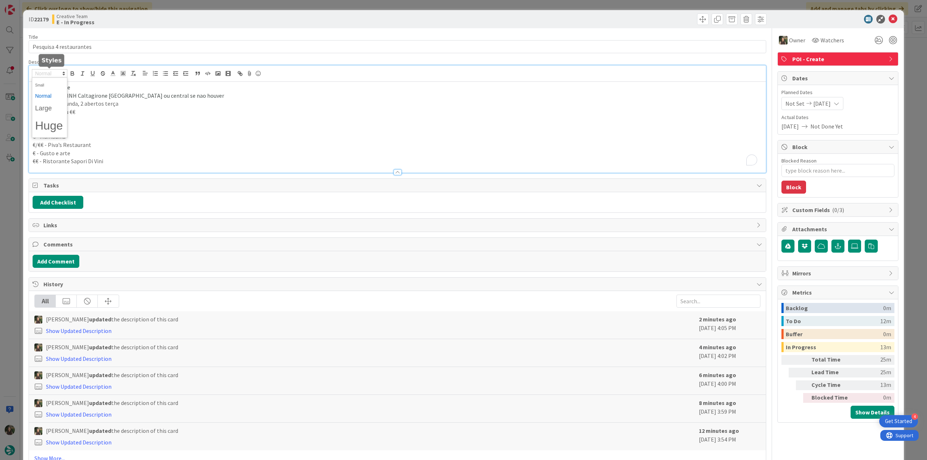
click at [60, 71] on span at bounding box center [49, 73] width 35 height 9
click at [74, 92] on p "perto do hotel NH Caltagirone Villa San Mauro ou central se nao houver" at bounding box center [398, 96] width 730 height 8
click at [65, 88] on span "Caltagirone" at bounding box center [56, 87] width 30 height 7
copy span "Caltagirone"
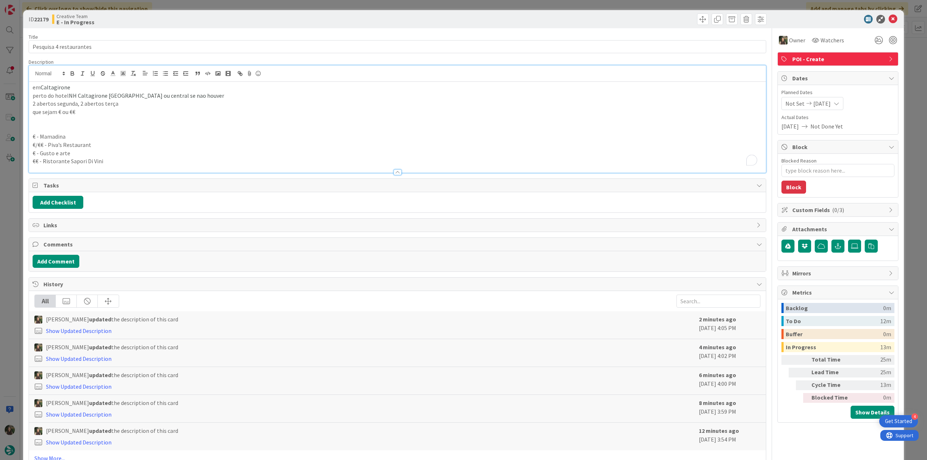
click at [13, 192] on div "ID 22179 Creative Team E - In Progress Title 23 / 128 Pesquisa 4 restaurantes D…" at bounding box center [463, 230] width 927 height 460
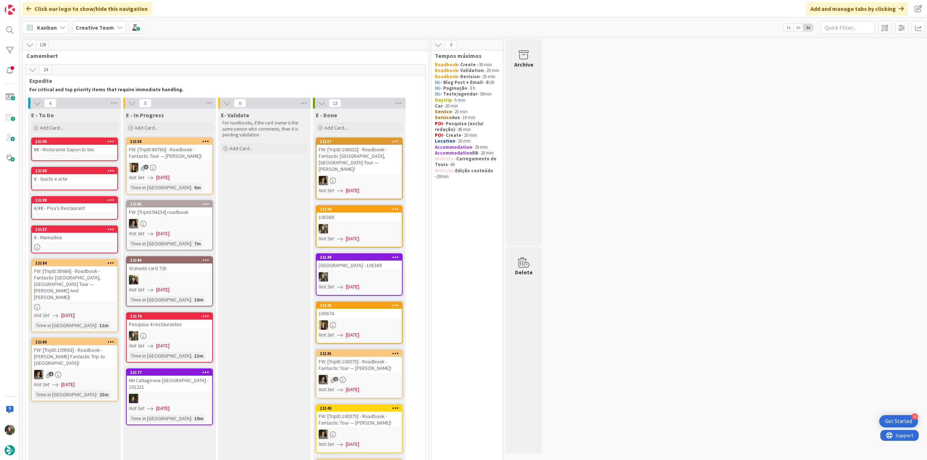
click at [67, 154] on link "22190 €€ - Ristorante Sapori Di Vini" at bounding box center [74, 150] width 87 height 24
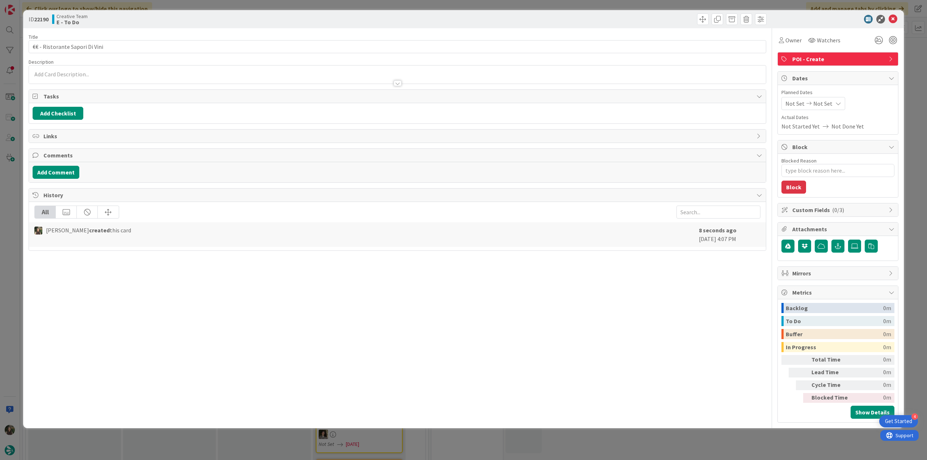
click at [60, 77] on div at bounding box center [397, 80] width 737 height 8
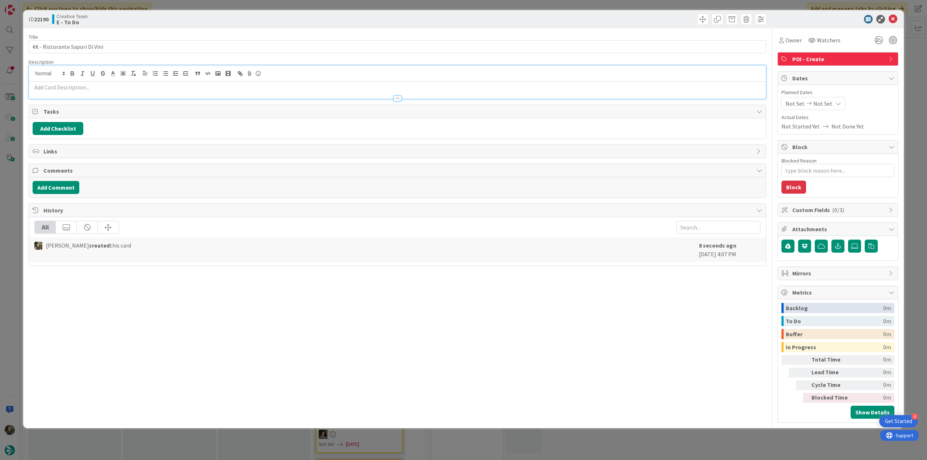
click at [59, 87] on p at bounding box center [398, 87] width 730 height 8
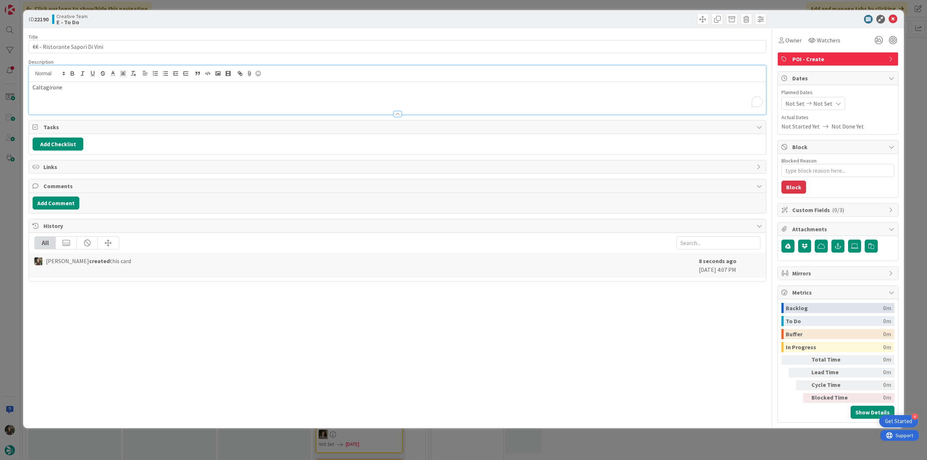
drag, startPoint x: 17, startPoint y: 193, endPoint x: 14, endPoint y: 198, distance: 5.9
click at [18, 193] on div "ID 22190 Creative Team E - To Do Title 30 / 128 €€ - Ristorante Sapori Di Vini …" at bounding box center [463, 230] width 927 height 460
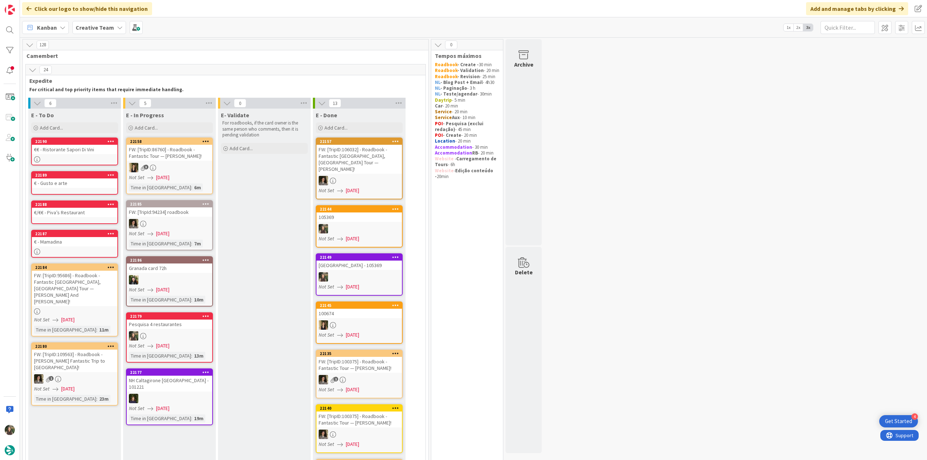
click at [96, 187] on div "€ - Gusto e arte" at bounding box center [74, 182] width 85 height 9
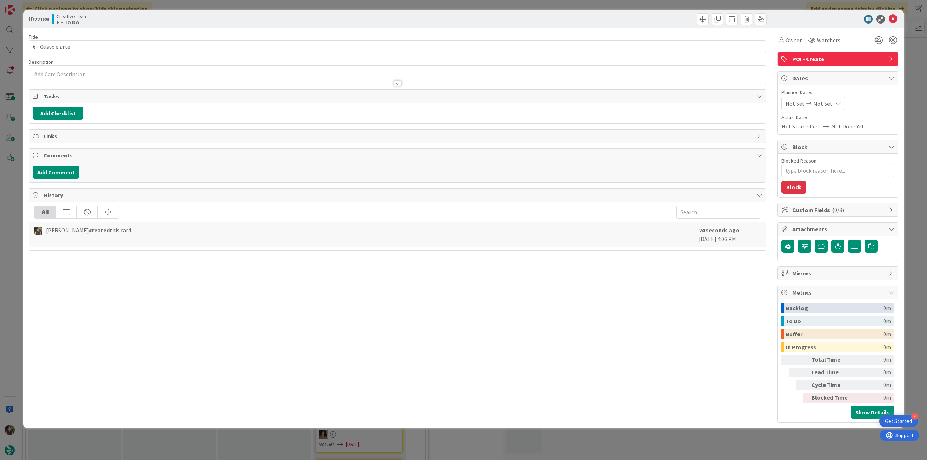
click at [71, 75] on p at bounding box center [398, 74] width 730 height 8
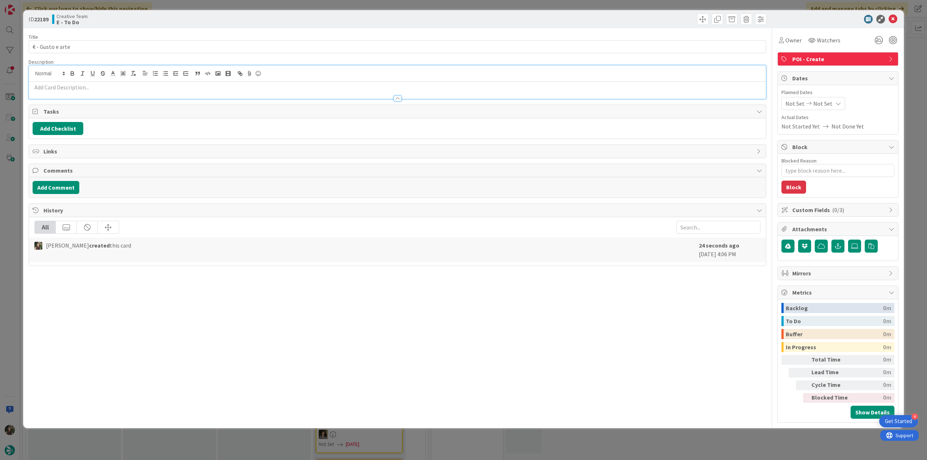
click at [58, 85] on p at bounding box center [398, 87] width 730 height 8
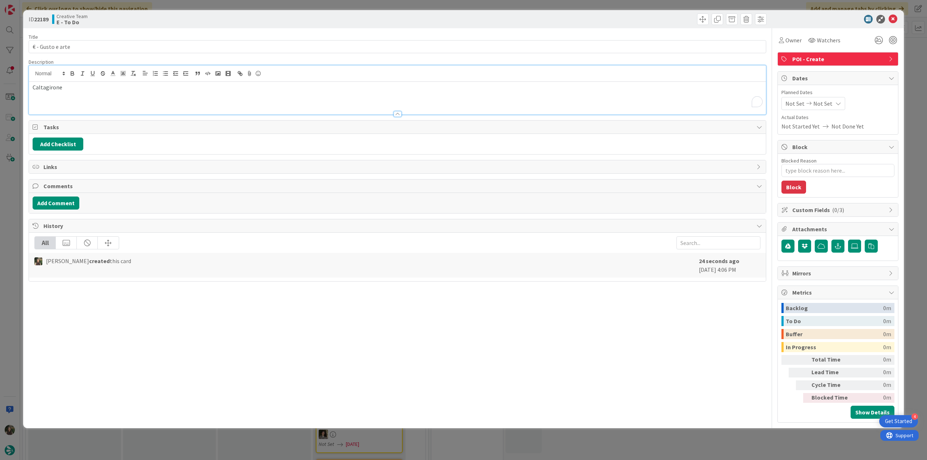
click at [7, 180] on div "ID 22189 Creative Team E - To Do Title 16 / 128 € - Gusto e arte Description Ca…" at bounding box center [463, 230] width 927 height 460
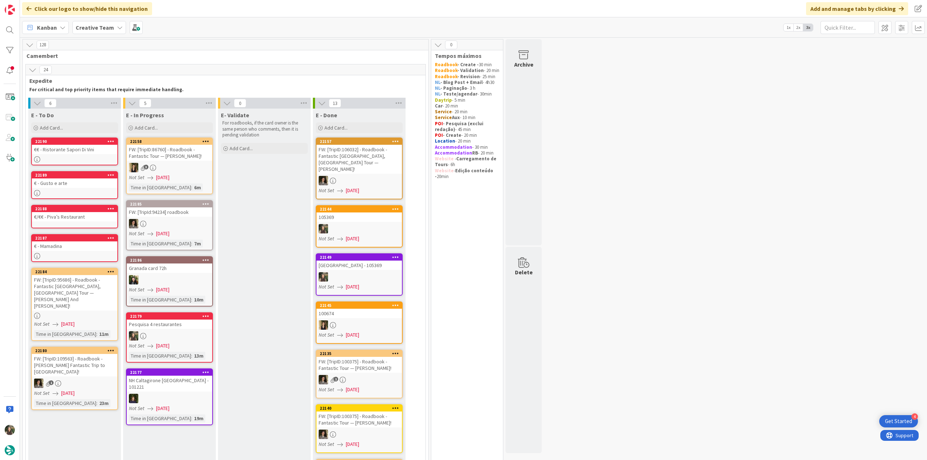
click at [69, 221] on link "22188 €/€€ - Piva’s Restaurant" at bounding box center [74, 217] width 87 height 24
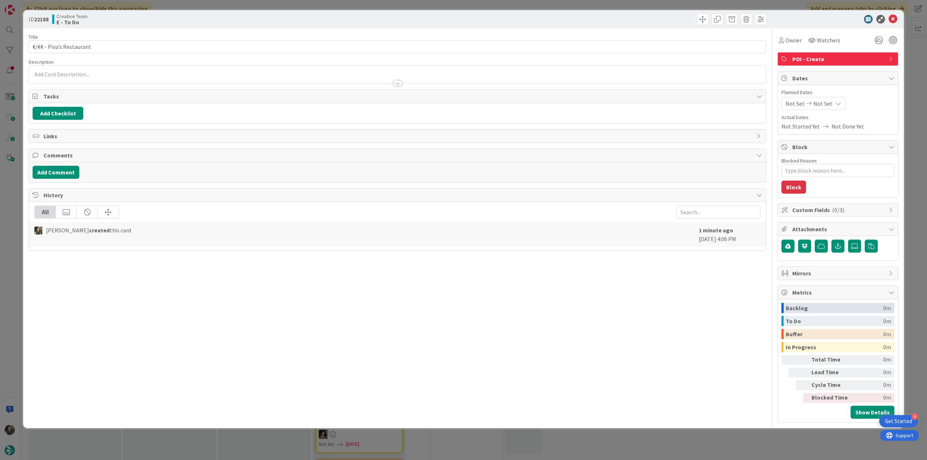
click at [72, 72] on div at bounding box center [397, 75] width 737 height 18
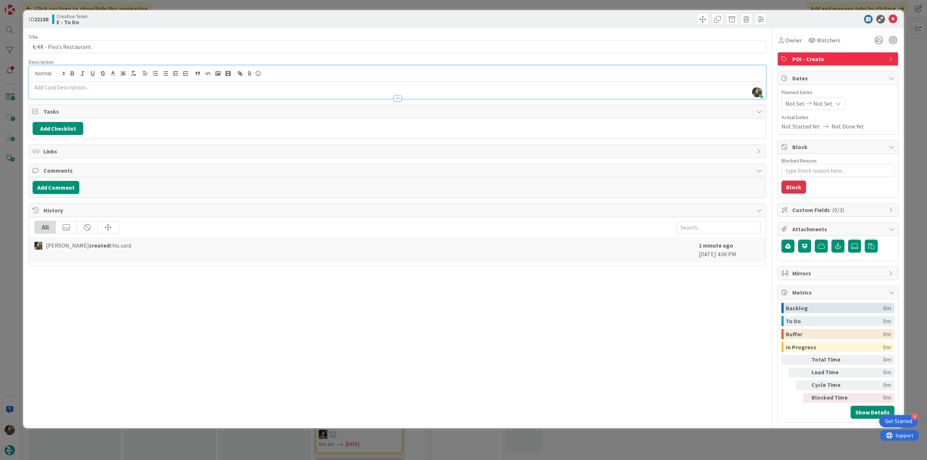
click at [59, 84] on p "To enrich screen reader interactions, please activate Accessibility in Grammarl…" at bounding box center [398, 87] width 730 height 8
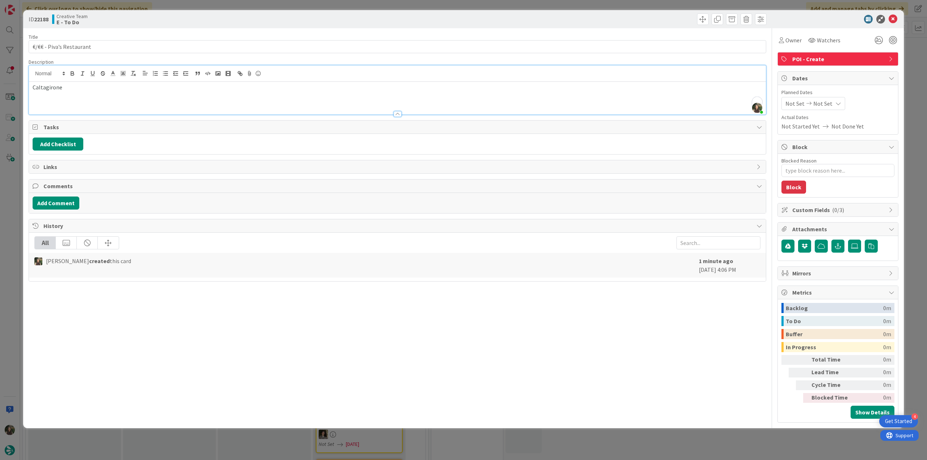
click at [10, 184] on div "ID 22188 Creative Team E - To Do Title 24 / 128 €/€€ - Piva’s Restaurant Descri…" at bounding box center [463, 230] width 927 height 460
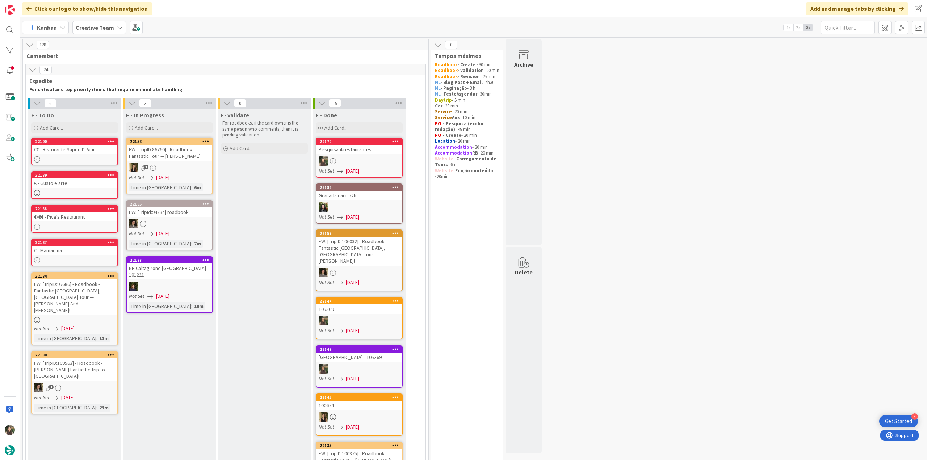
click at [373, 158] on div at bounding box center [358, 160] width 85 height 9
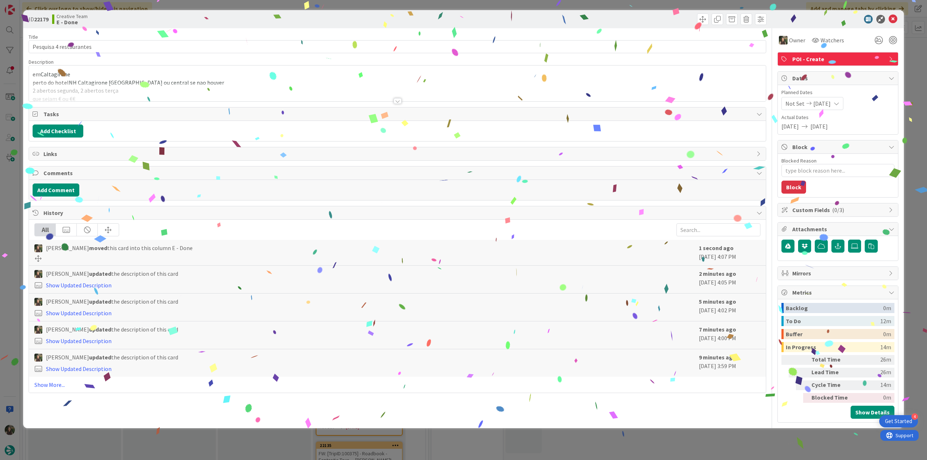
type textarea "x"
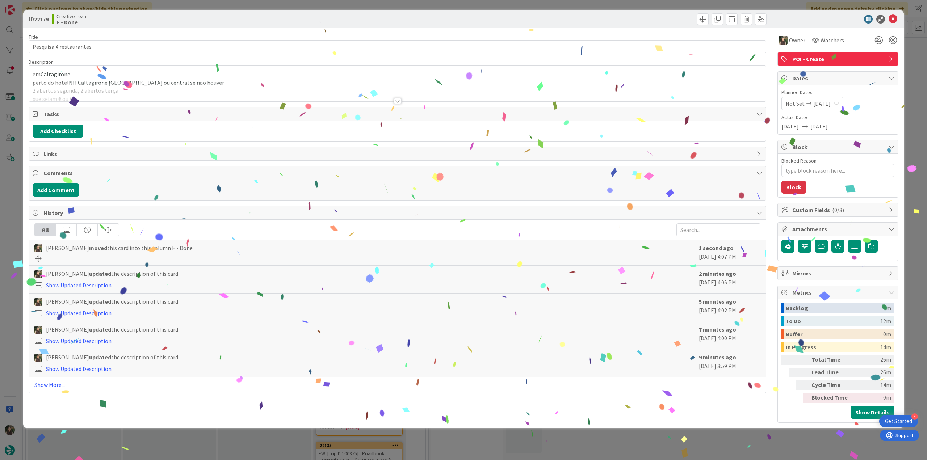
click at [632, 439] on div "ID 22179 Creative Team E - Done Title 23 / 128 Pesquisa 4 restaurantes Descript…" at bounding box center [463, 230] width 927 height 460
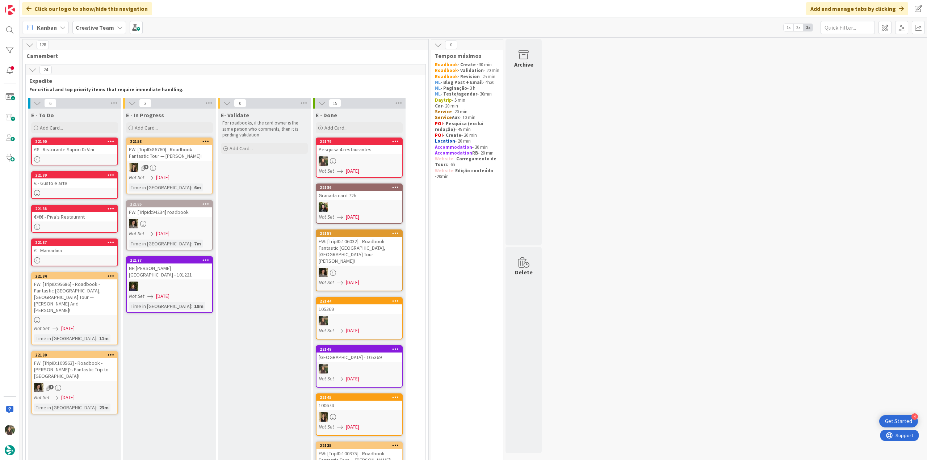
click at [103, 157] on div at bounding box center [74, 159] width 85 height 6
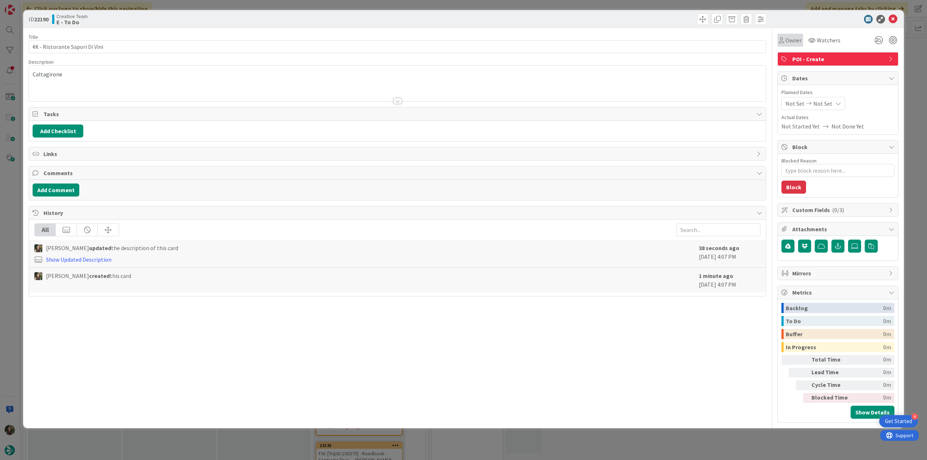
click at [796, 43] on span "Owner" at bounding box center [793, 40] width 16 height 9
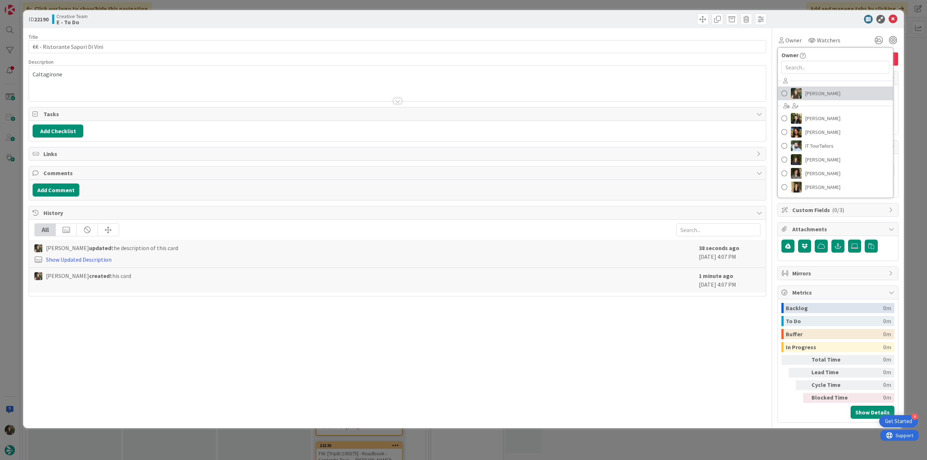
click at [810, 94] on span "[PERSON_NAME]" at bounding box center [822, 93] width 35 height 11
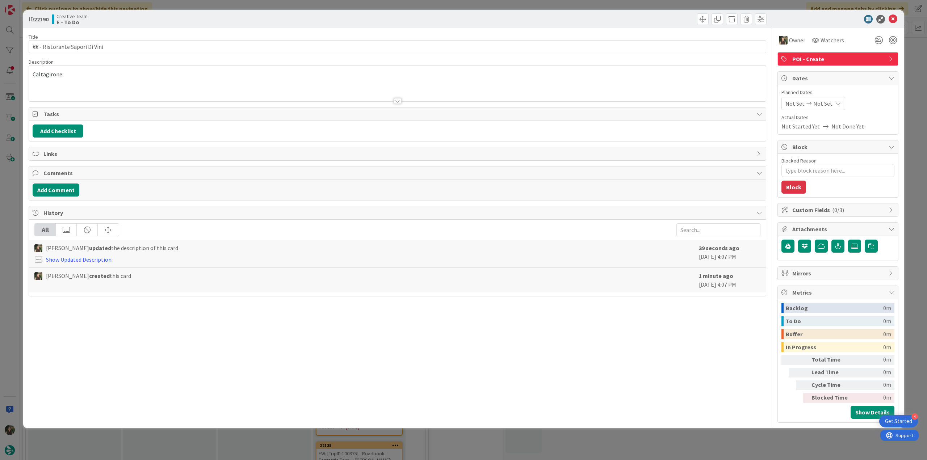
click at [905, 63] on div "ID 22190 Creative Team E - To Do Title 30 / 128 €€ - Ristorante Sapori Di Vini …" at bounding box center [463, 230] width 927 height 460
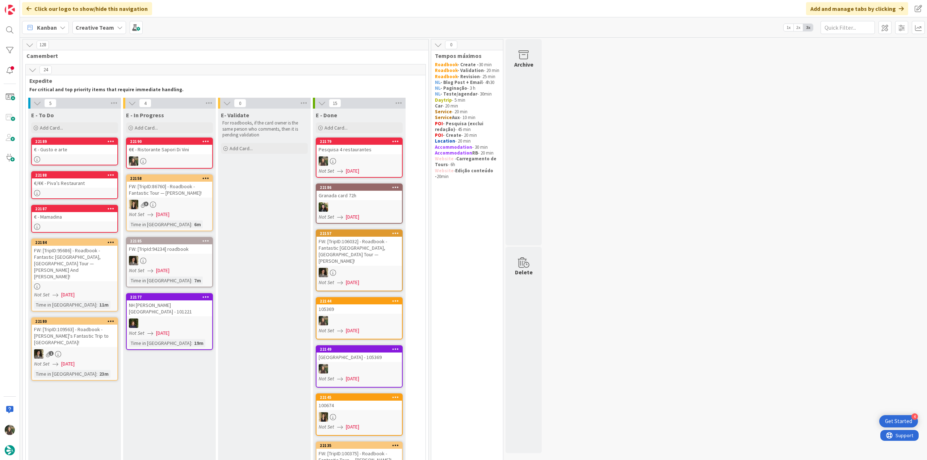
click at [167, 156] on link "22190 €€ - Ristorante Sapori Di Vini" at bounding box center [169, 153] width 87 height 31
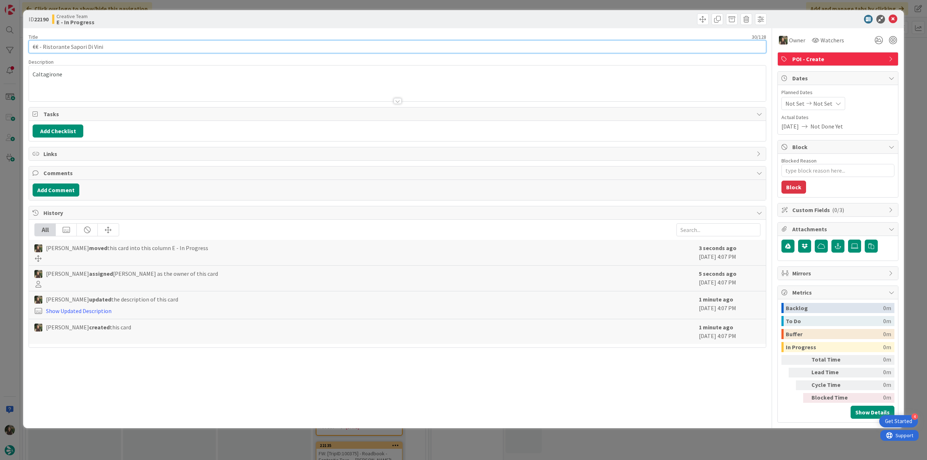
drag, startPoint x: 111, startPoint y: 50, endPoint x: 8, endPoint y: 56, distance: 103.3
click at [8, 54] on div "ID 22190 Creative Team E - In Progress Title 30 / 128 €€ - Ristorante Sapori Di…" at bounding box center [463, 230] width 927 height 460
click at [123, 42] on input "€€ - Ristorante Sapori Di Vini" at bounding box center [397, 46] width 737 height 13
drag, startPoint x: 104, startPoint y: 47, endPoint x: 42, endPoint y: 47, distance: 61.9
click at [42, 47] on input "€€ - Ristorante Sapori Di Vini" at bounding box center [397, 46] width 737 height 13
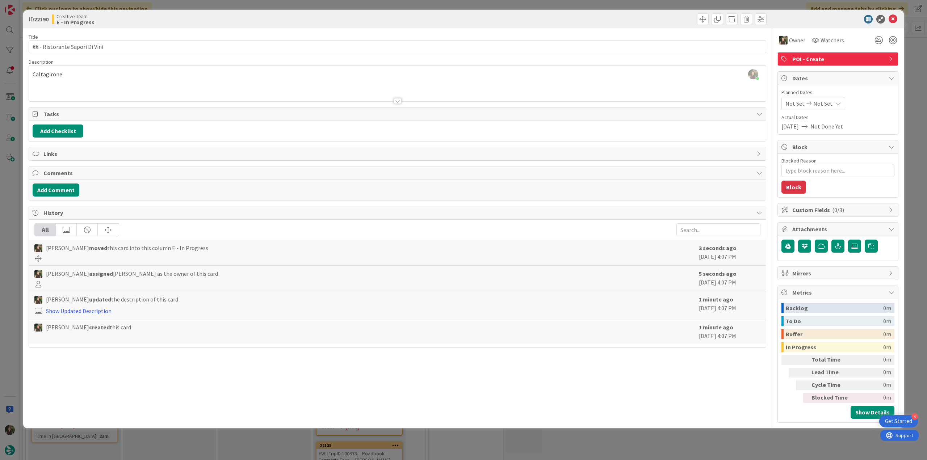
click at [8, 177] on div "ID 22190 Creative Team E - In Progress Title 30 / 128 €€ - Ristorante Sapori Di…" at bounding box center [463, 230] width 927 height 460
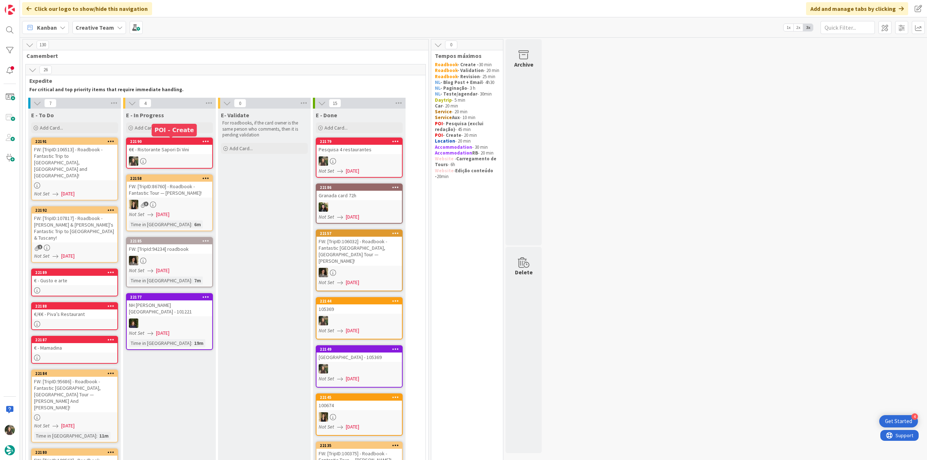
click at [163, 156] on link "22190 €€ - Ristorante Sapori Di Vini" at bounding box center [169, 153] width 87 height 31
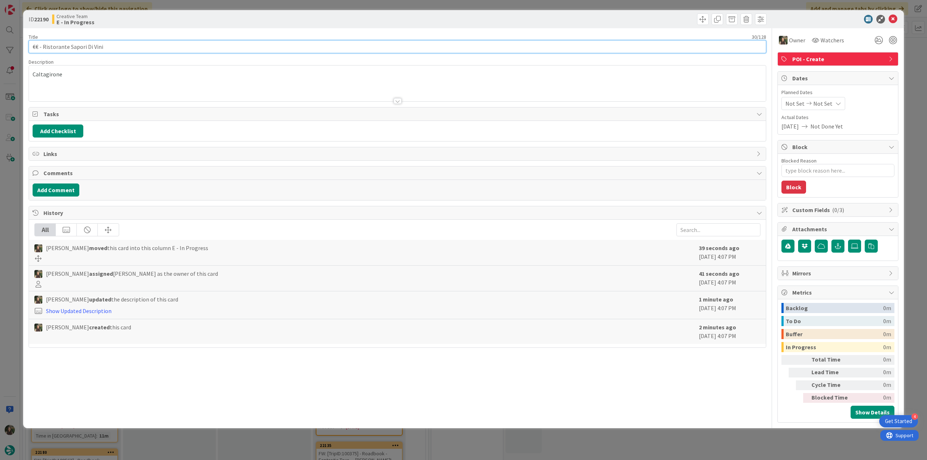
drag, startPoint x: 119, startPoint y: 46, endPoint x: 18, endPoint y: 49, distance: 101.1
click at [18, 49] on div "ID 22190 Creative Team E - In Progress Title 30 / 128 €€ - Ristorante Sapori Di…" at bounding box center [463, 230] width 927 height 460
click at [12, 194] on div "ID 22190 Creative Team E - In Progress Title 30 / 128 €€ - Ristorante Sapori Di…" at bounding box center [463, 230] width 927 height 460
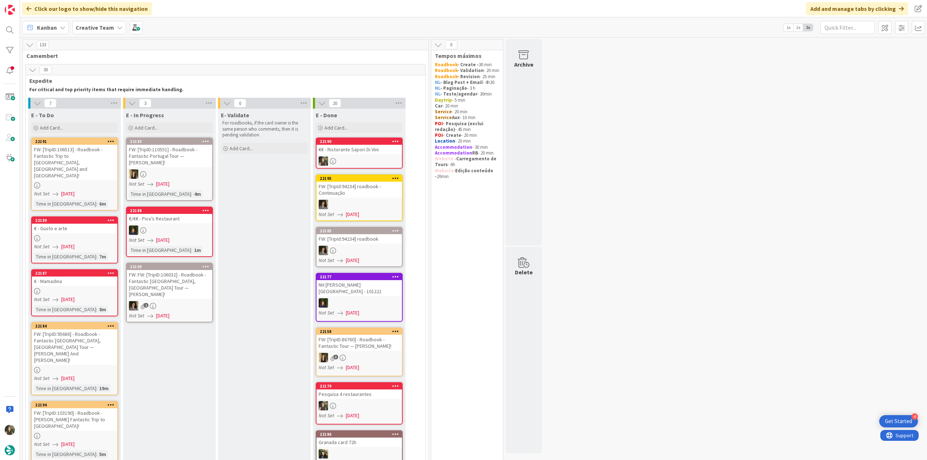
click at [91, 243] on div "Not Set 09/01/2025" at bounding box center [75, 247] width 83 height 8
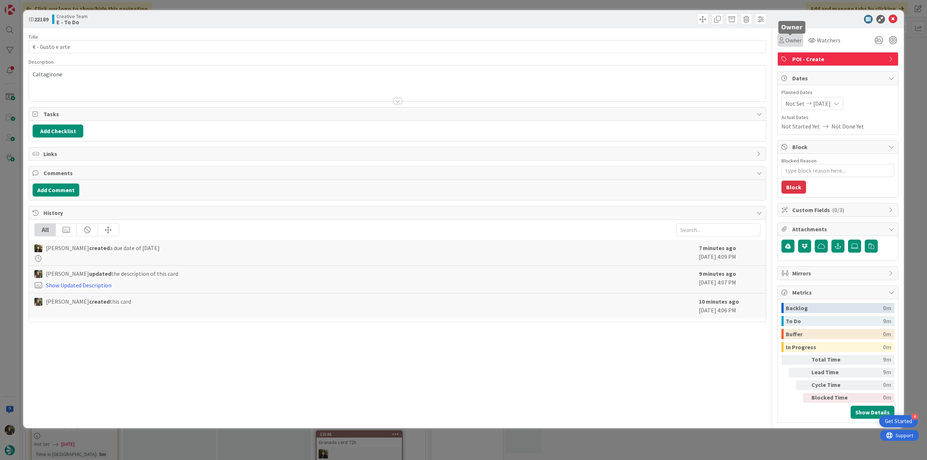
click at [786, 43] on span "Owner" at bounding box center [793, 40] width 16 height 9
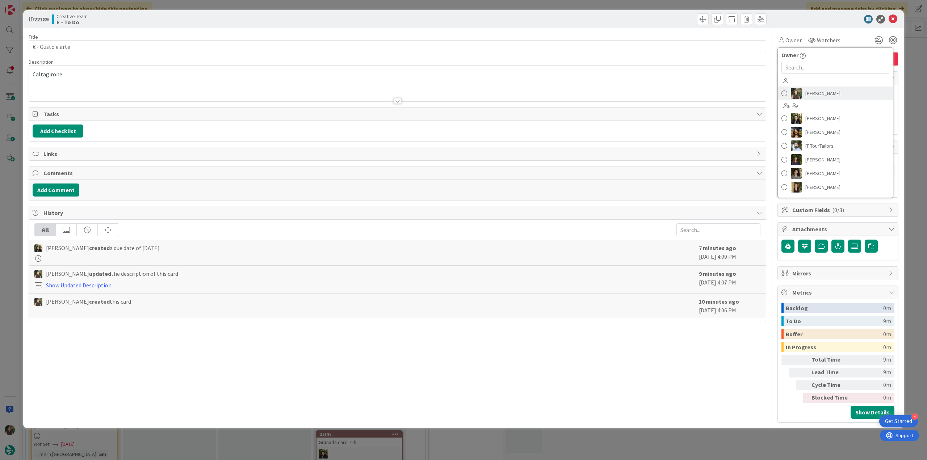
click at [810, 92] on span "[PERSON_NAME]" at bounding box center [822, 93] width 35 height 11
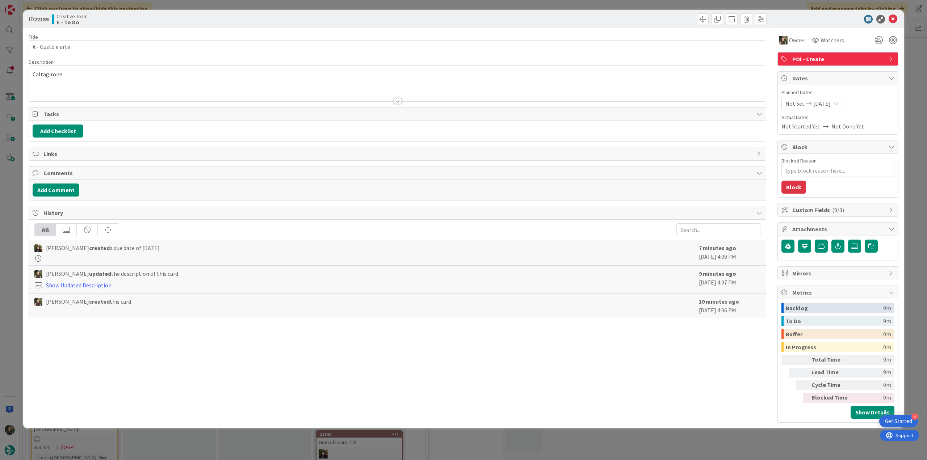
click at [907, 68] on div "ID 22189 Creative Team E - To Do Title 16 / 128 € - Gusto e arte Description Ca…" at bounding box center [463, 230] width 927 height 460
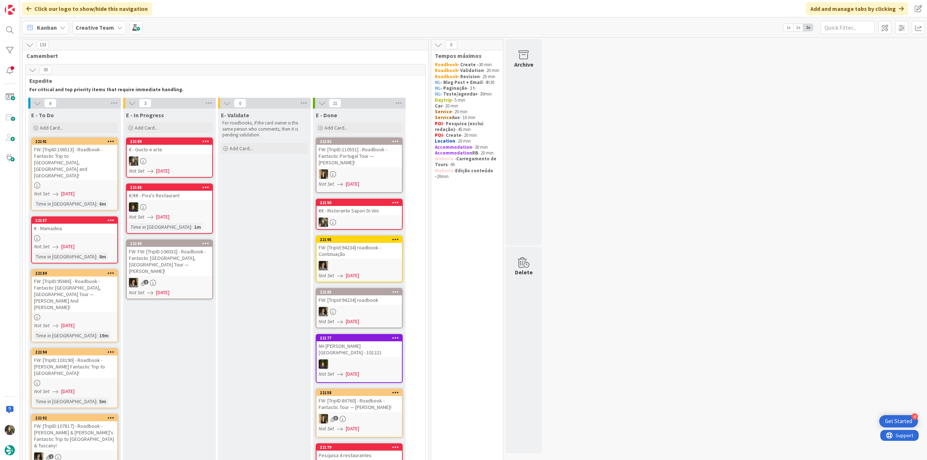
click at [169, 153] on div "€ - Gusto e arte" at bounding box center [169, 149] width 85 height 9
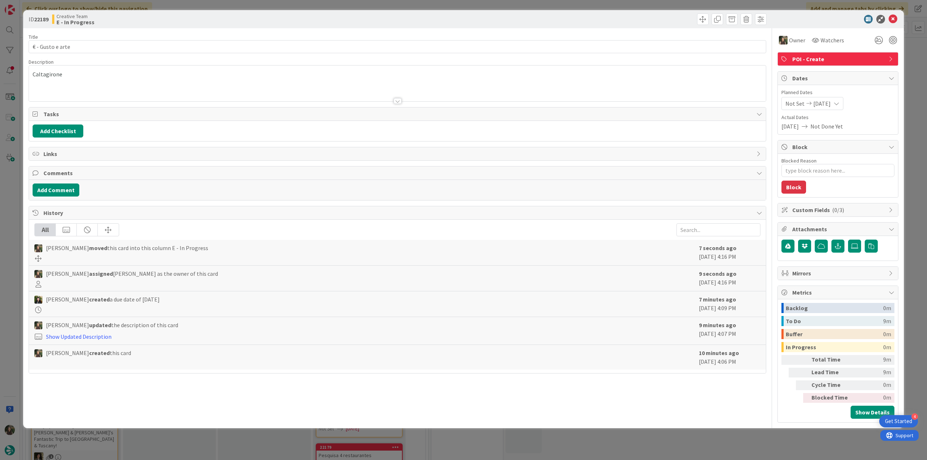
click at [106, 84] on div at bounding box center [397, 92] width 737 height 18
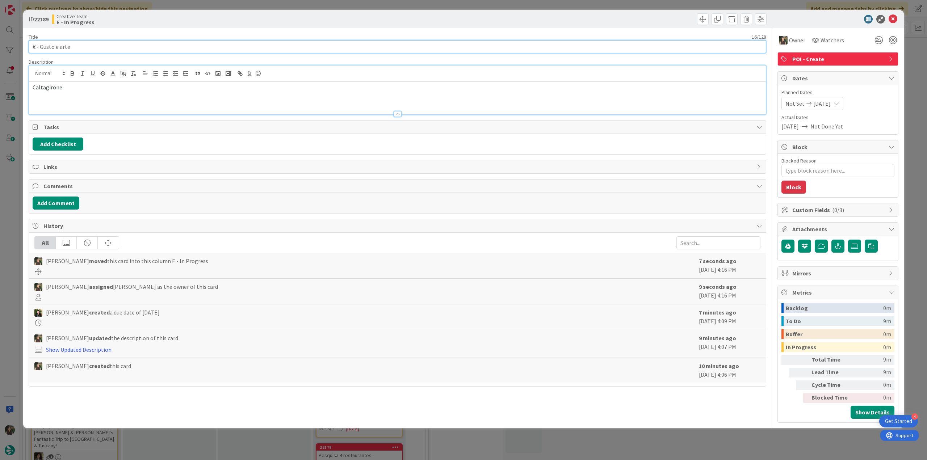
drag, startPoint x: 76, startPoint y: 47, endPoint x: 1, endPoint y: 234, distance: 201.8
click at [0, 234] on html "4 Get Started Click our logo to show/hide this navigation Add and manage tabs b…" at bounding box center [463, 230] width 927 height 460
click at [17, 201] on div "ID 22189 Creative Team E - In Progress Title 16 / 128 € - Gusto e arte Descript…" at bounding box center [463, 230] width 927 height 460
click at [12, 199] on div "ID 22189 Creative Team E - In Progress Title 16 / 128 € - Gusto e arte Descript…" at bounding box center [463, 230] width 927 height 460
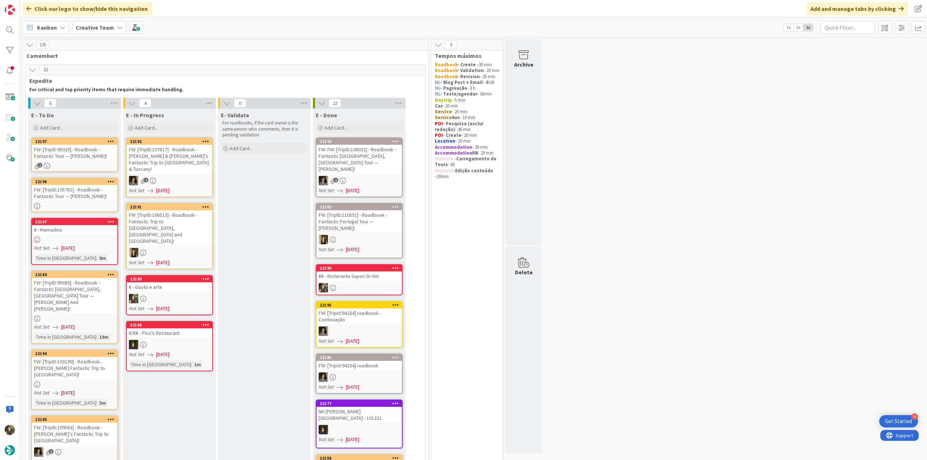
click at [181, 282] on div "€ - Gusto e arte" at bounding box center [169, 286] width 85 height 9
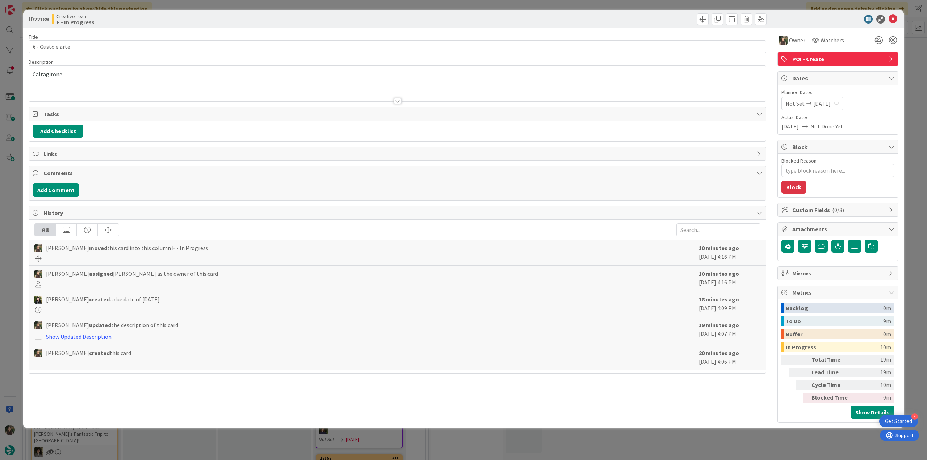
drag, startPoint x: 682, startPoint y: 443, endPoint x: 610, endPoint y: 429, distance: 73.0
click at [682, 443] on div "ID 22189 Creative Team E - In Progress Title 16 / 128 € - Gusto e arte Descript…" at bounding box center [463, 230] width 927 height 460
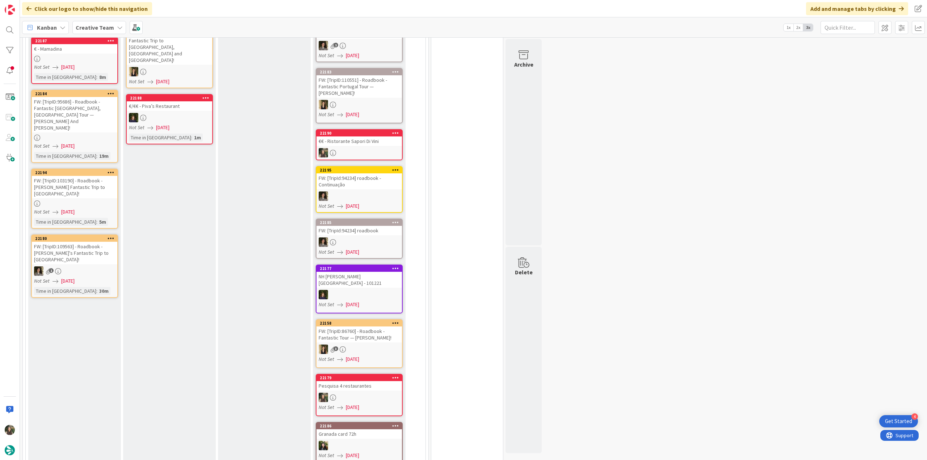
scroll to position [36, 0]
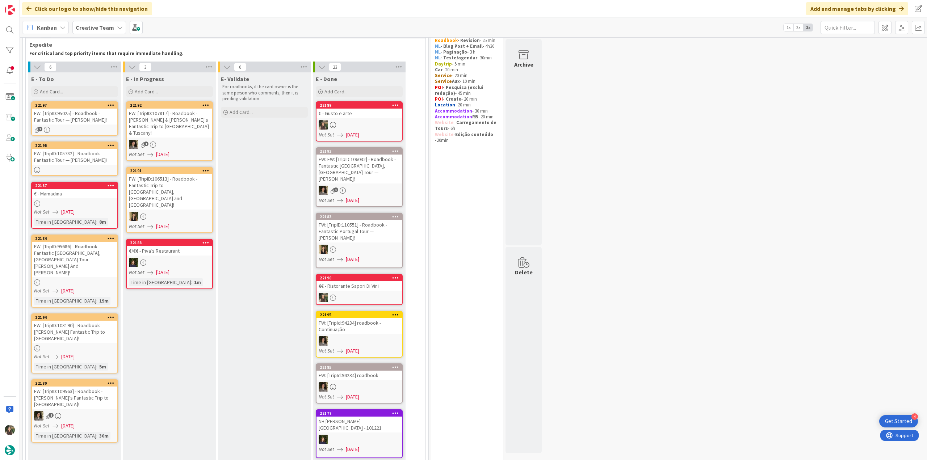
click at [59, 199] on link "22187 € - Mamadina Not Set 09/01/2025 Time in Column : 8m" at bounding box center [74, 205] width 87 height 47
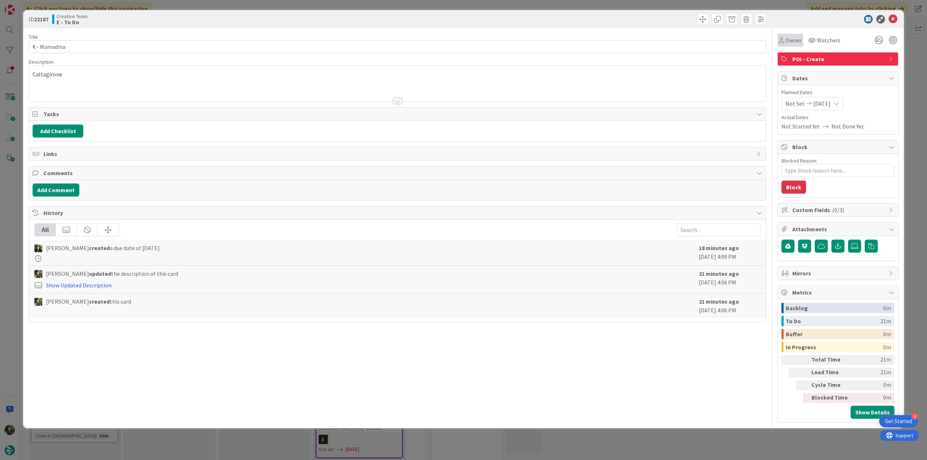
click at [789, 44] on span "Owner" at bounding box center [793, 40] width 16 height 9
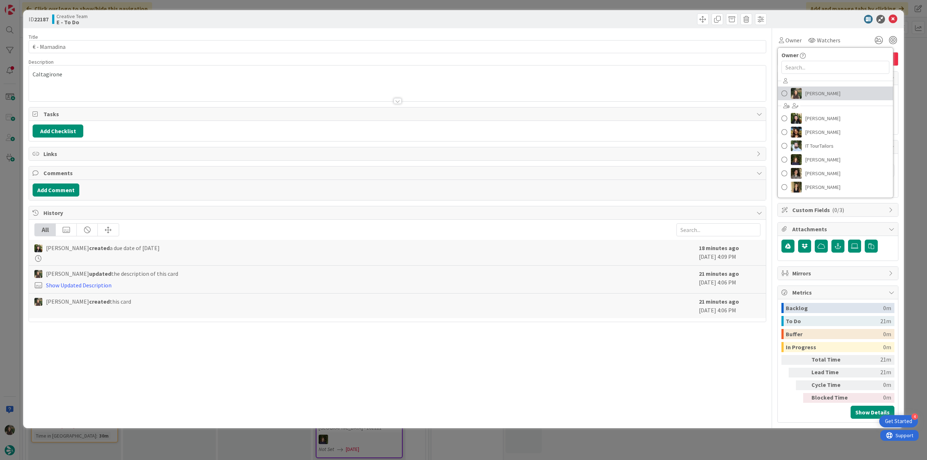
click at [820, 97] on span "[PERSON_NAME]" at bounding box center [822, 93] width 35 height 11
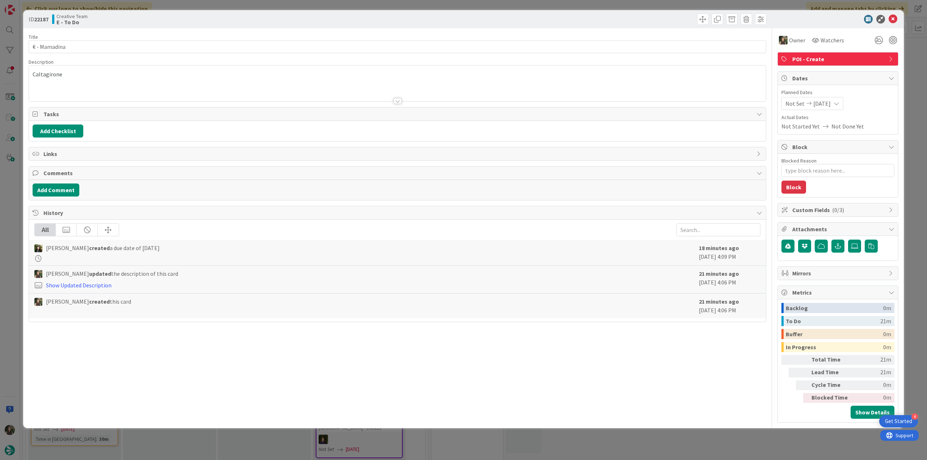
click at [908, 54] on div "ID 22187 Creative Team E - To Do Title 12 / 128 € - Mamadina Description Caltag…" at bounding box center [463, 230] width 927 height 460
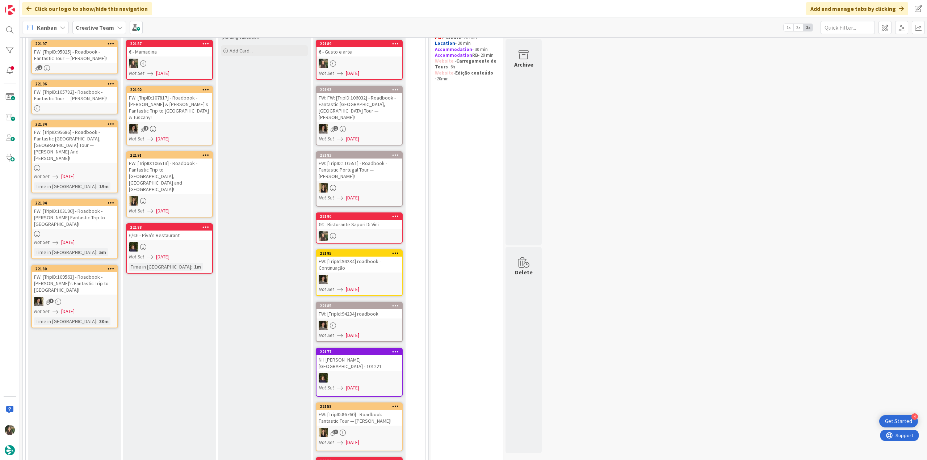
scroll to position [25, 0]
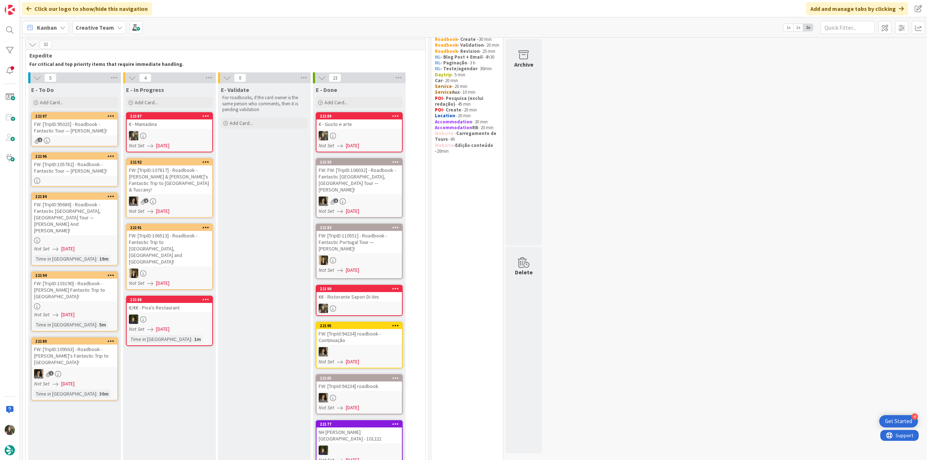
click at [194, 132] on div at bounding box center [169, 135] width 85 height 9
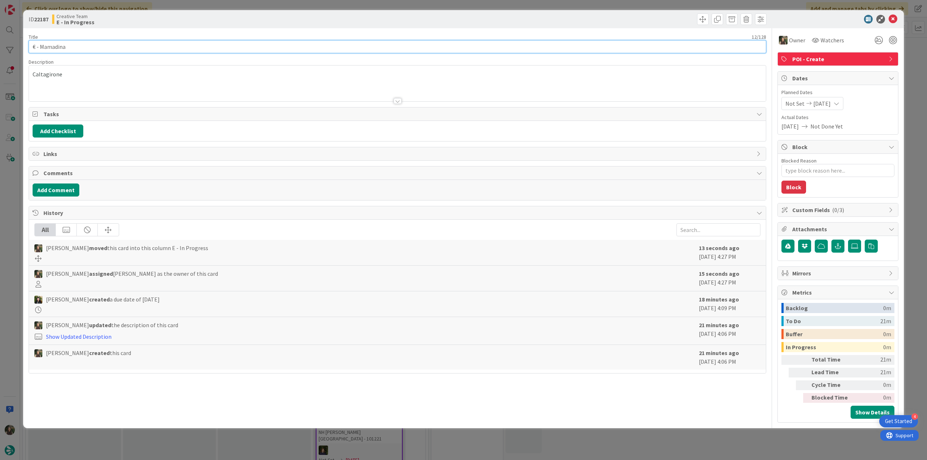
click at [56, 49] on input "€ - Mamadina" at bounding box center [397, 46] width 737 height 13
click at [79, 45] on input "€ - Mamadina" at bounding box center [397, 46] width 737 height 13
drag, startPoint x: 78, startPoint y: 45, endPoint x: 19, endPoint y: 45, distance: 58.7
click at [17, 44] on div "ID 22187 Creative Team E - In Progress Title 12 / 128 € - Mamadina Description …" at bounding box center [463, 230] width 927 height 460
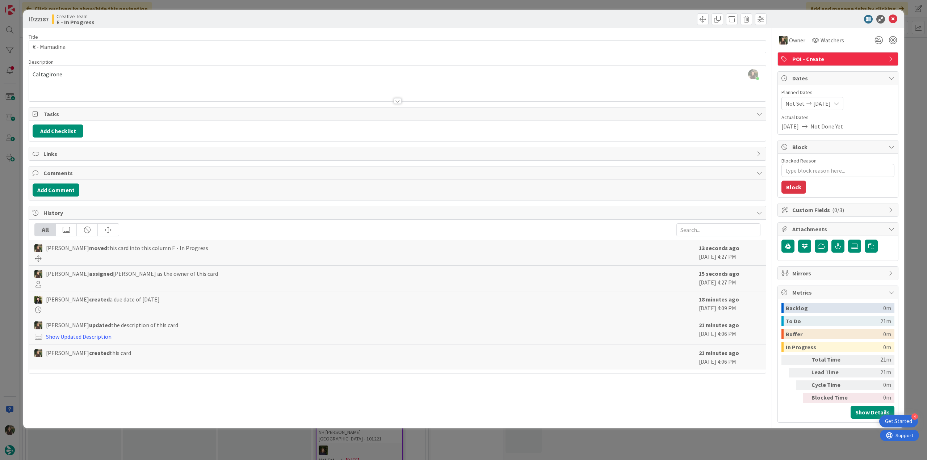
type textarea "x"
click at [3, 217] on div "ID 22187 Creative Team E - In Progress Title 12 / 128 € - Mamadina Description …" at bounding box center [463, 230] width 927 height 460
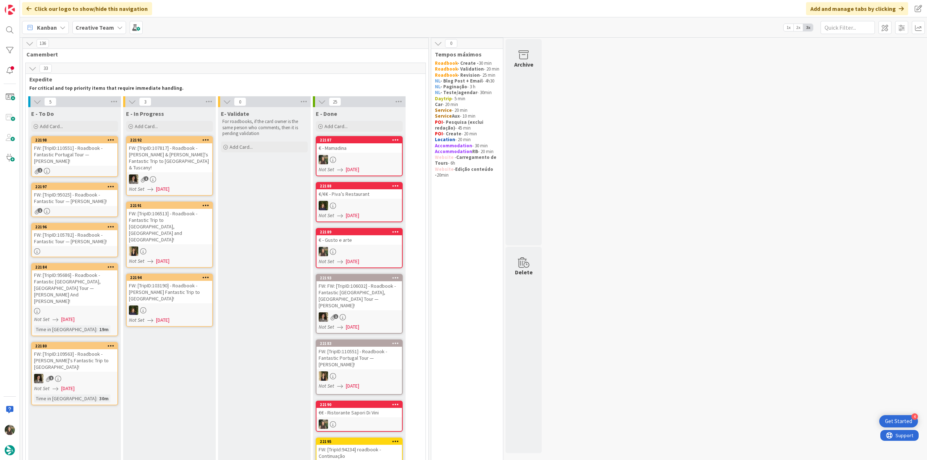
click at [375, 145] on div "€ - Mamadina" at bounding box center [358, 147] width 85 height 9
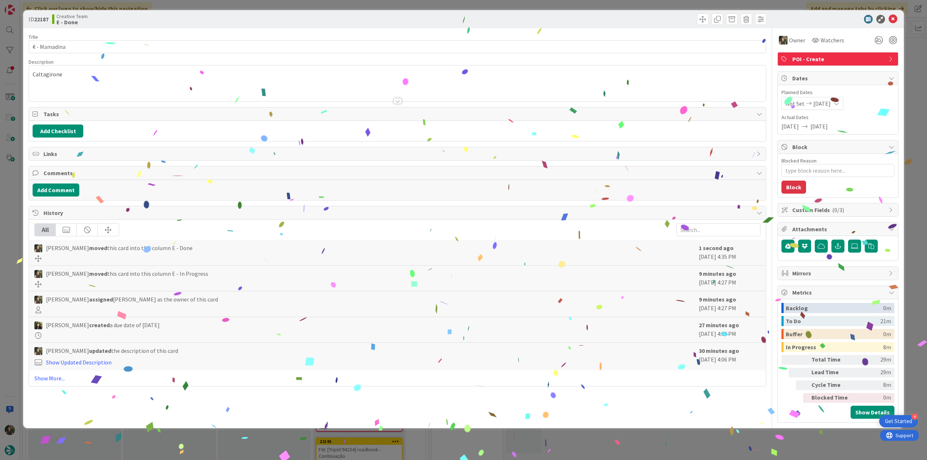
click at [754, 438] on div "ID 22187 Creative Team E - Done Title 12 / 128 € - Mamadina Description [PERSON…" at bounding box center [463, 230] width 927 height 460
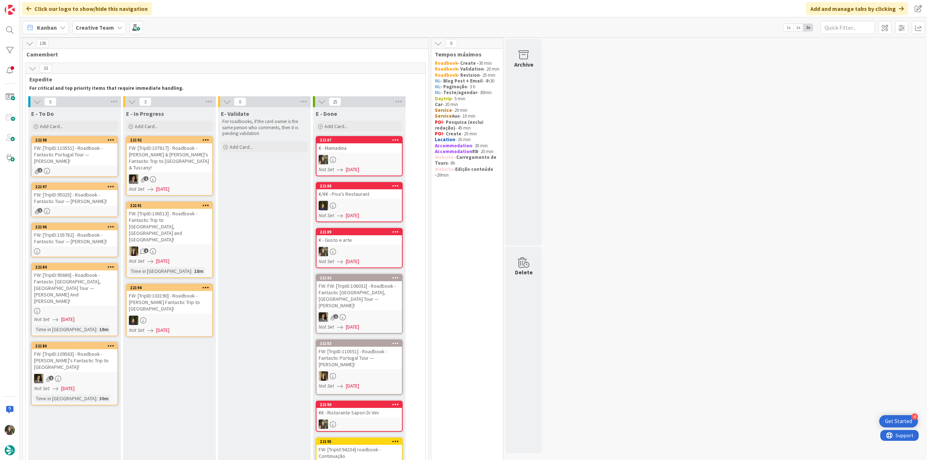
click at [97, 154] on div "FW: [TripID:110551] - Roadbook - Fantastic Portugal Tour — [PERSON_NAME]!" at bounding box center [74, 154] width 85 height 22
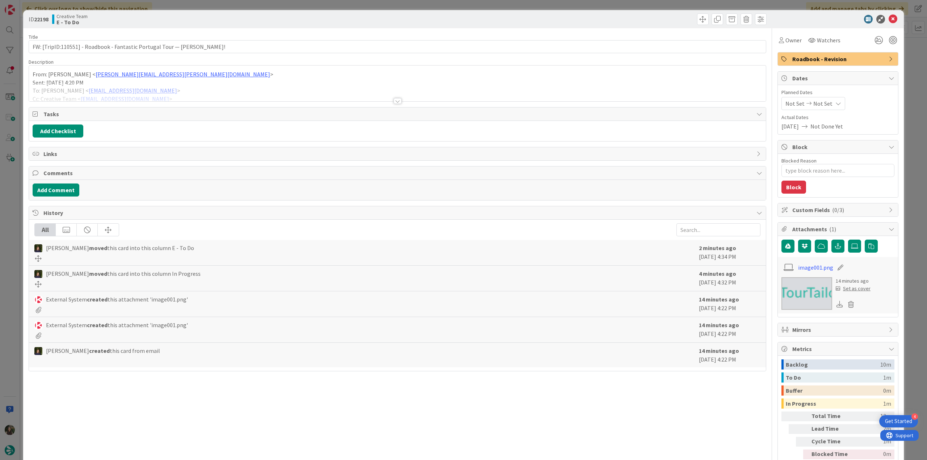
click at [261, 88] on div at bounding box center [397, 92] width 737 height 18
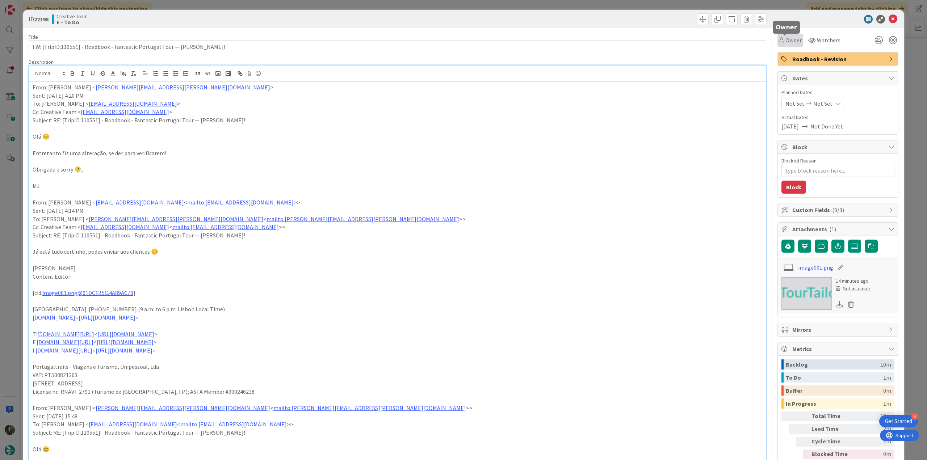
click at [787, 41] on span "Owner" at bounding box center [793, 40] width 16 height 9
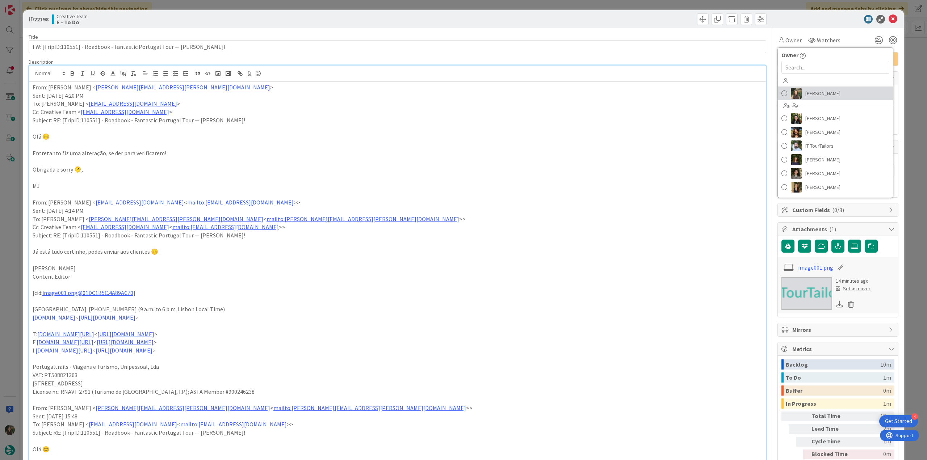
click at [806, 91] on span "[PERSON_NAME]" at bounding box center [822, 93] width 35 height 11
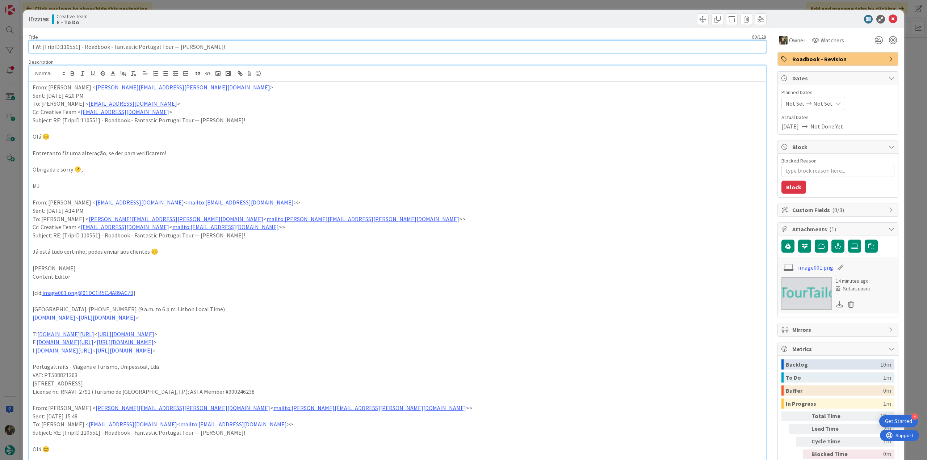
click at [74, 46] on input "FW: [TripID:110551] - Roadbook - Fantastic Portugal Tour — [PERSON_NAME]!" at bounding box center [397, 46] width 737 height 13
click at [11, 203] on div "ID 22198 Creative Team E - To Do Title 69 / 128 FW: [TripID:110551] - Roadbook …" at bounding box center [463, 230] width 927 height 460
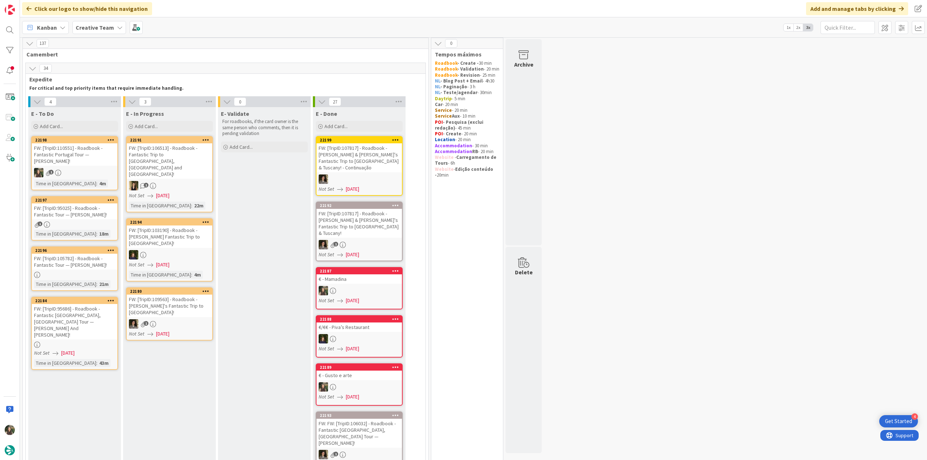
click at [165, 163] on div "FW: [TripID:106513] - Roadbook - Fantastic Trip to [GEOGRAPHIC_DATA], [GEOGRAPH…" at bounding box center [169, 160] width 85 height 35
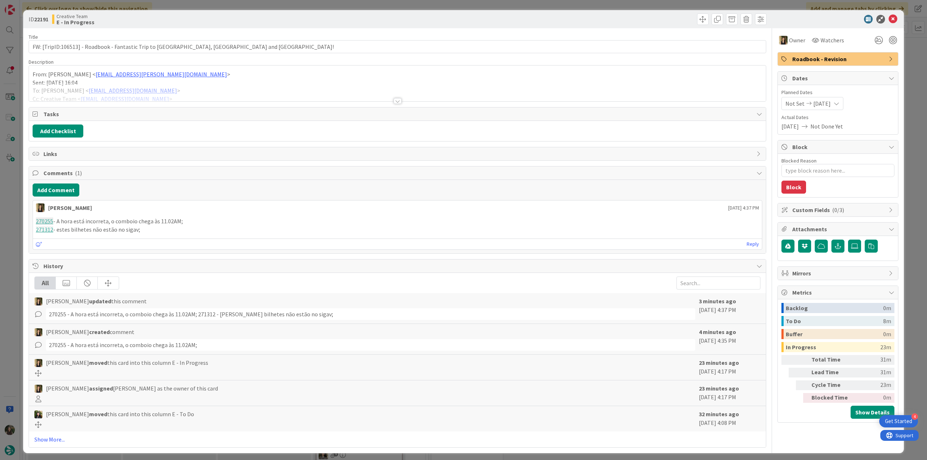
click at [201, 89] on div at bounding box center [397, 92] width 737 height 18
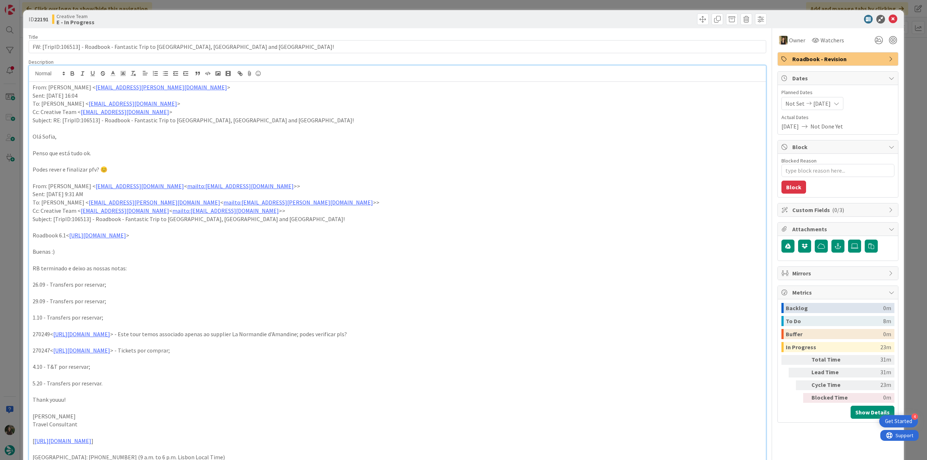
click at [21, 247] on div "ID 22191 Creative Team E - In Progress Title 80 / 128 FW: [TripID:106513] - Roa…" at bounding box center [463, 230] width 927 height 460
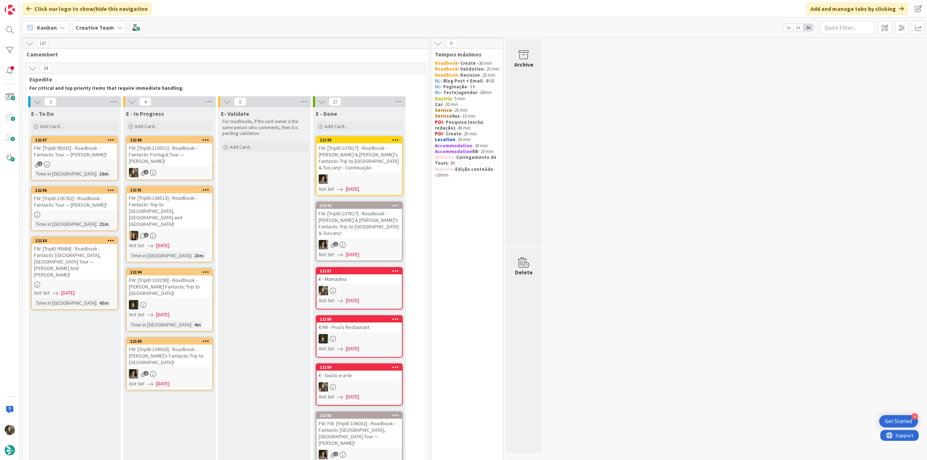
click at [189, 157] on div "FW: [TripID:110551] - Roadbook - Fantastic Portugal Tour — [PERSON_NAME]!" at bounding box center [169, 154] width 85 height 22
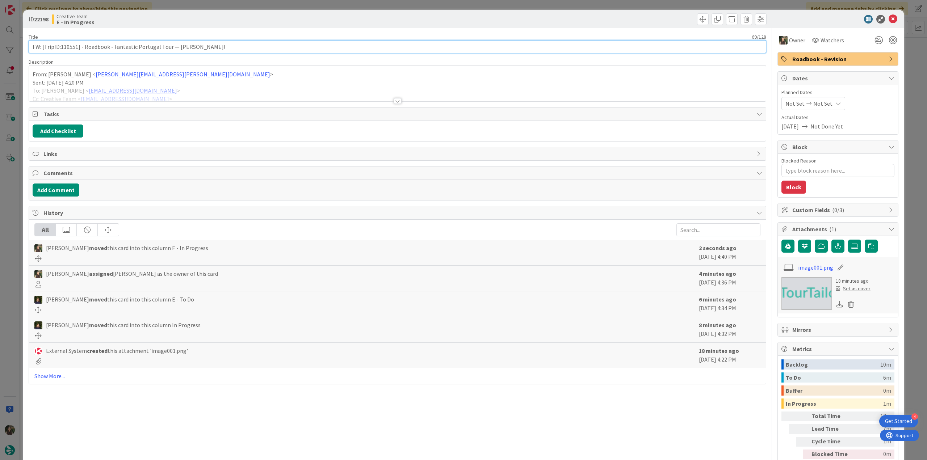
click at [73, 49] on input "FW: [TripID:110551] - Roadbook - Fantastic Portugal Tour — [PERSON_NAME]!" at bounding box center [397, 46] width 737 height 13
click at [12, 237] on div "ID 22198 Creative Team E - In Progress Title 69 / 128 FW: [TripID:110551] - Roa…" at bounding box center [463, 230] width 927 height 460
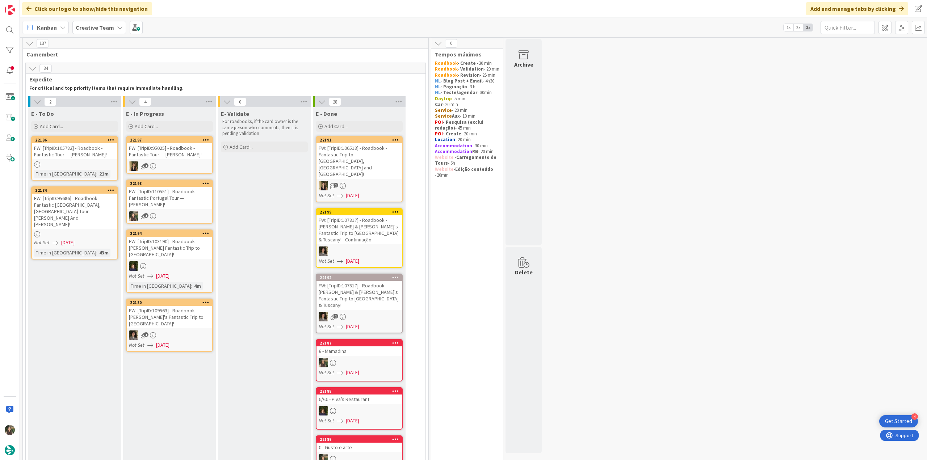
click at [200, 163] on div "1" at bounding box center [169, 165] width 85 height 9
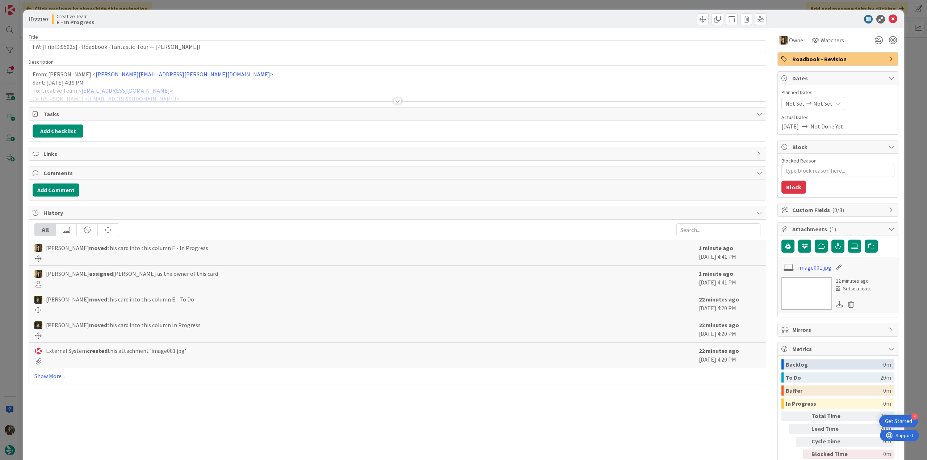
click at [904, 288] on div "ID 22197 Creative Team E - In Progress Title 67 / 128 FW: [TripID:95025] - Road…" at bounding box center [463, 230] width 927 height 460
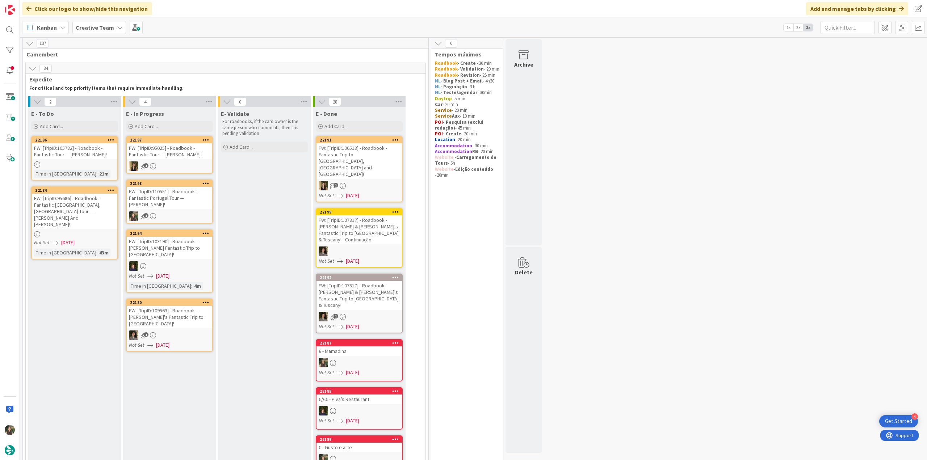
click at [179, 202] on div "FW: [TripID:110551] - Roadbook - Fantastic Portugal Tour — [PERSON_NAME]!" at bounding box center [169, 198] width 85 height 22
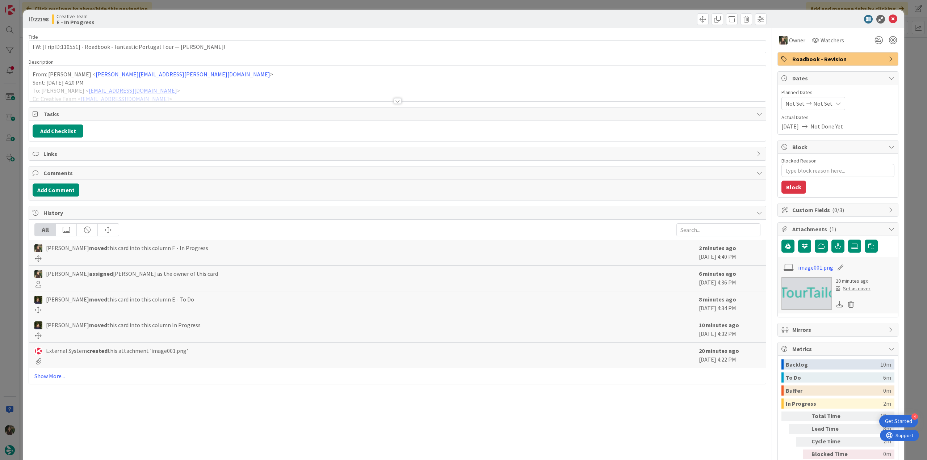
click at [232, 77] on div "From: Maria Henriques < maria.henriques@tourtailors.com > Sent: Monday, 1 Septe…" at bounding box center [397, 84] width 737 height 36
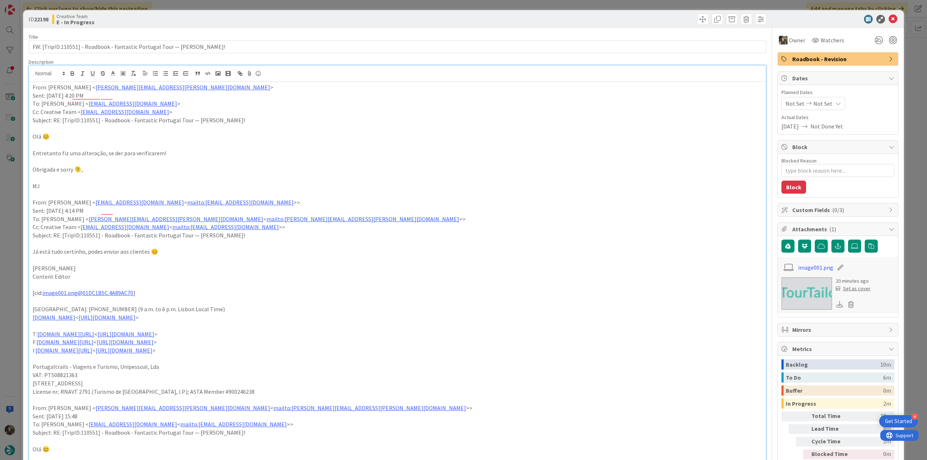
click at [15, 220] on div "ID 22198 Creative Team E - In Progress Title 69 / 128 FW: [TripID:110551] - Roa…" at bounding box center [463, 230] width 927 height 460
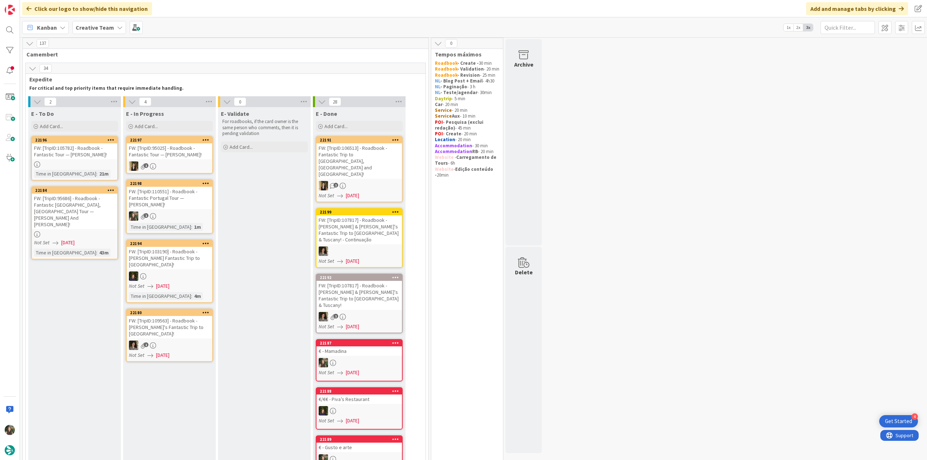
click at [190, 196] on div "FW: [TripID:110551] - Roadbook - Fantastic Portugal Tour — [PERSON_NAME]!" at bounding box center [169, 198] width 85 height 22
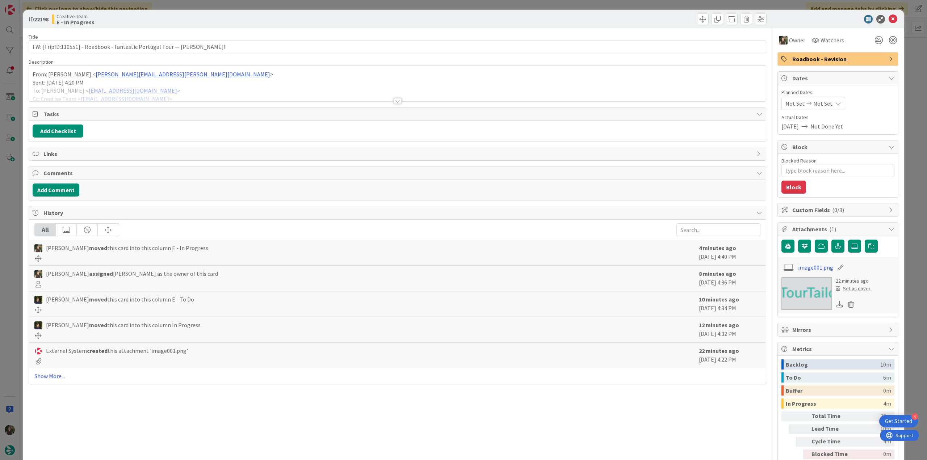
click at [197, 86] on div at bounding box center [397, 92] width 737 height 18
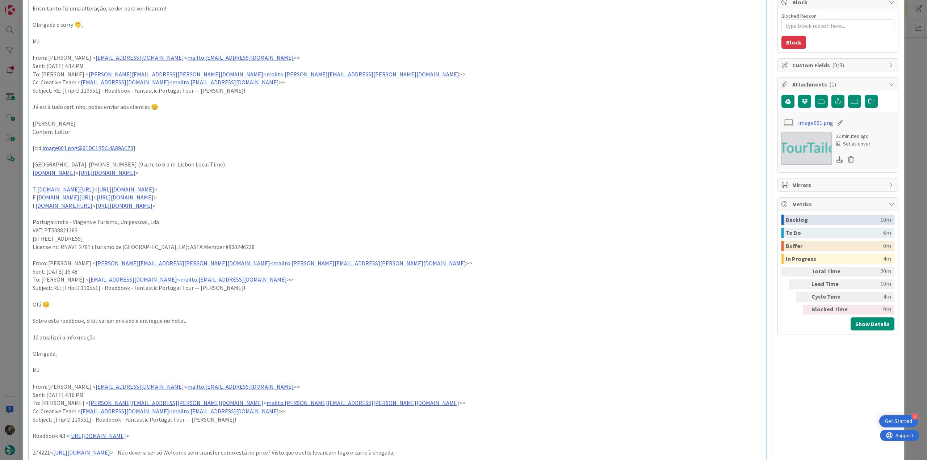
scroll to position [290, 0]
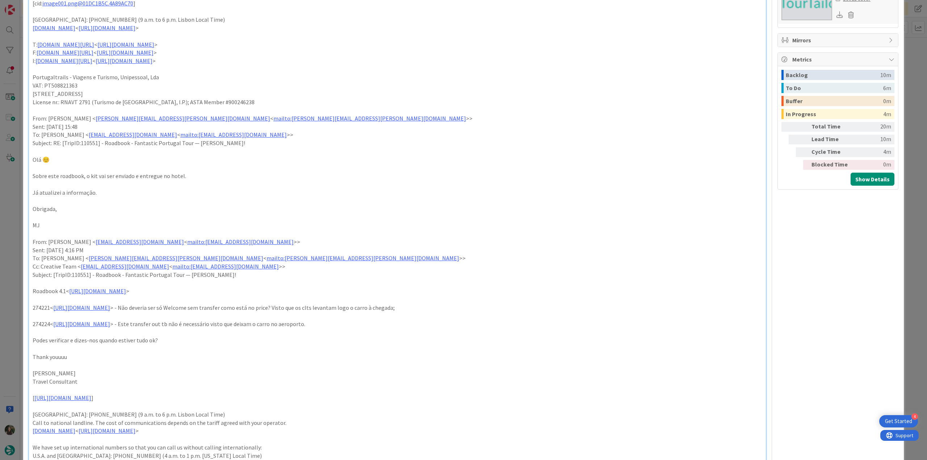
click at [14, 222] on div "ID 22198 Creative Team E - In Progress Title 69 / 128 FW: [TripID:110551] - Roa…" at bounding box center [463, 230] width 927 height 460
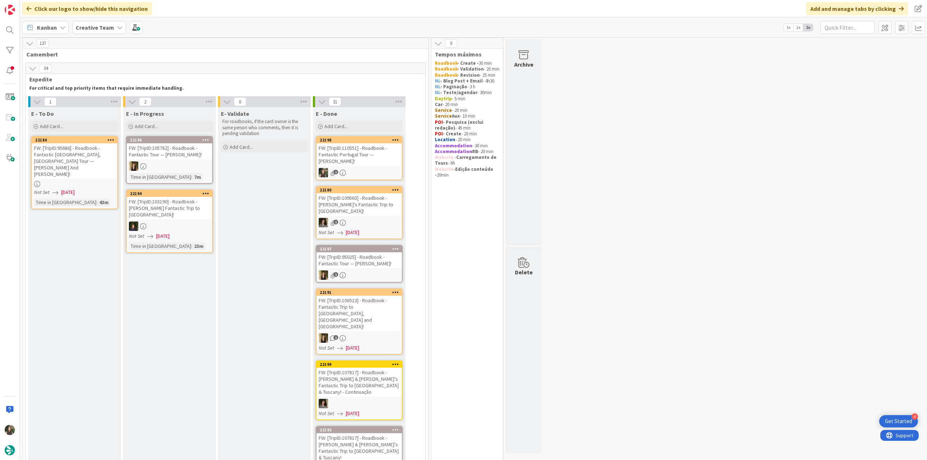
click at [369, 159] on link "22198 FW: [TripID:110551] - Roadbook - Fantastic Portugal Tour — Samuel Lo! 1" at bounding box center [359, 158] width 87 height 44
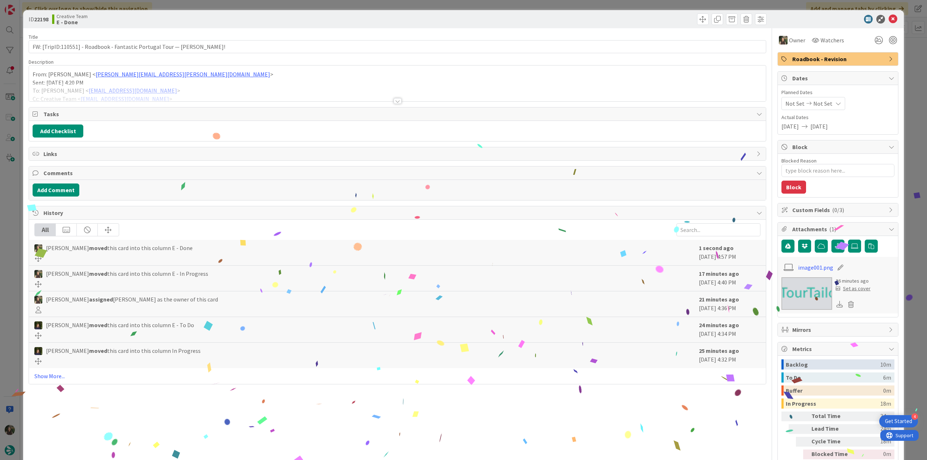
click at [907, 304] on div "ID 22198 Creative Team E - Done Title 69 / 128 FW: [TripID:110551] - Roadbook -…" at bounding box center [463, 230] width 927 height 460
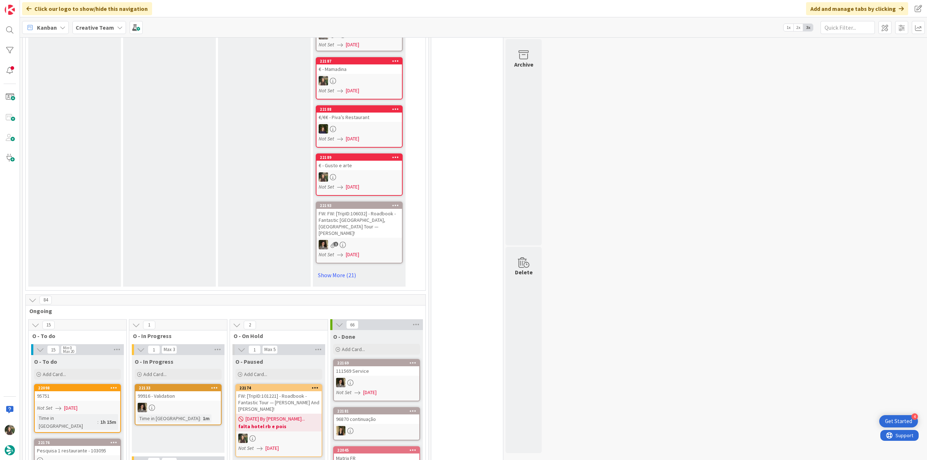
scroll to position [508, 0]
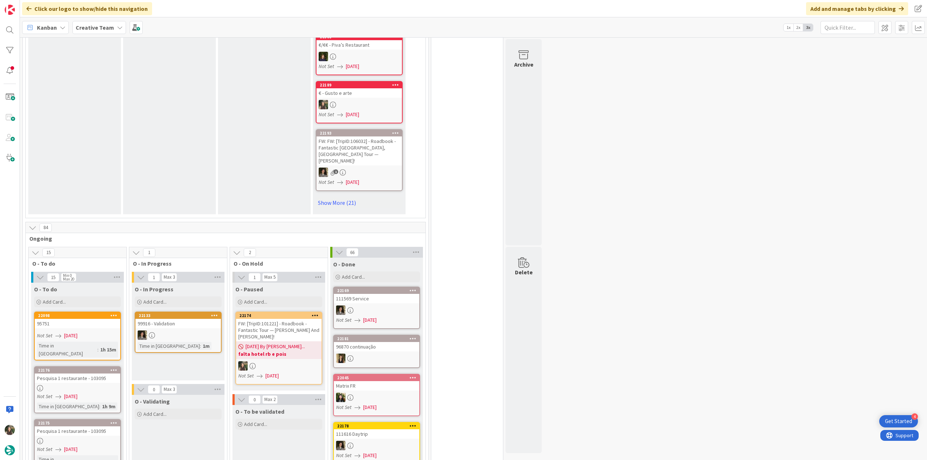
click at [288, 350] on b "falta hotel rb e pois" at bounding box center [278, 353] width 81 height 7
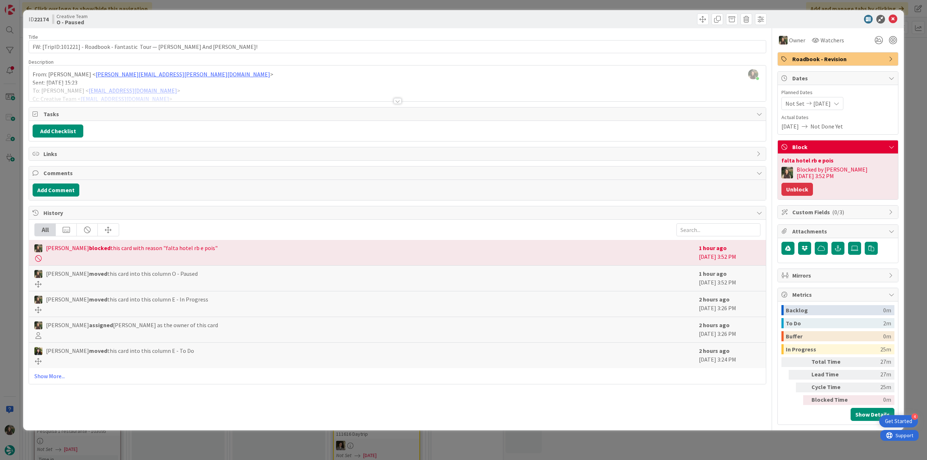
click at [813, 183] on button "Unblock" at bounding box center [796, 189] width 31 height 13
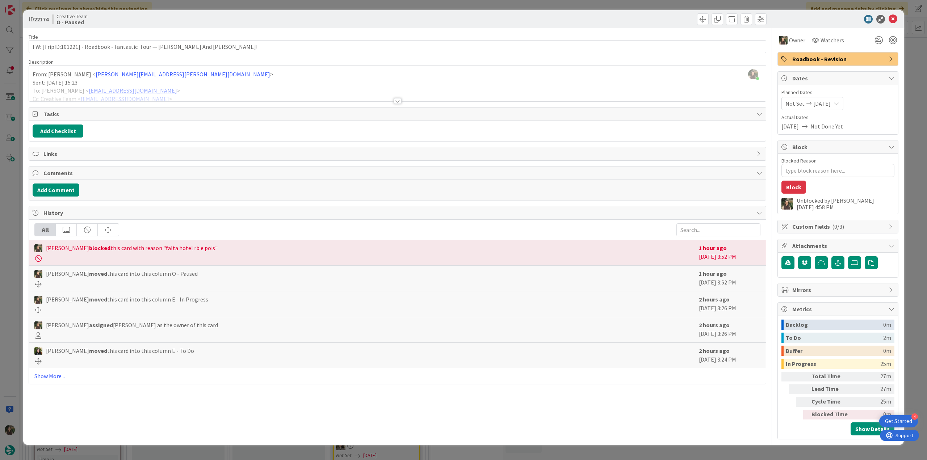
type textarea "x"
click at [913, 142] on div "ID 22174 Creative Team O - Paused Title 79 / 128 FW: [TripID:101221] - Roadbook…" at bounding box center [463, 230] width 927 height 460
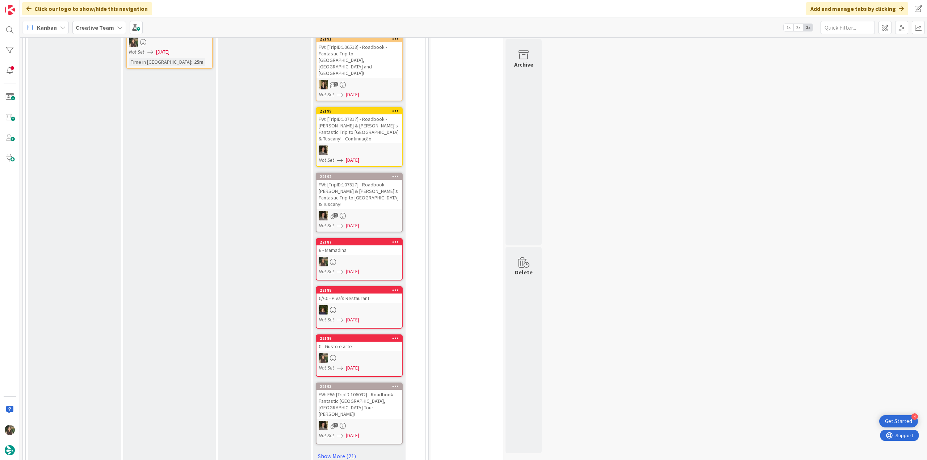
scroll to position [130, 0]
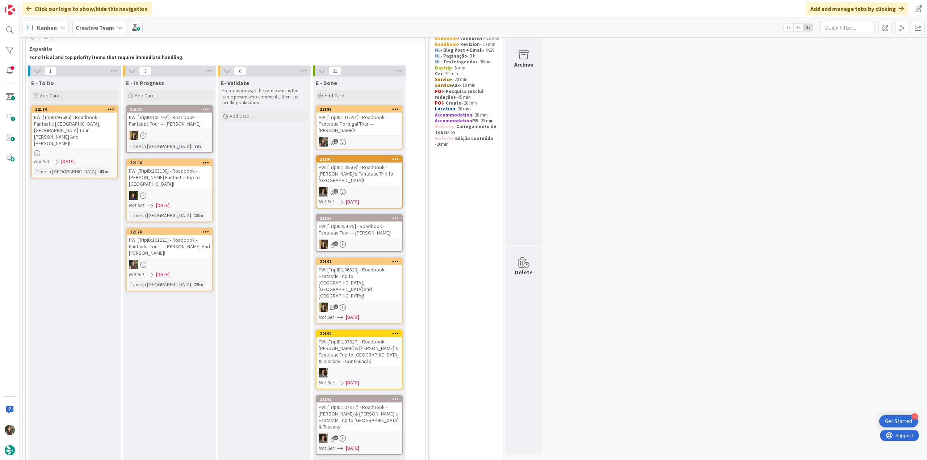
scroll to position [1, 0]
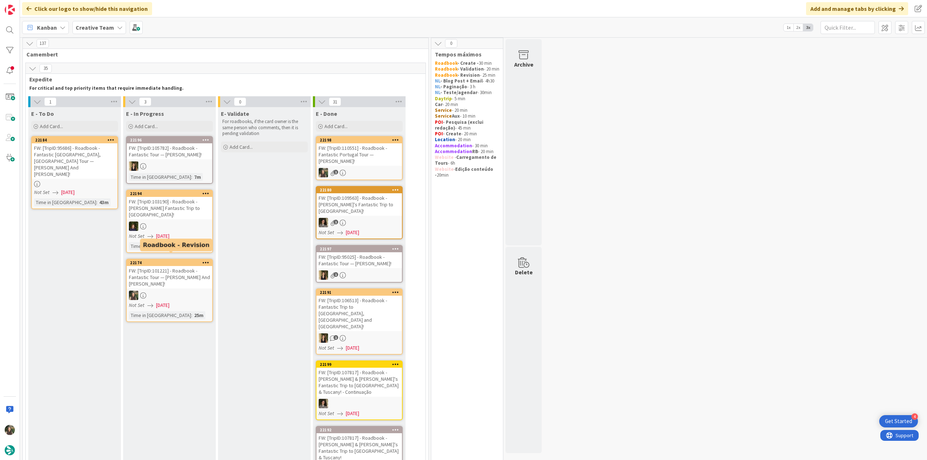
click at [188, 270] on div "FW: [TripID:101221] - Roadbook - Fantastic Tour — [PERSON_NAME] And [PERSON_NAM…" at bounding box center [169, 277] width 85 height 22
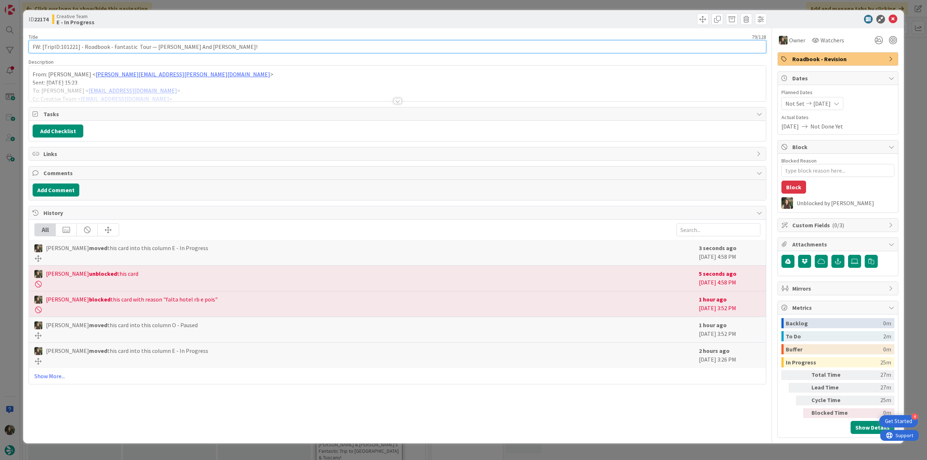
click at [70, 49] on input "FW: [TripID:101221] - Roadbook - Fantastic Tour — [PERSON_NAME] And [PERSON_NAM…" at bounding box center [397, 46] width 737 height 13
click at [8, 197] on div "ID 22174 Creative Team E - In Progress Title 79 / 128 FW: [TripID:101221] - Roa…" at bounding box center [463, 230] width 927 height 460
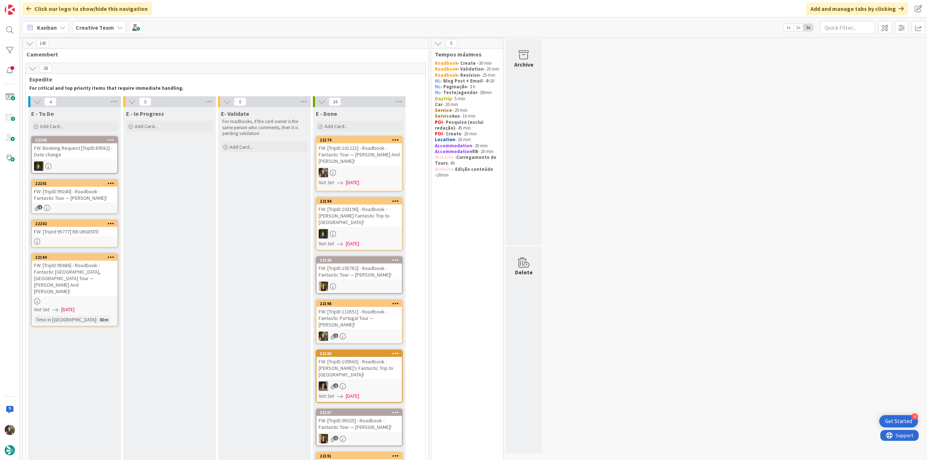
click at [370, 152] on div "FW: [TripID:101221] - Roadbook - Fantastic Tour — [PERSON_NAME] And [PERSON_NAM…" at bounding box center [358, 154] width 85 height 22
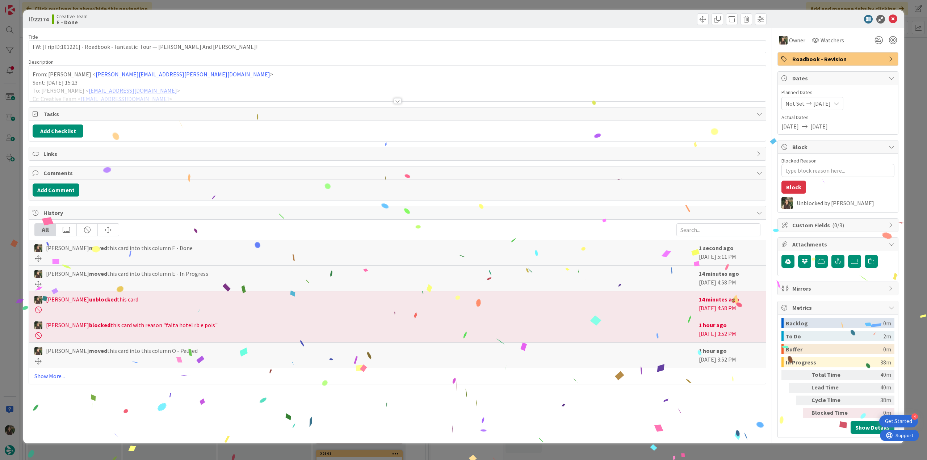
drag, startPoint x: 706, startPoint y: 452, endPoint x: 661, endPoint y: 435, distance: 48.5
click at [707, 452] on div "ID 22174 Creative Team E - Done Title 79 / 128 FW: [TripID:101221] - Roadbook -…" at bounding box center [463, 230] width 927 height 460
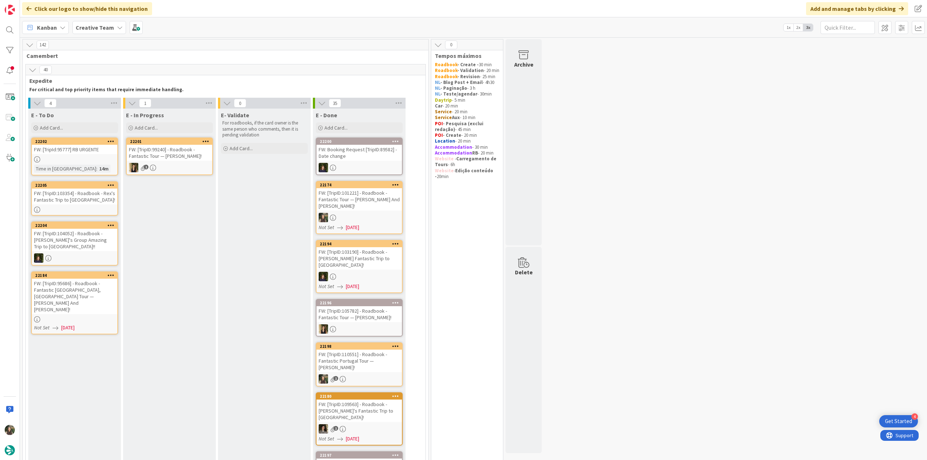
click at [105, 163] on link "22202 FW: [TripId:95777] RB URGENTE Time in [GEOGRAPHIC_DATA] : 14m" at bounding box center [74, 157] width 87 height 38
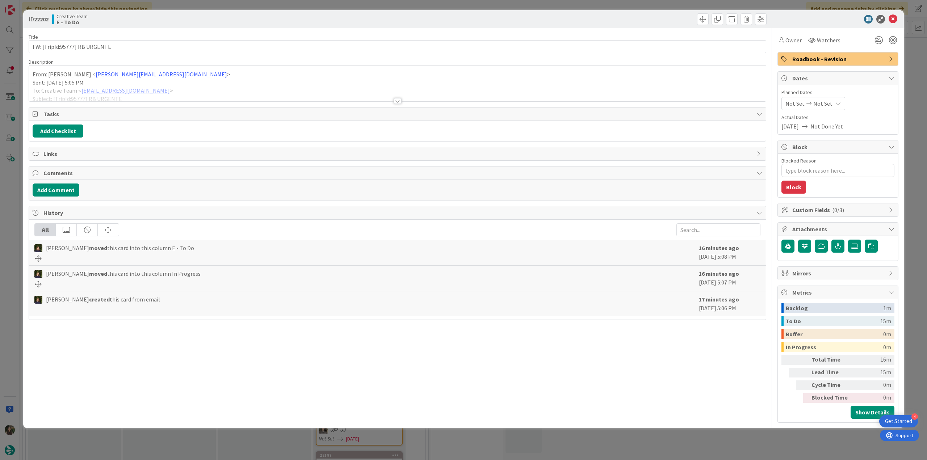
click at [185, 83] on div at bounding box center [397, 92] width 737 height 18
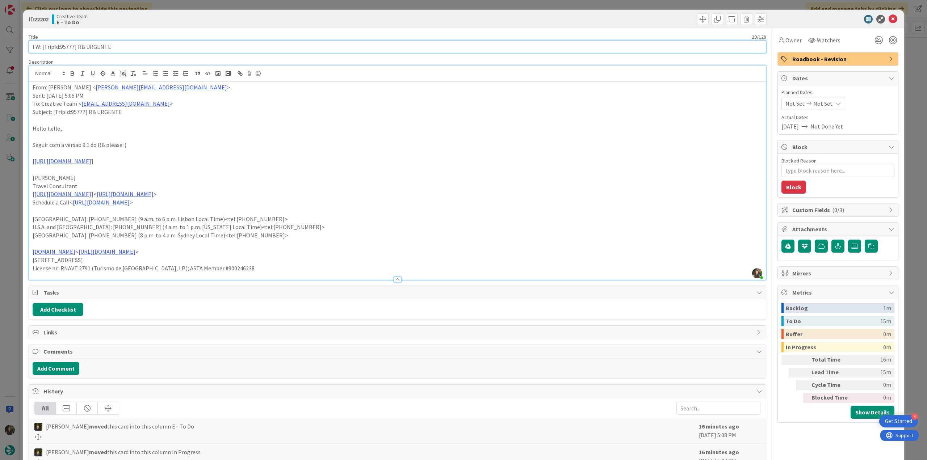
click at [69, 48] on input "FW: [TripId:95777] RB URGENTE" at bounding box center [397, 46] width 737 height 13
click at [790, 42] on span "Owner" at bounding box center [793, 40] width 16 height 9
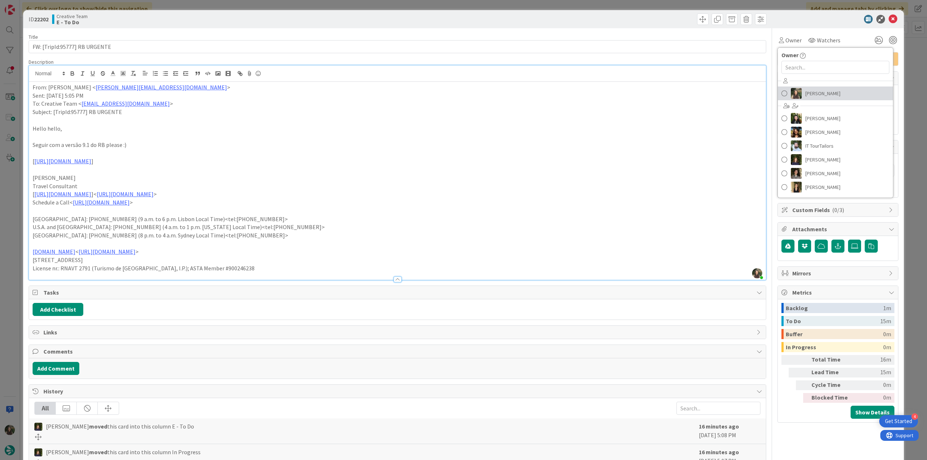
click at [798, 91] on link "[PERSON_NAME]" at bounding box center [835, 94] width 115 height 14
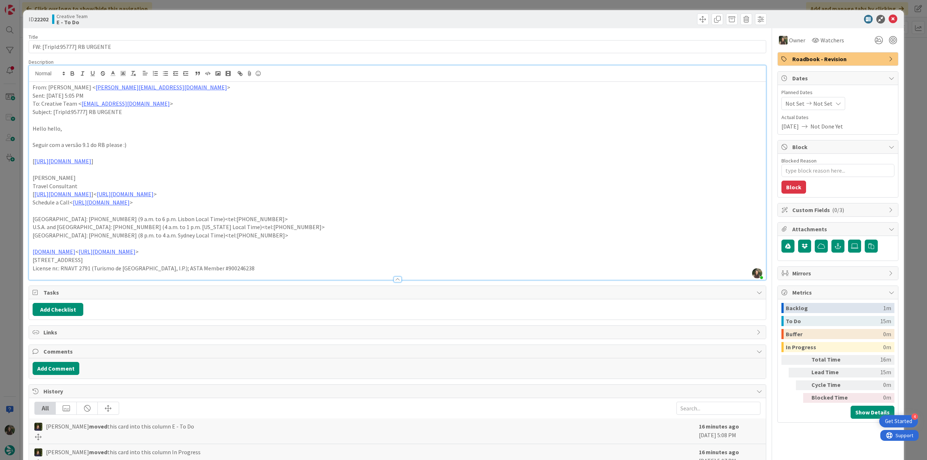
click at [6, 227] on div "ID 22202 Creative Team E - To Do Title 29 / 128 FW: [TripId:95777] RB URGENTE D…" at bounding box center [463, 230] width 927 height 460
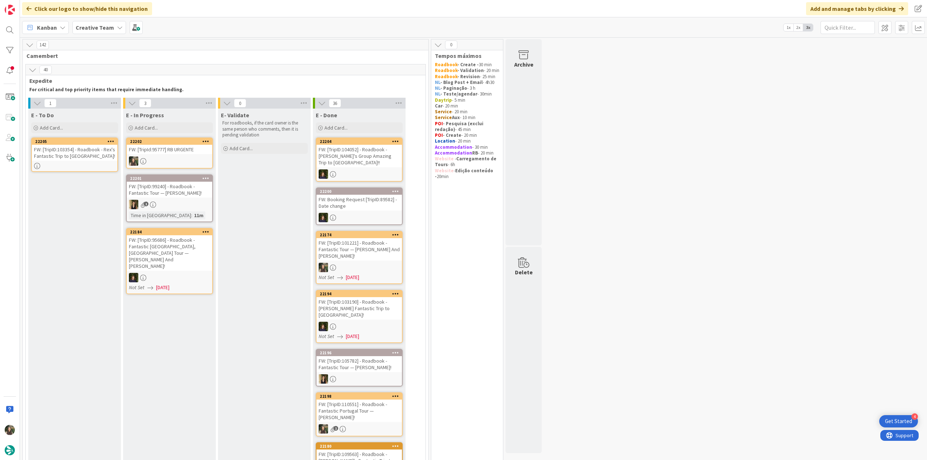
click at [196, 159] on div at bounding box center [169, 160] width 85 height 9
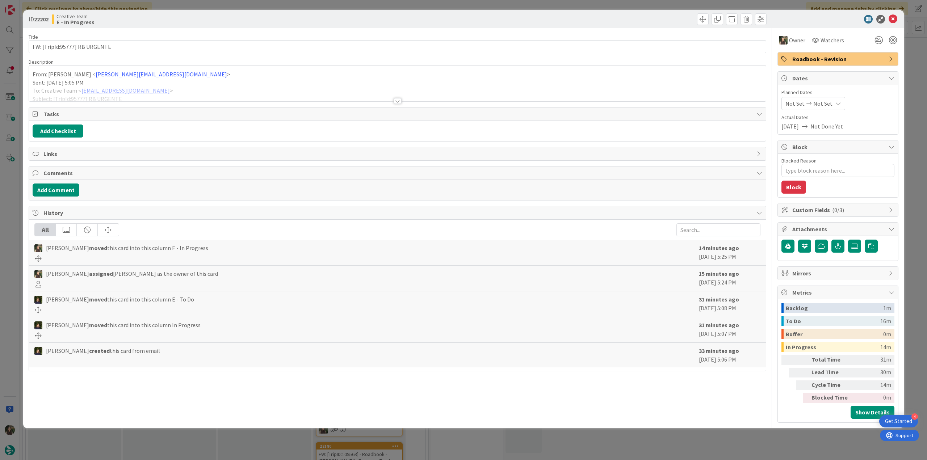
click at [183, 87] on div at bounding box center [397, 92] width 737 height 18
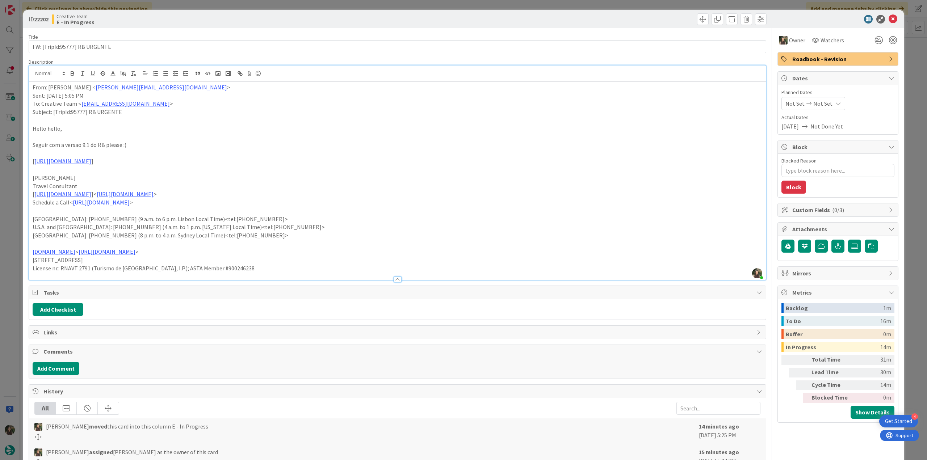
click at [3, 266] on div "ID 22202 Creative Team E - In Progress Title 29 / 128 FW: [TripId:95777] RB URG…" at bounding box center [463, 230] width 927 height 460
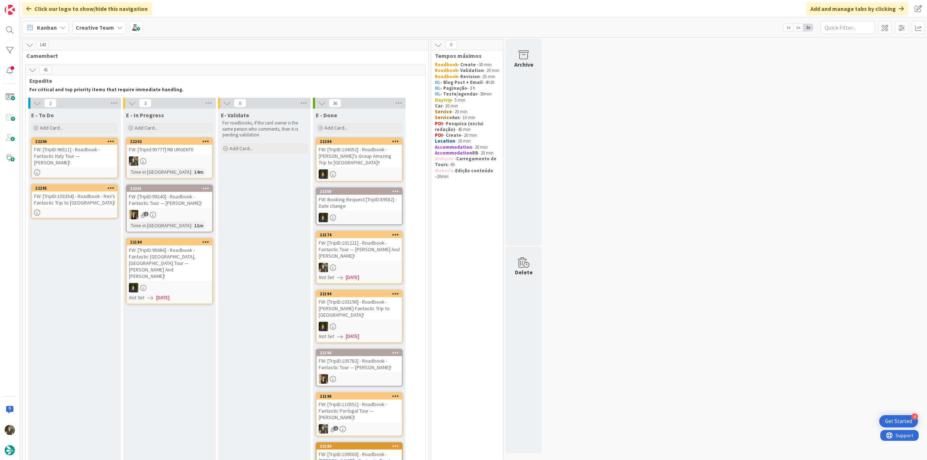
click at [165, 208] on link "22201 FW: [TripID:99240] - Roadbook - Fantastic Tour — [PERSON_NAME]! 1 Time in…" at bounding box center [169, 209] width 87 height 48
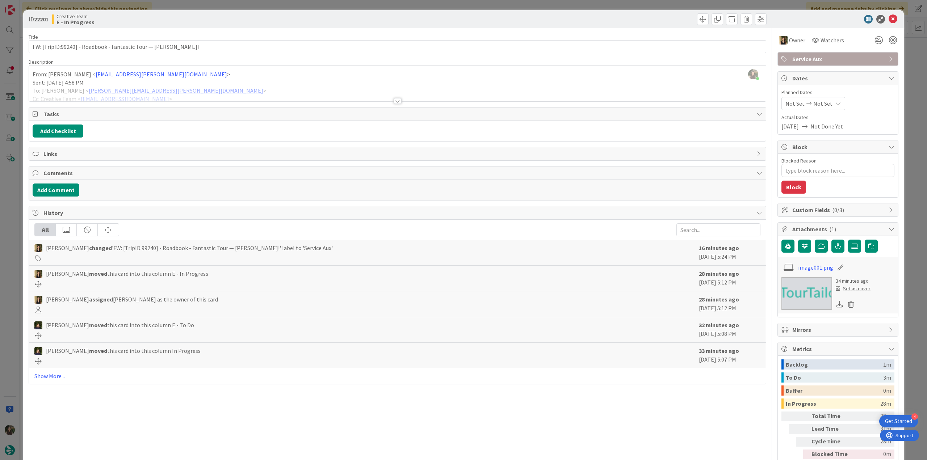
click at [200, 93] on div at bounding box center [397, 92] width 737 height 18
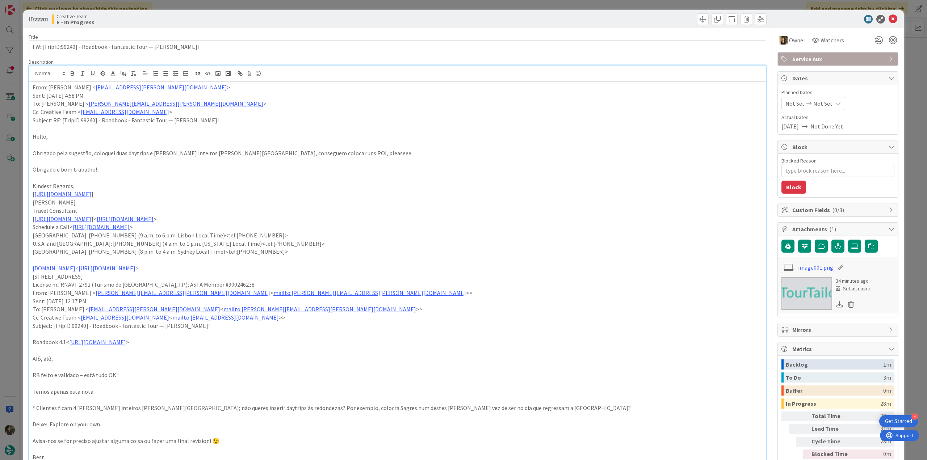
click at [12, 223] on div "ID 22201 Creative Team E - In Progress Title 63 / 128 FW: [TripID:99240] - Road…" at bounding box center [463, 230] width 927 height 460
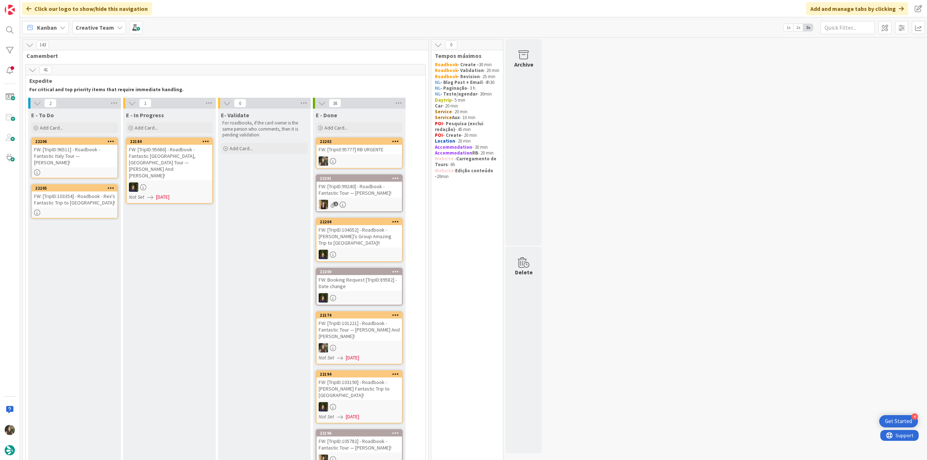
click at [363, 150] on div "FW: [TripId:95777] RB URGENTE" at bounding box center [358, 149] width 85 height 9
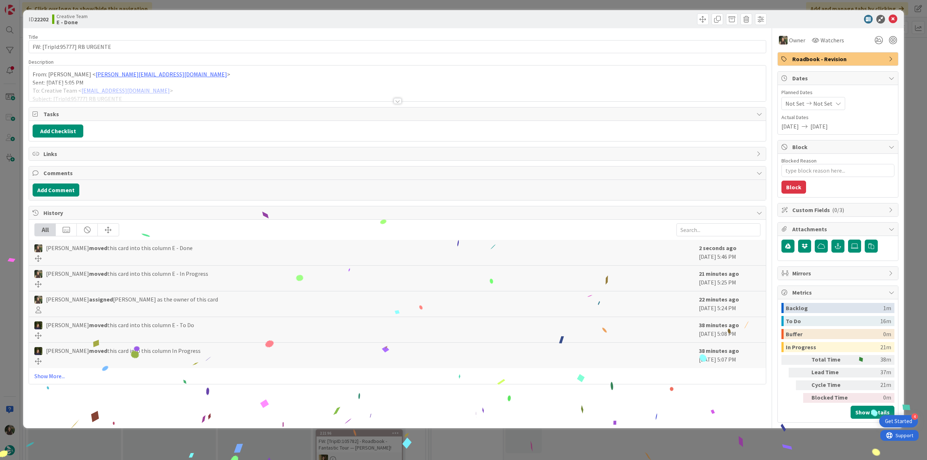
click at [701, 450] on div "ID 22202 Creative Team E - Done Title 29 / 128 FW: [TripId:95777] RB URGENTE De…" at bounding box center [463, 230] width 927 height 460
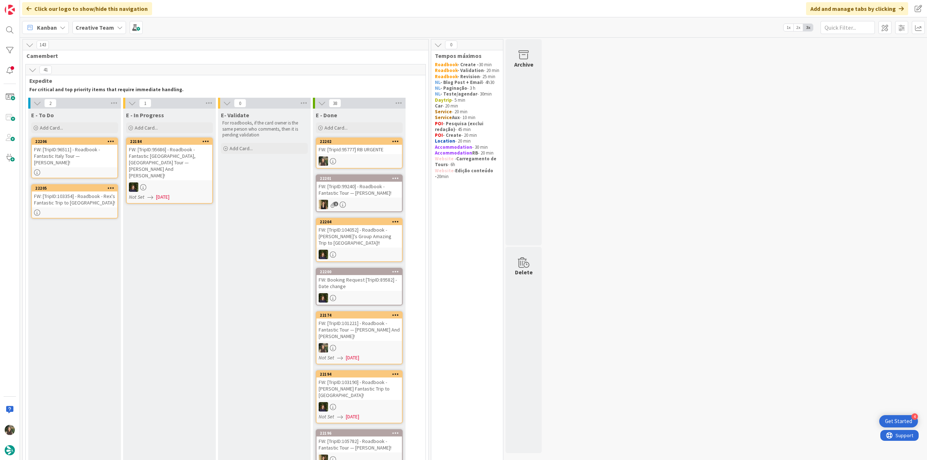
click at [93, 154] on div "FW: [TripID:96511] - Roadbook - Fantastic Italy Tour — [PERSON_NAME]!" at bounding box center [74, 156] width 85 height 22
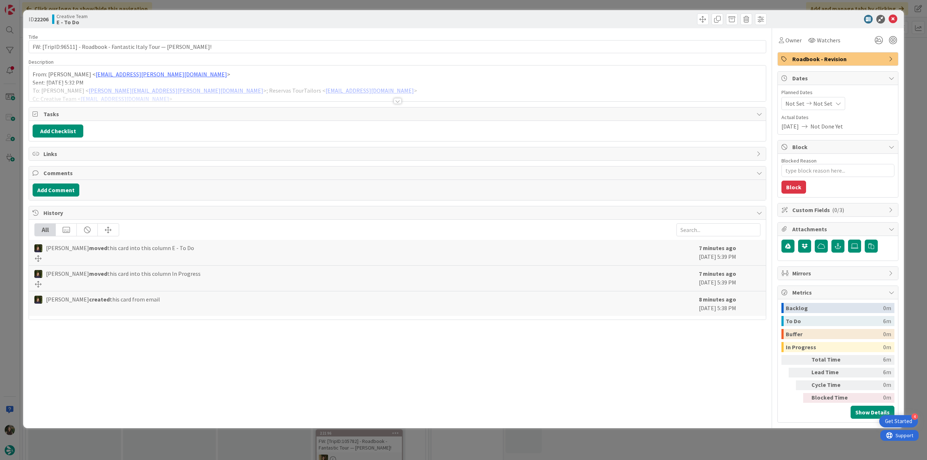
click at [349, 87] on div at bounding box center [397, 92] width 737 height 18
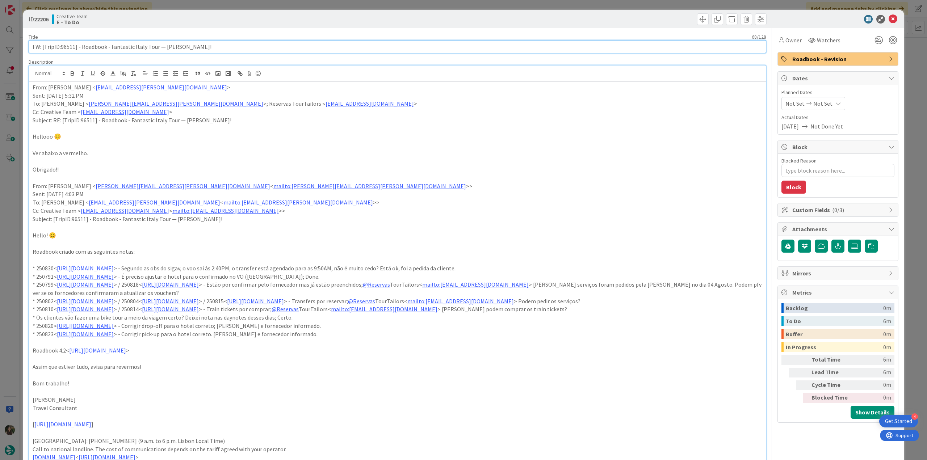
click at [70, 47] on input "FW: [TripID:96511] - Roadbook - Fantastic Italy Tour — [PERSON_NAME]!" at bounding box center [397, 46] width 737 height 13
click at [10, 199] on div "ID 22206 Creative Team E - To Do Title 68 / 128 FW: [TripID:96511] - Roadbook -…" at bounding box center [463, 230] width 927 height 460
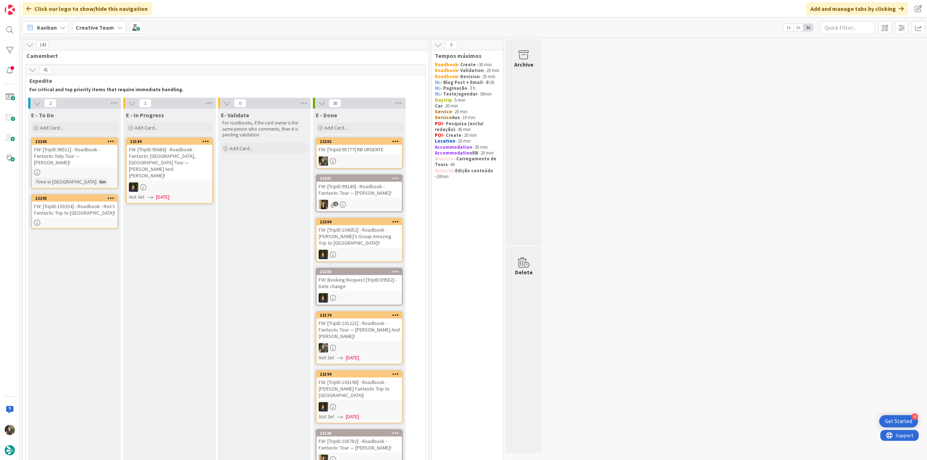
click at [99, 152] on div "FW: [TripID:96511] - Roadbook - Fantastic Italy Tour — [PERSON_NAME]!" at bounding box center [74, 156] width 85 height 22
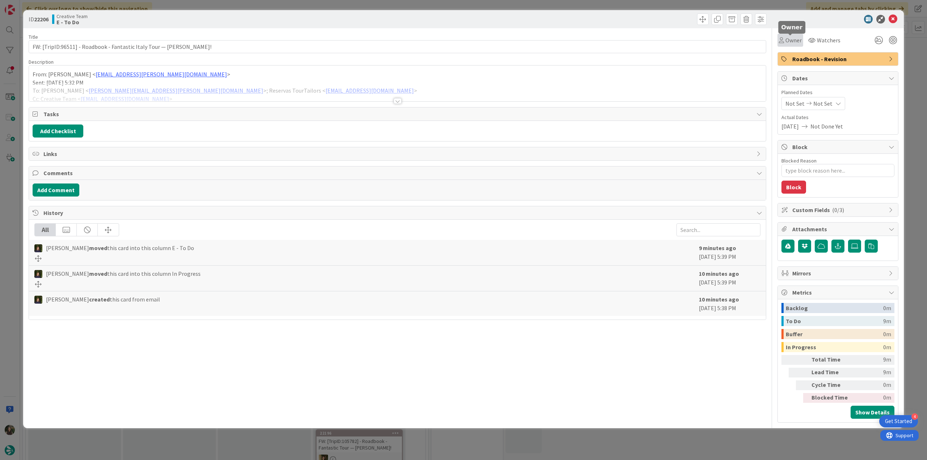
drag, startPoint x: 793, startPoint y: 38, endPoint x: 799, endPoint y: 47, distance: 10.4
click at [793, 38] on span "Owner" at bounding box center [793, 40] width 16 height 9
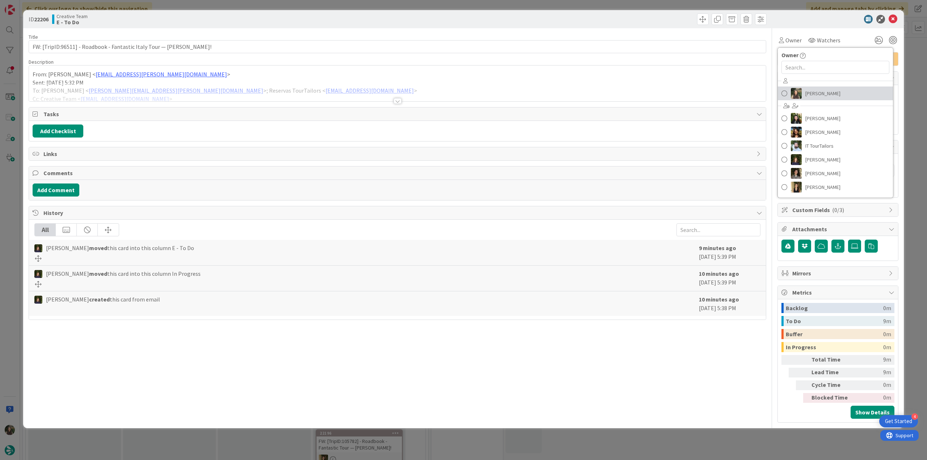
click at [825, 93] on span "[PERSON_NAME]" at bounding box center [822, 93] width 35 height 11
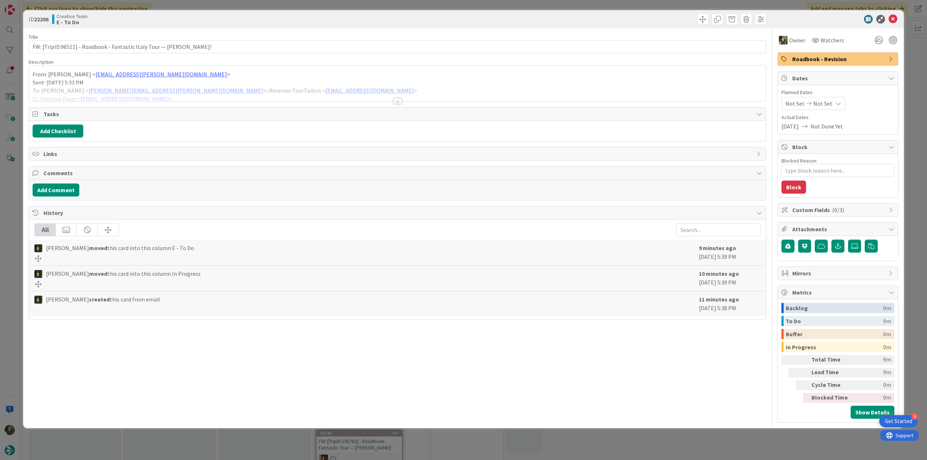
click at [907, 73] on div "ID 22206 Creative Team E - To Do Title 68 / 128 FW: [TripID:96511] - Roadbook -…" at bounding box center [463, 230] width 927 height 460
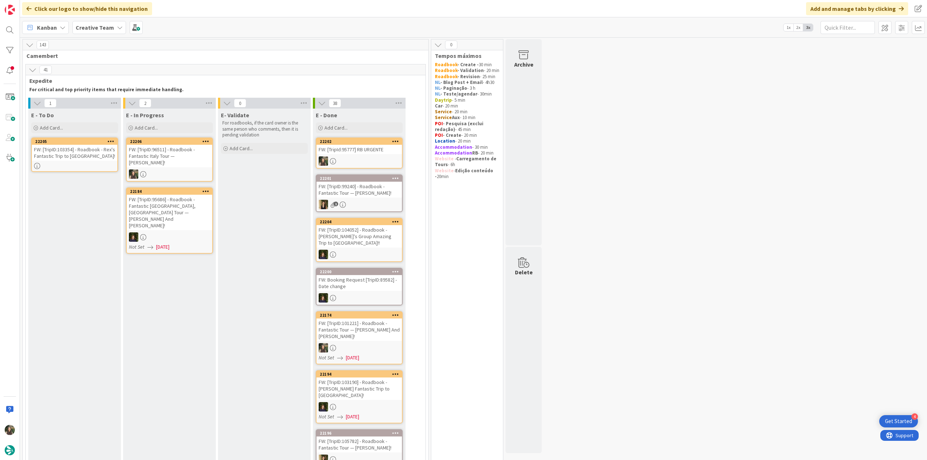
click at [188, 155] on div "FW: [TripID:96511] - Roadbook - Fantastic Italy Tour — [PERSON_NAME]!" at bounding box center [169, 156] width 85 height 22
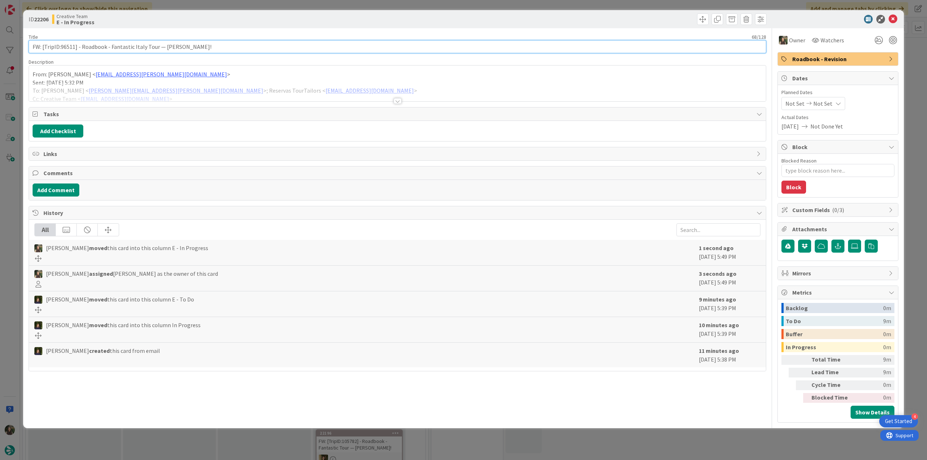
click at [71, 47] on input "FW: [TripID:96511] - Roadbook - Fantastic Italy Tour — [PERSON_NAME]!" at bounding box center [397, 46] width 737 height 13
click at [328, 91] on div at bounding box center [397, 92] width 737 height 18
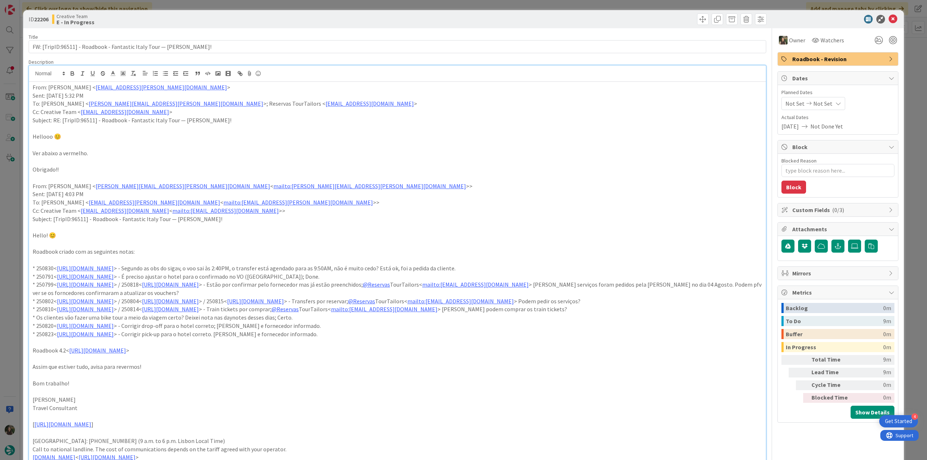
type textarea "x"
